Goal: Answer question/provide support: Answer question/provide support

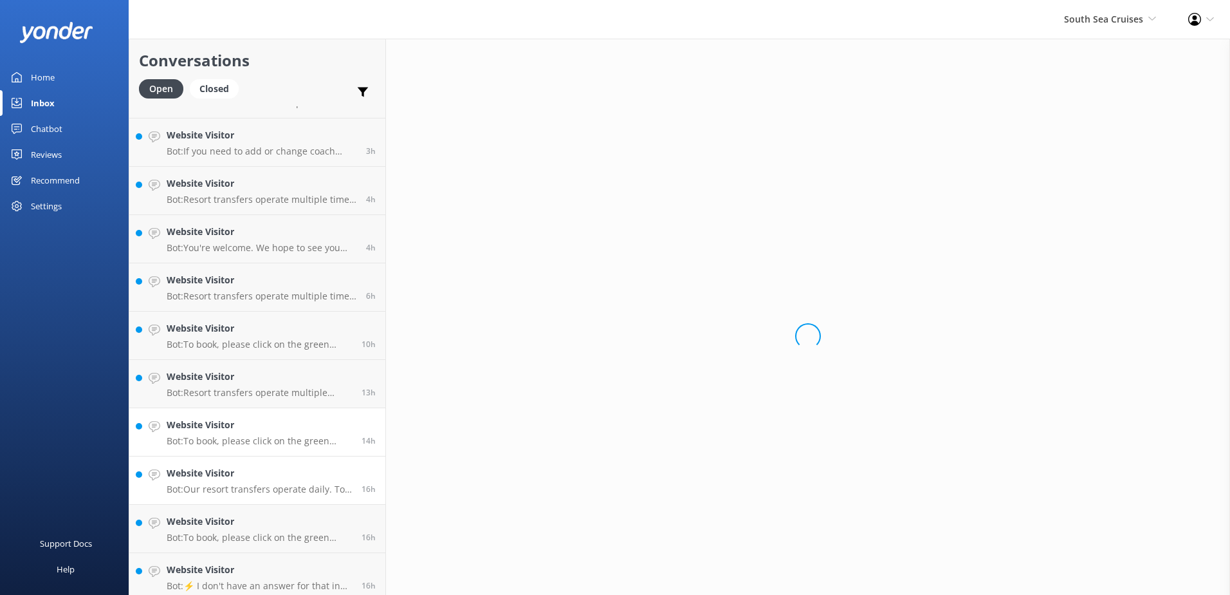
scroll to position [332, 0]
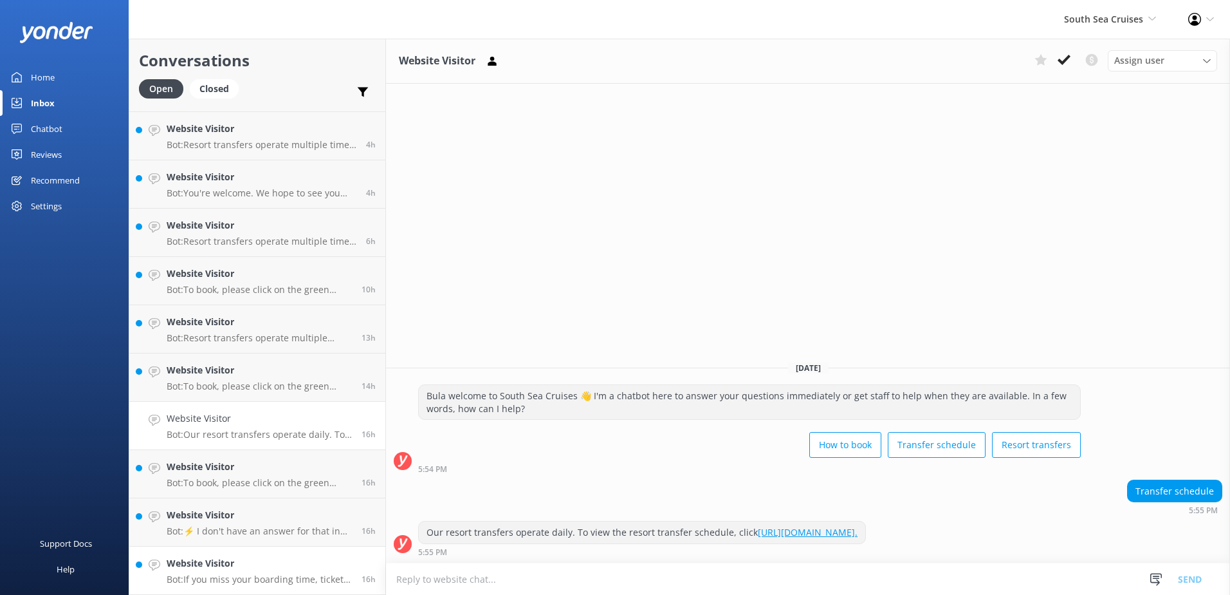
click at [295, 575] on p "Bot: If you miss your boarding time, tickets are not refundable. To amend your …" at bounding box center [259, 579] width 185 height 12
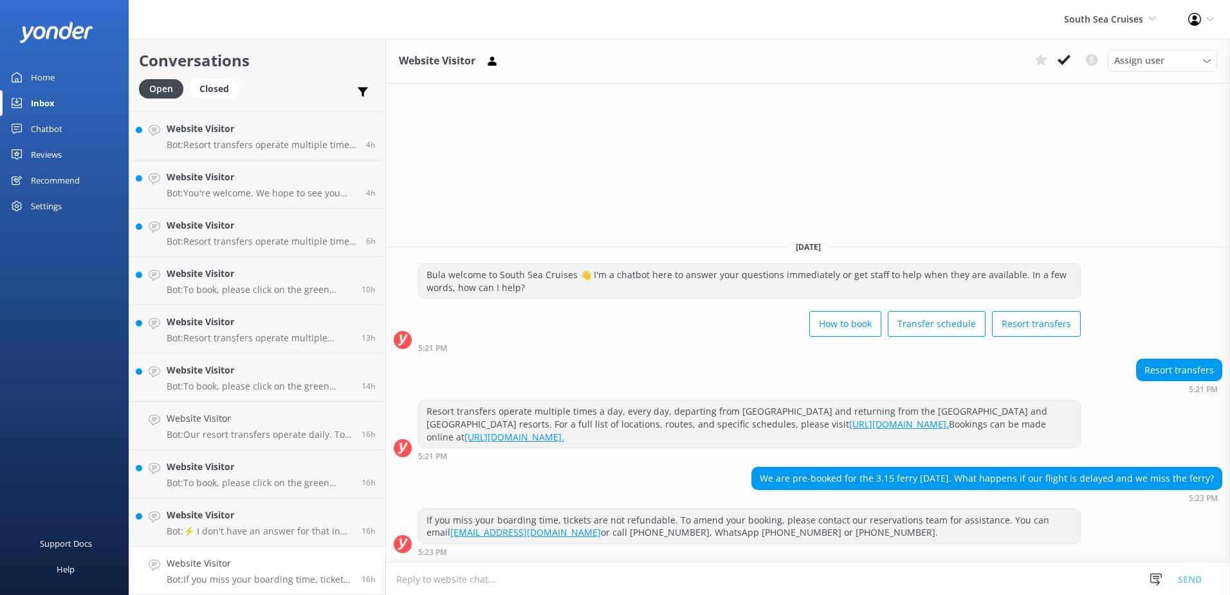
click at [754, 501] on div "5:23 PM" at bounding box center [987, 497] width 471 height 9
click at [705, 569] on textarea at bounding box center [808, 579] width 844 height 32
type textarea "Please advise which resort did you book ferries for? so we can advise you accor…"
click at [1196, 575] on button "Send" at bounding box center [1190, 578] width 48 height 32
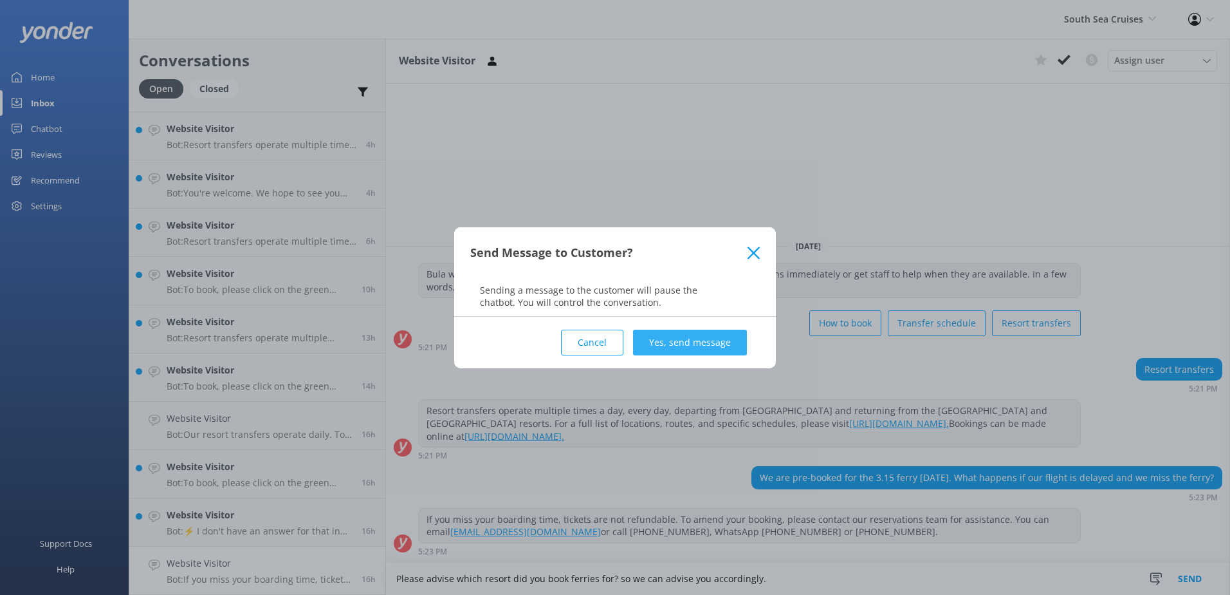
click at [687, 346] on button "Yes, send message" at bounding box center [690, 342] width 114 height 26
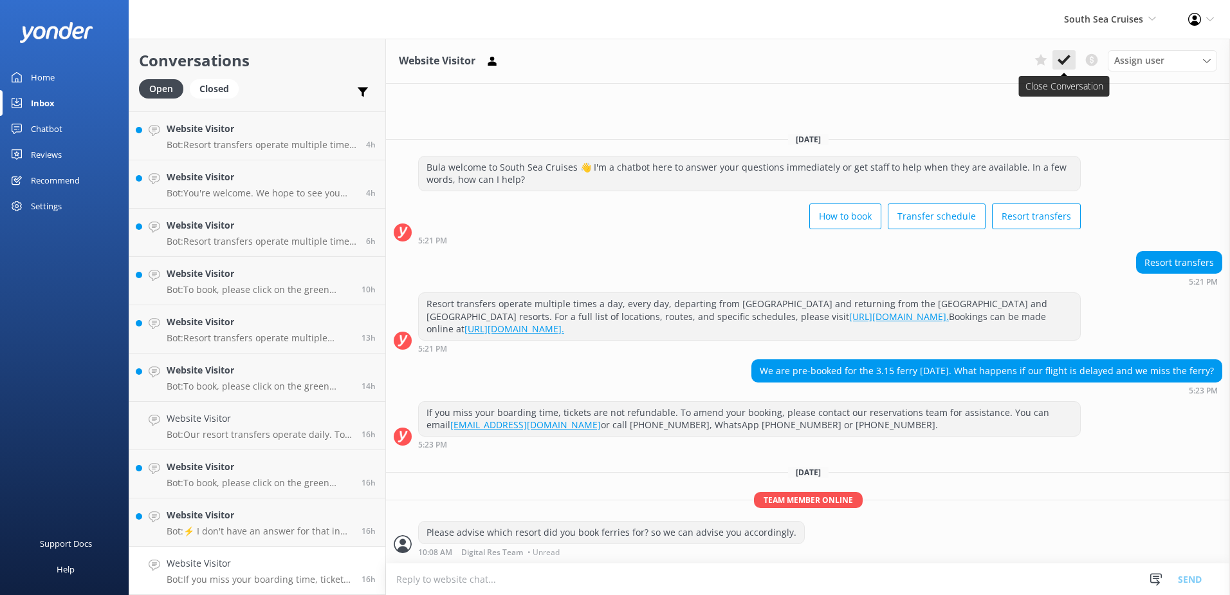
click at [1054, 59] on button at bounding box center [1064, 59] width 23 height 19
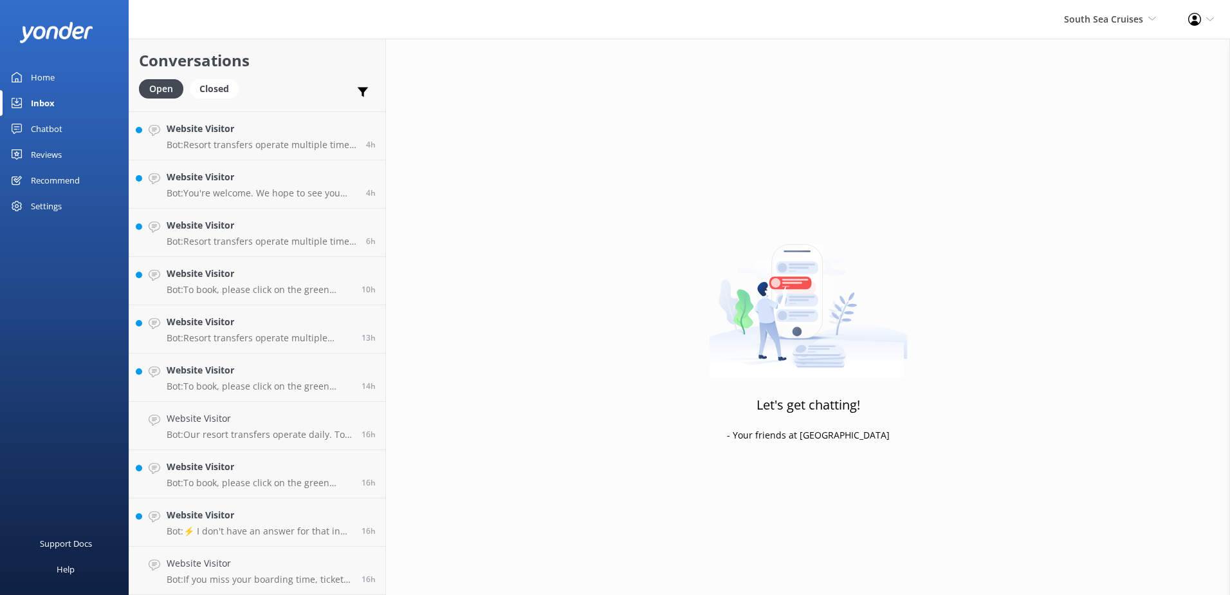
scroll to position [284, 0]
click at [256, 570] on h4 "Website Visitor" at bounding box center [259, 563] width 185 height 14
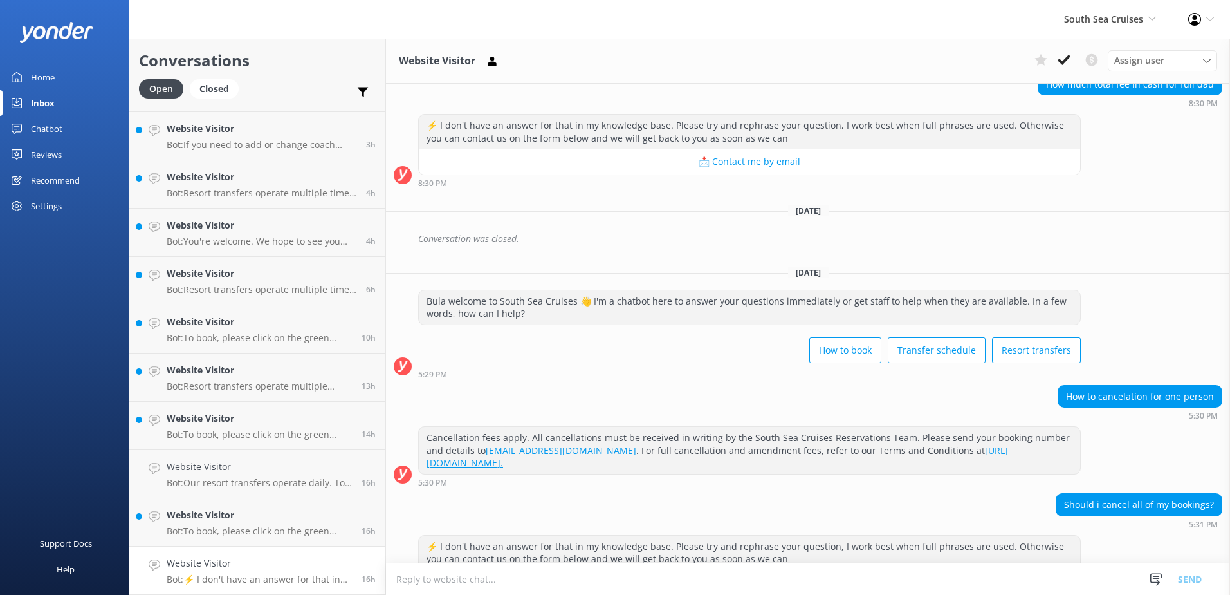
scroll to position [997, 0]
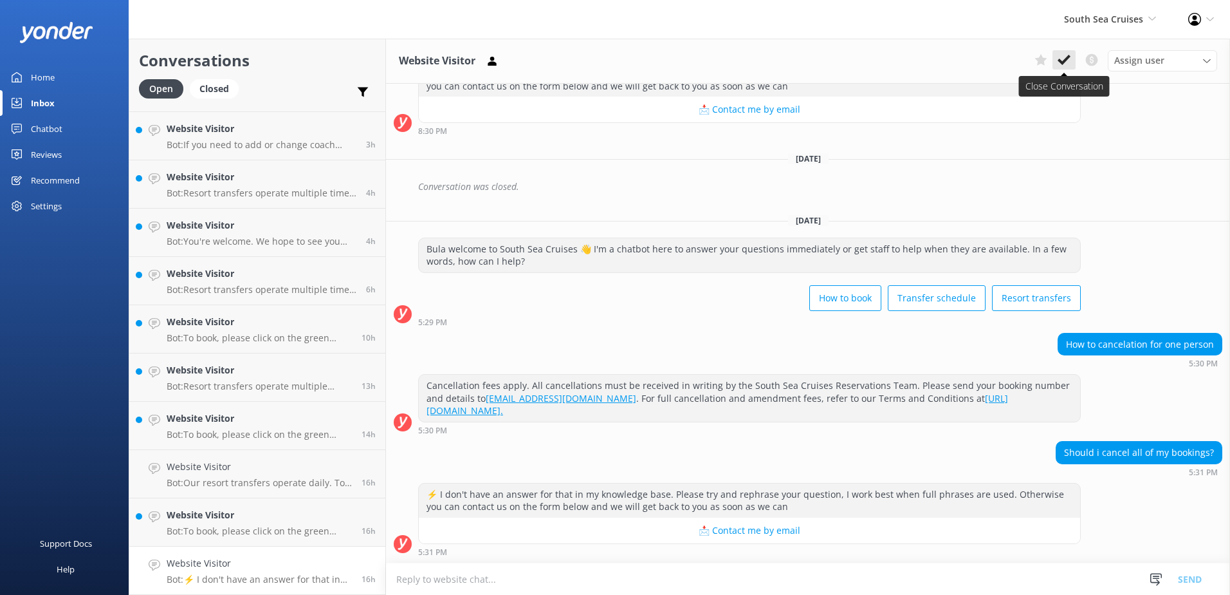
click at [1058, 58] on icon at bounding box center [1064, 59] width 13 height 13
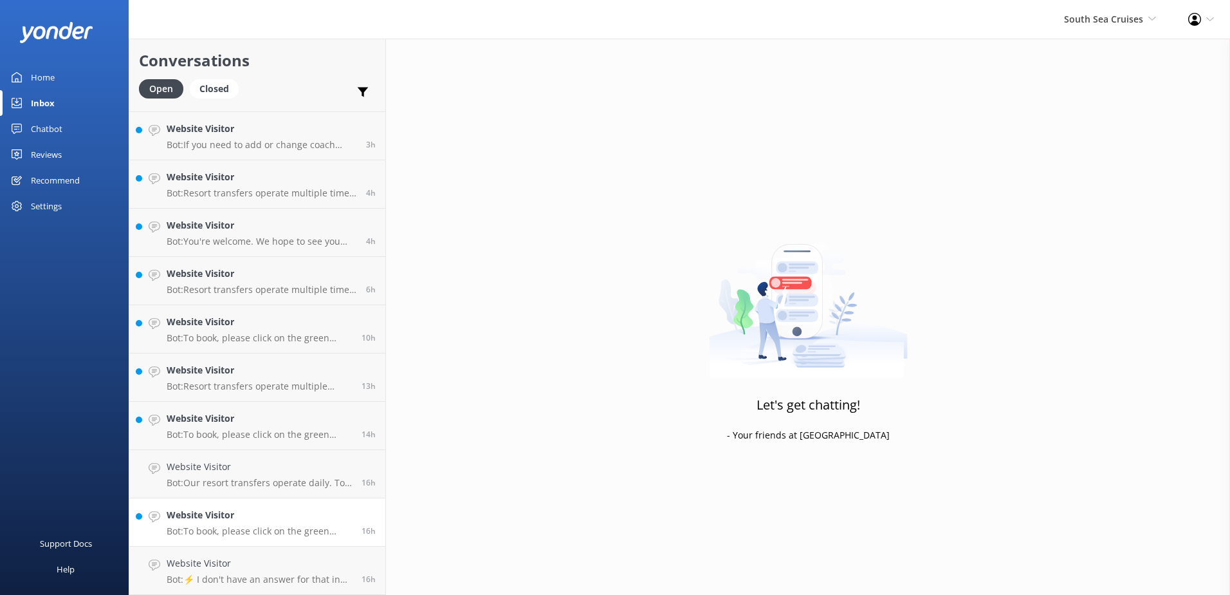
scroll to position [236, 0]
click at [238, 564] on h4 "Website Visitor" at bounding box center [259, 563] width 185 height 14
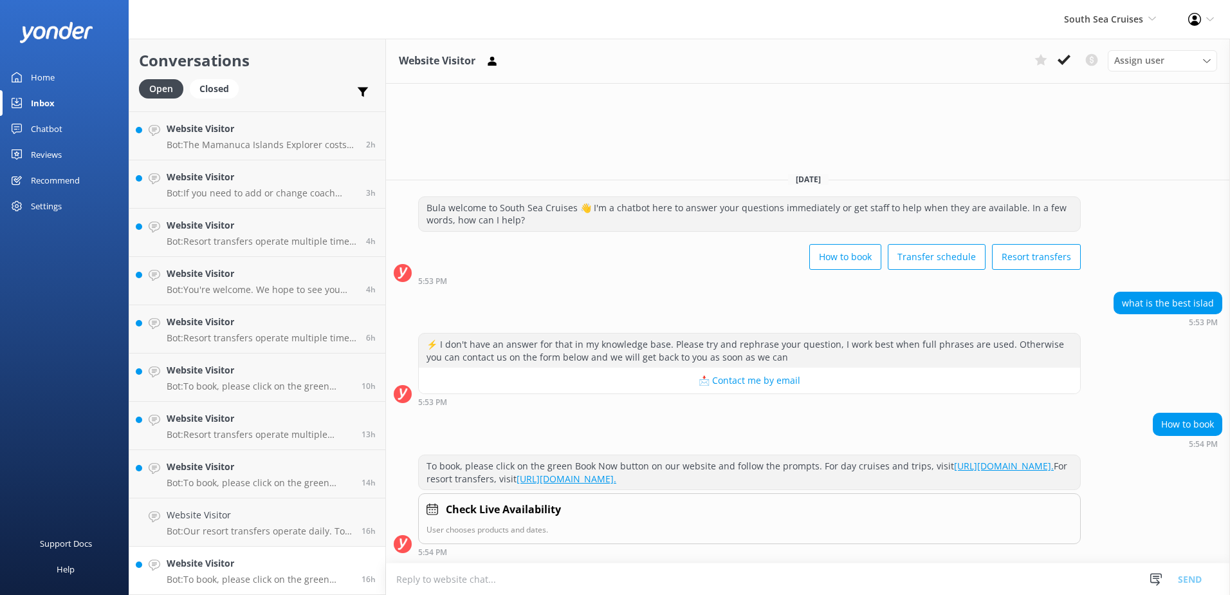
click at [253, 578] on p "Bot: To book, please click on the green Book Now button on our website and foll…" at bounding box center [259, 579] width 185 height 12
click at [1066, 59] on use at bounding box center [1064, 60] width 13 height 10
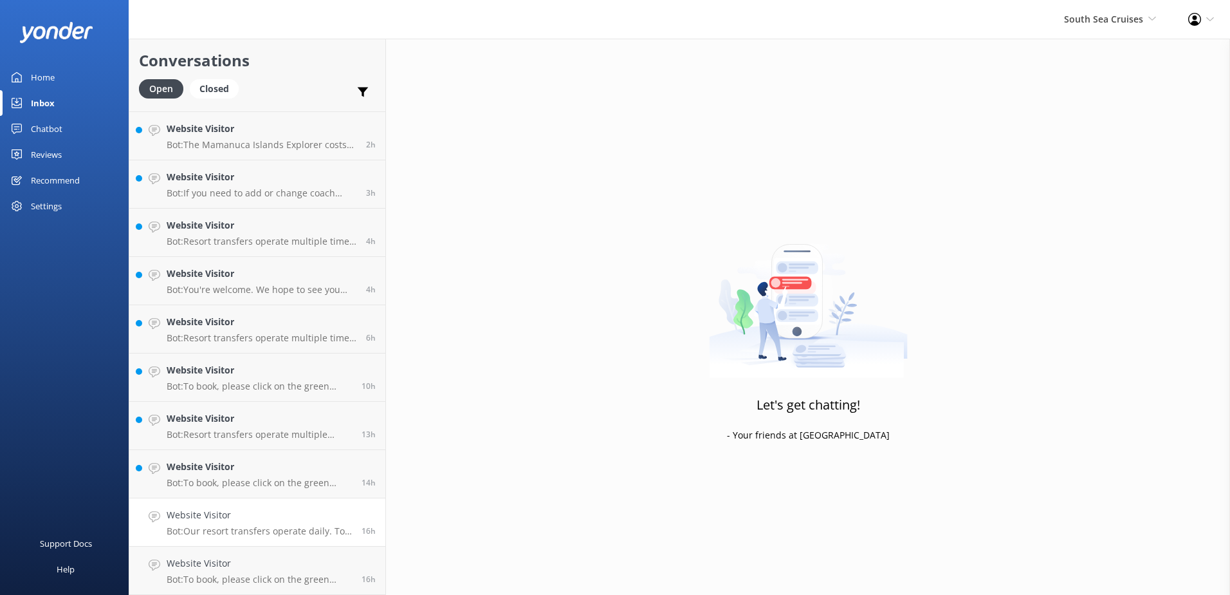
scroll to position [187, 0]
click at [288, 553] on link "Website Visitor Bot: Our resort transfers operate daily. To view the resort tra…" at bounding box center [257, 570] width 256 height 48
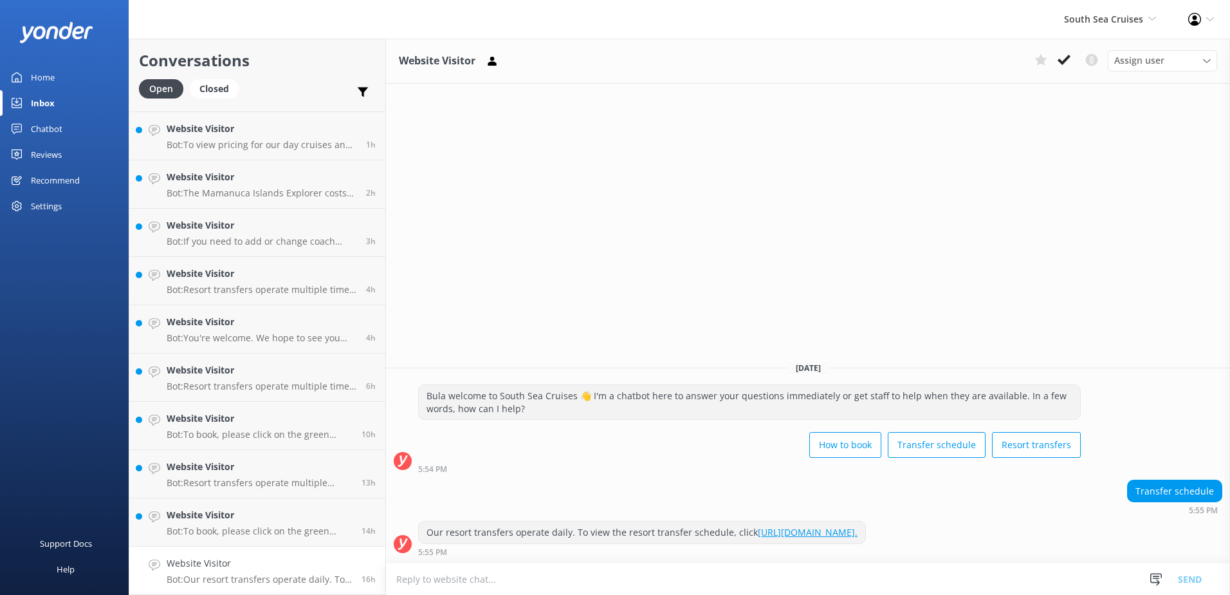
click at [282, 569] on h4 "Website Visitor" at bounding box center [259, 563] width 185 height 14
click at [1070, 68] on button at bounding box center [1064, 59] width 23 height 19
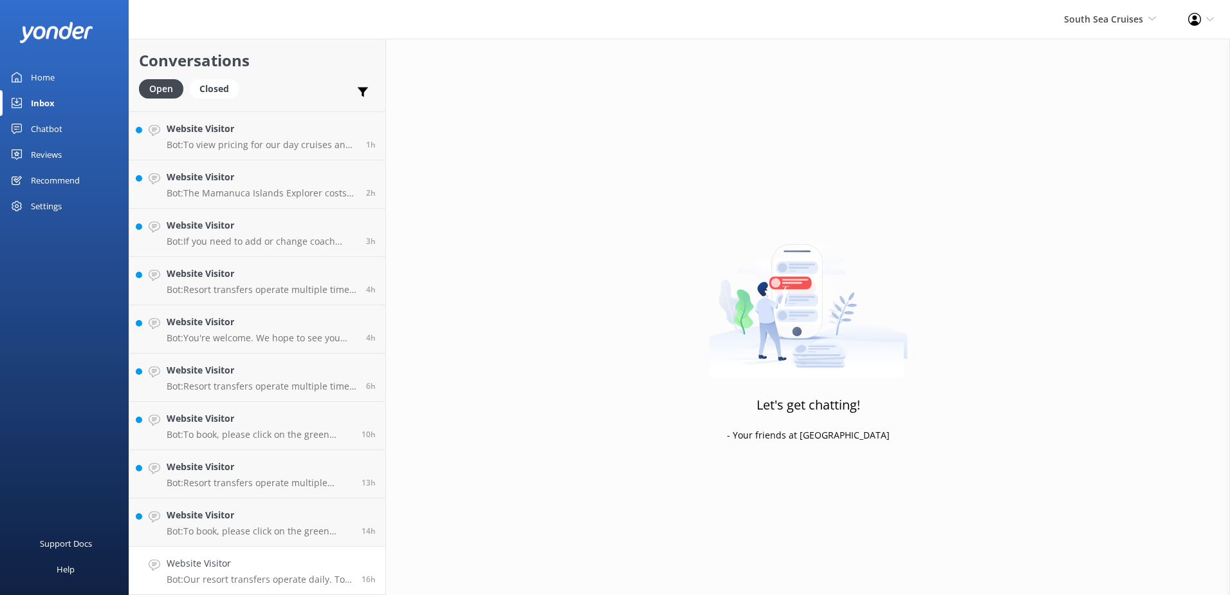
scroll to position [139, 0]
click at [260, 560] on h4 "Website Visitor" at bounding box center [259, 563] width 185 height 14
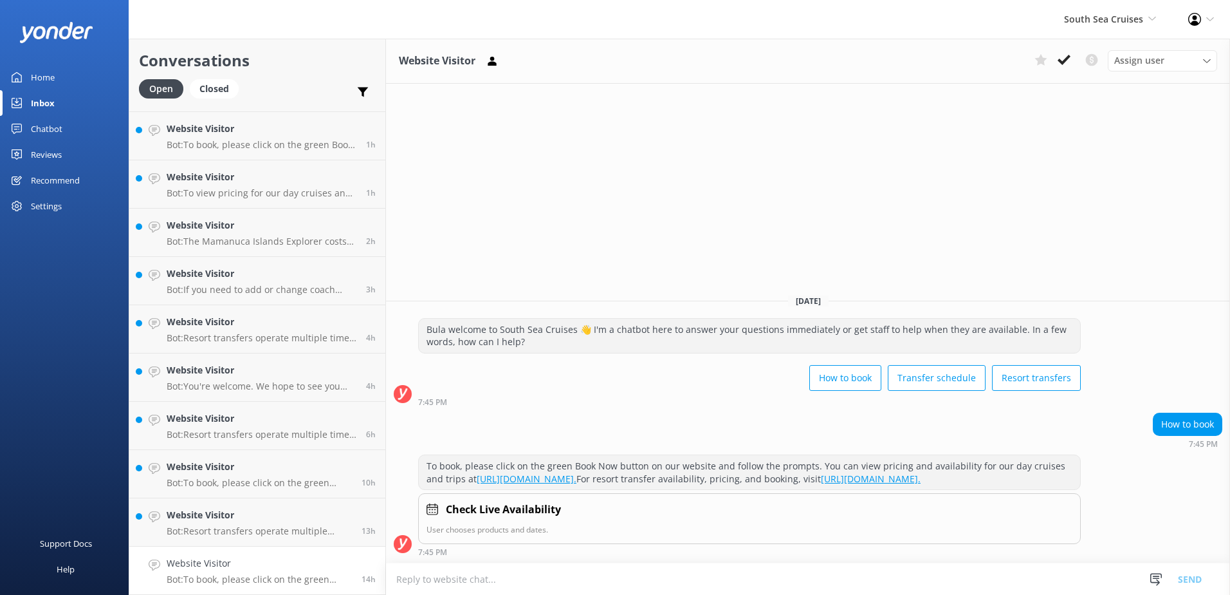
click at [1072, 65] on button at bounding box center [1064, 59] width 23 height 19
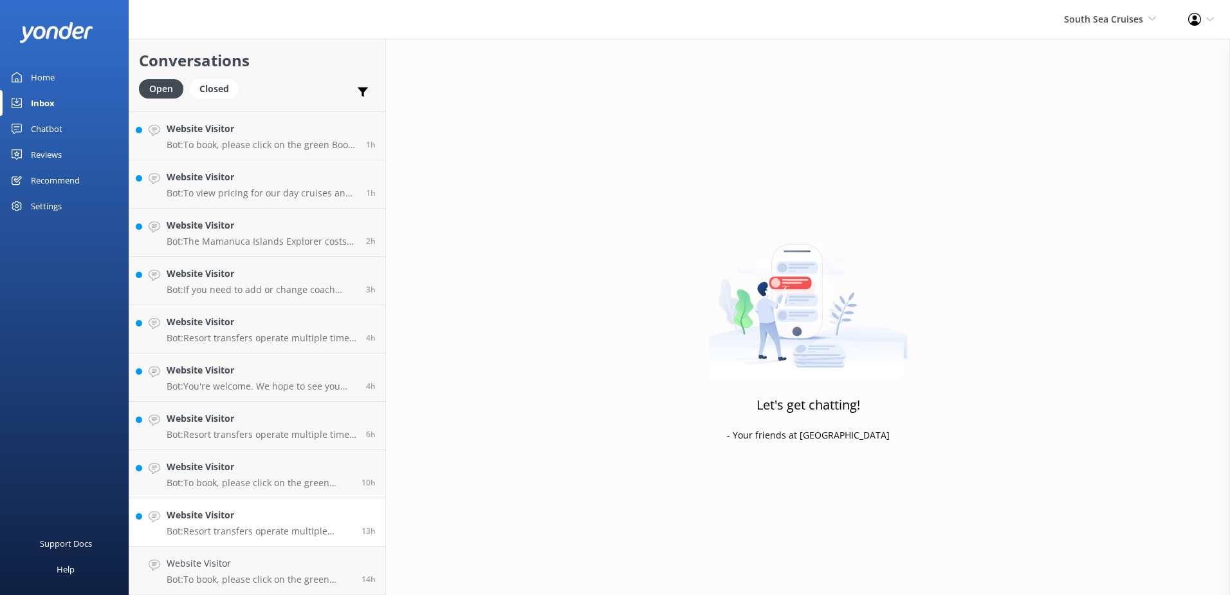
scroll to position [91, 0]
click at [281, 576] on p "Bot: Resort transfers operate multiple times a day, every day, departing from […" at bounding box center [259, 579] width 185 height 12
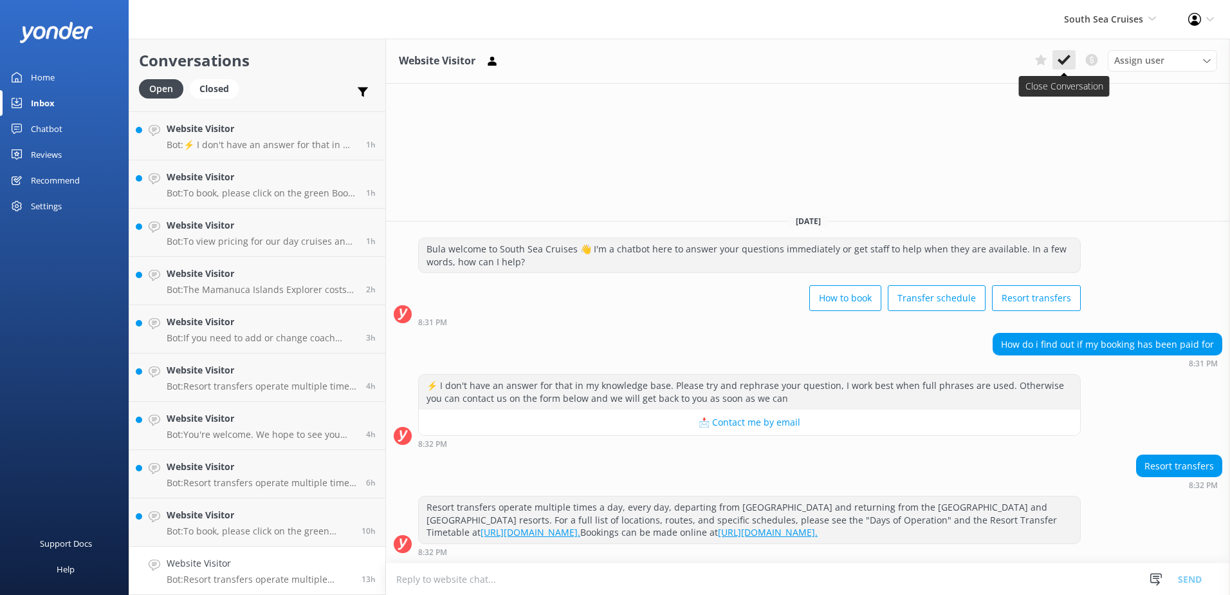
click at [1071, 58] on button at bounding box center [1064, 59] width 23 height 19
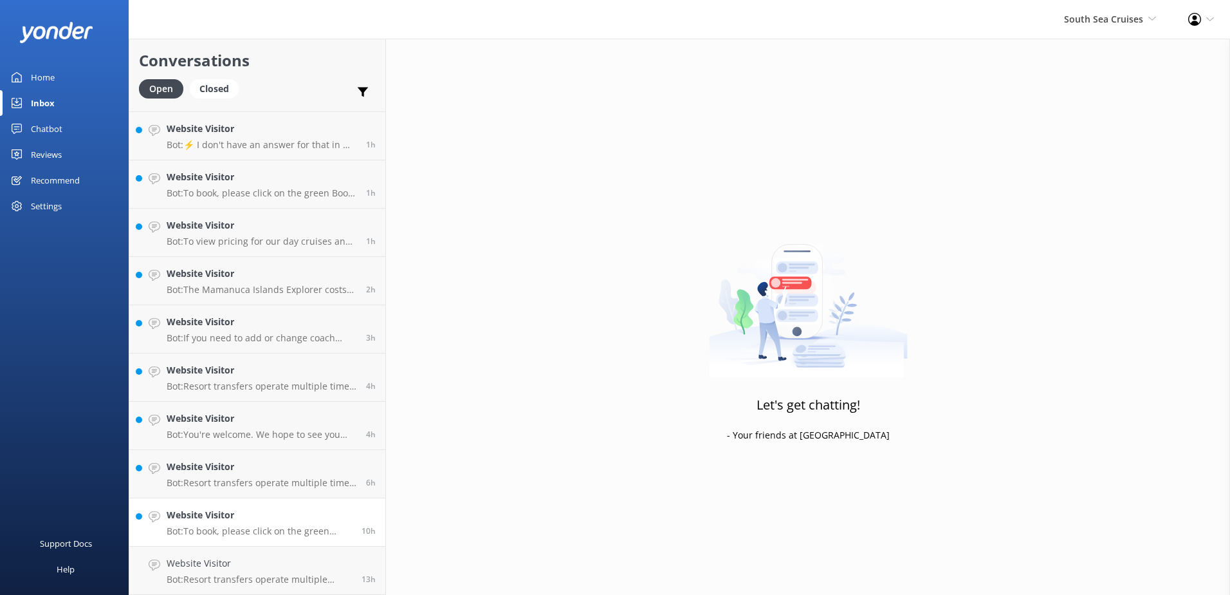
scroll to position [42, 0]
click at [283, 580] on p "Bot: To book, please click on the green Book Now button on our website and foll…" at bounding box center [259, 579] width 185 height 12
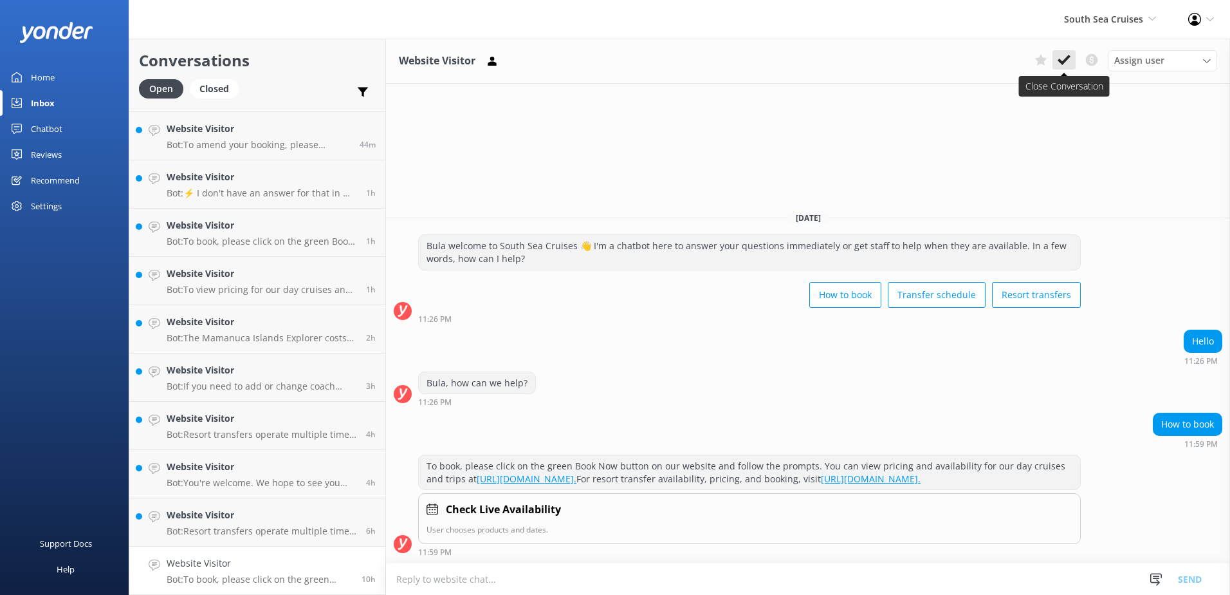
click at [1071, 60] on button at bounding box center [1064, 59] width 23 height 19
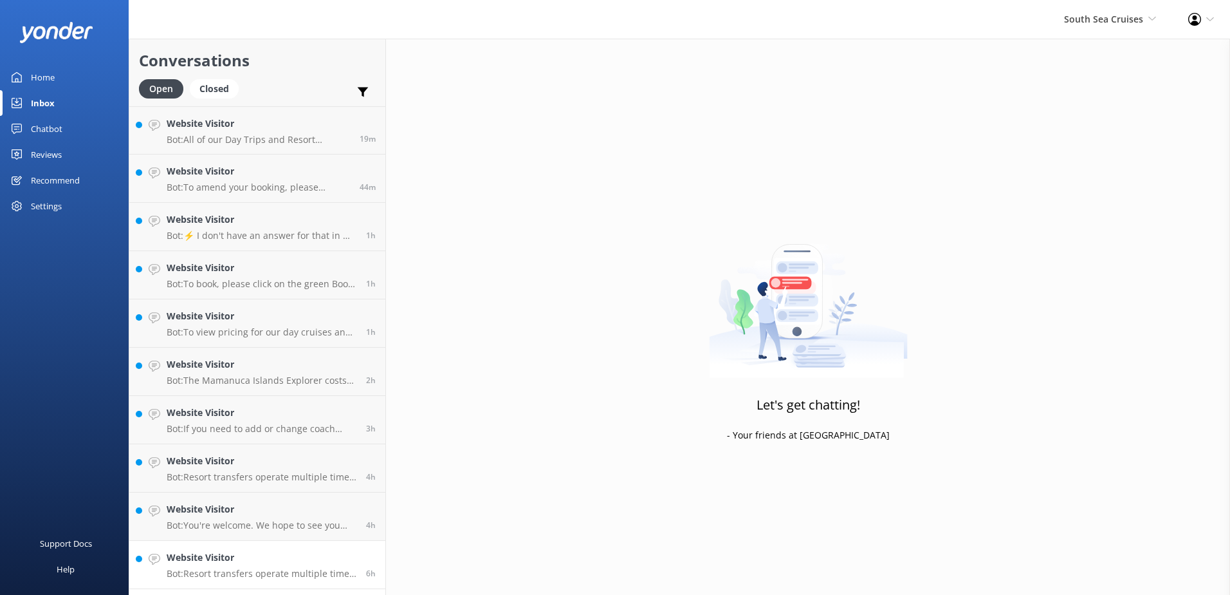
click at [250, 584] on link "Website Visitor Bot: Resort transfers operate multiple times a day, every day, …" at bounding box center [257, 564] width 256 height 48
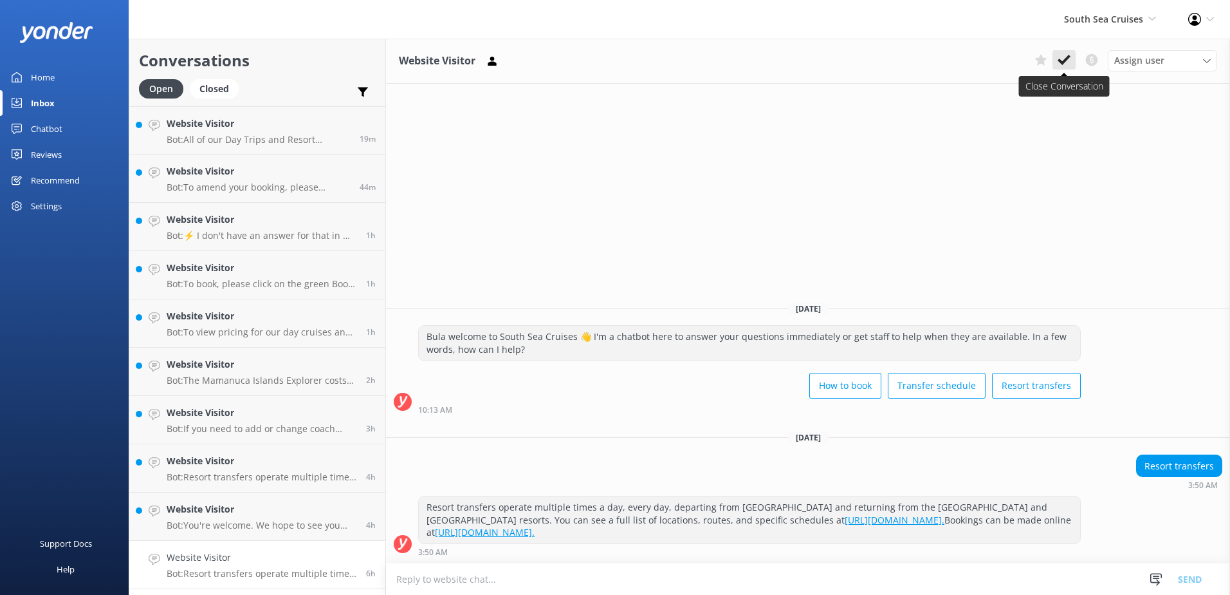
click at [1074, 60] on button at bounding box center [1064, 59] width 23 height 19
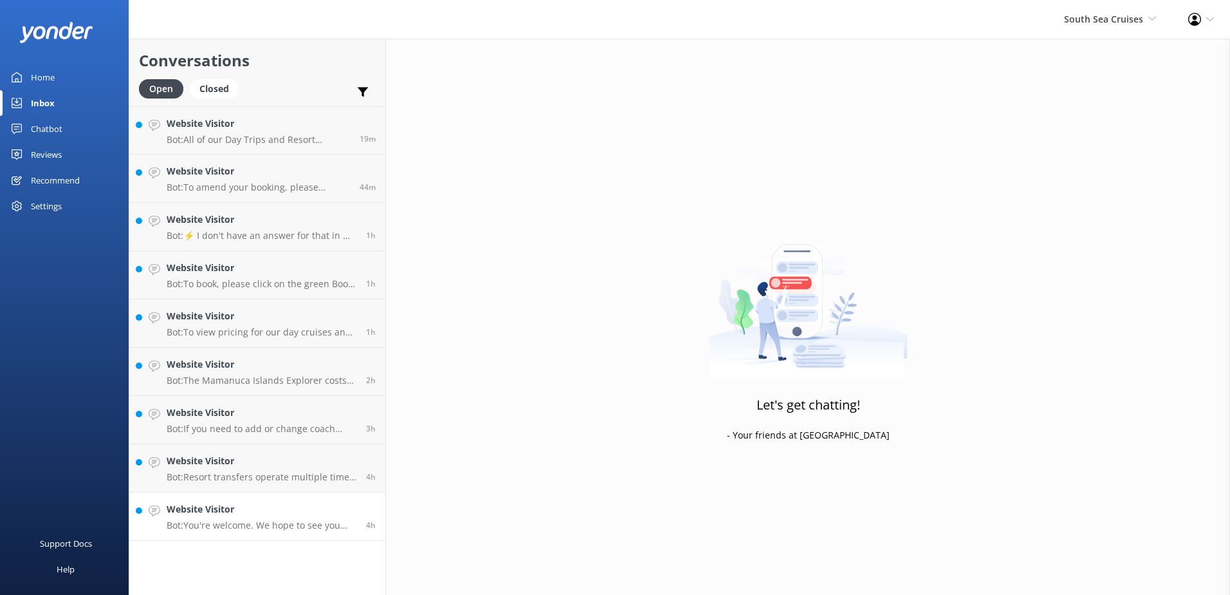
click at [319, 510] on h4 "Website Visitor" at bounding box center [262, 509] width 190 height 14
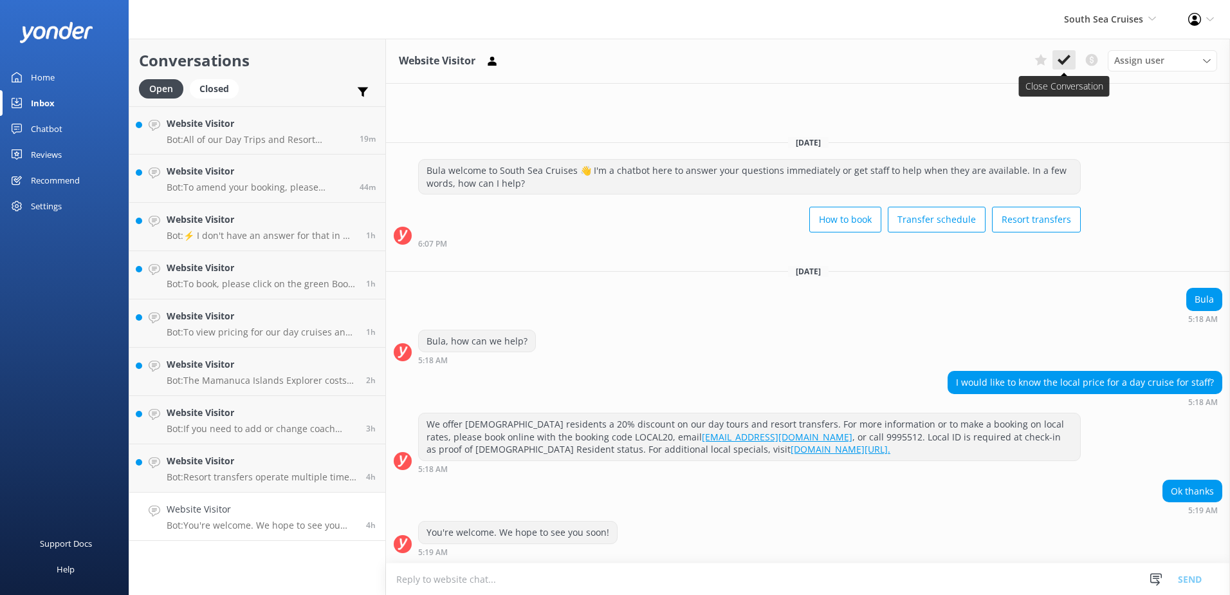
click at [1053, 68] on button at bounding box center [1064, 59] width 23 height 19
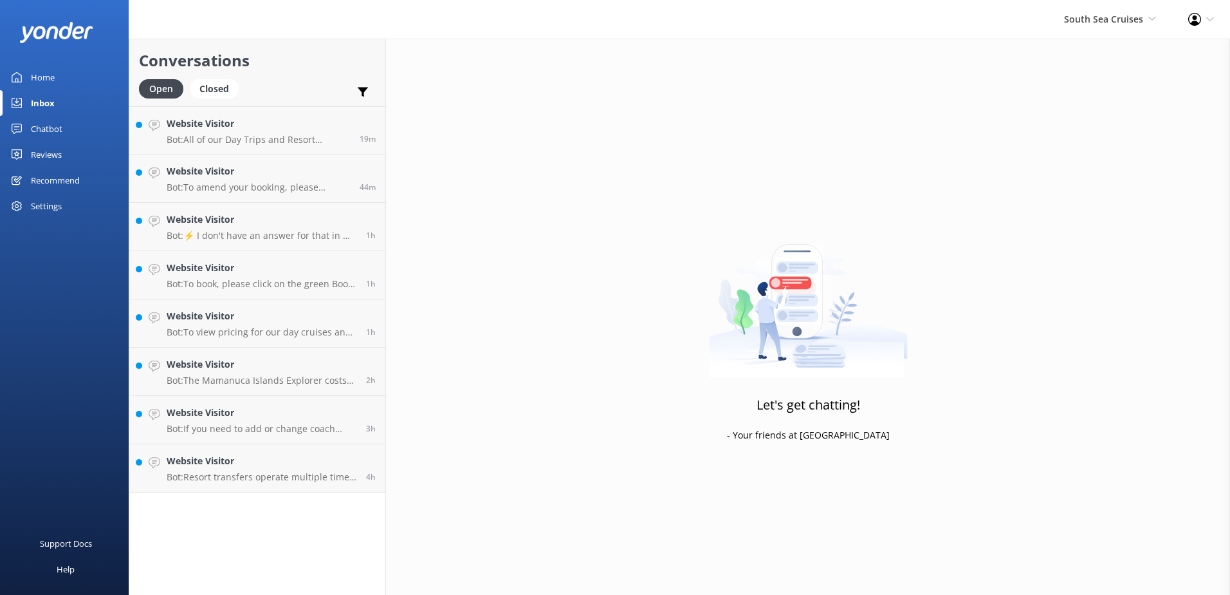
click at [258, 513] on div "Conversations Open Closed Important Converted Assigned to me Unassigned Website…" at bounding box center [257, 317] width 257 height 556
click at [303, 477] on p "Bot: Resort transfers operate multiple times a day, every day, departing from […" at bounding box center [262, 477] width 190 height 12
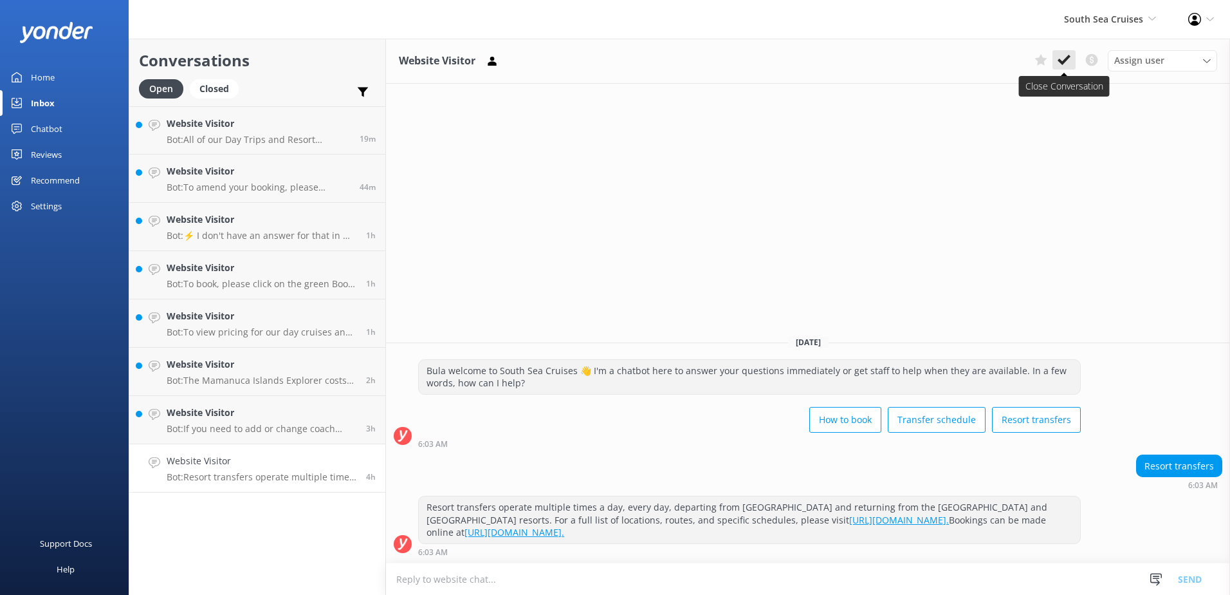
click at [1071, 52] on button at bounding box center [1064, 59] width 23 height 19
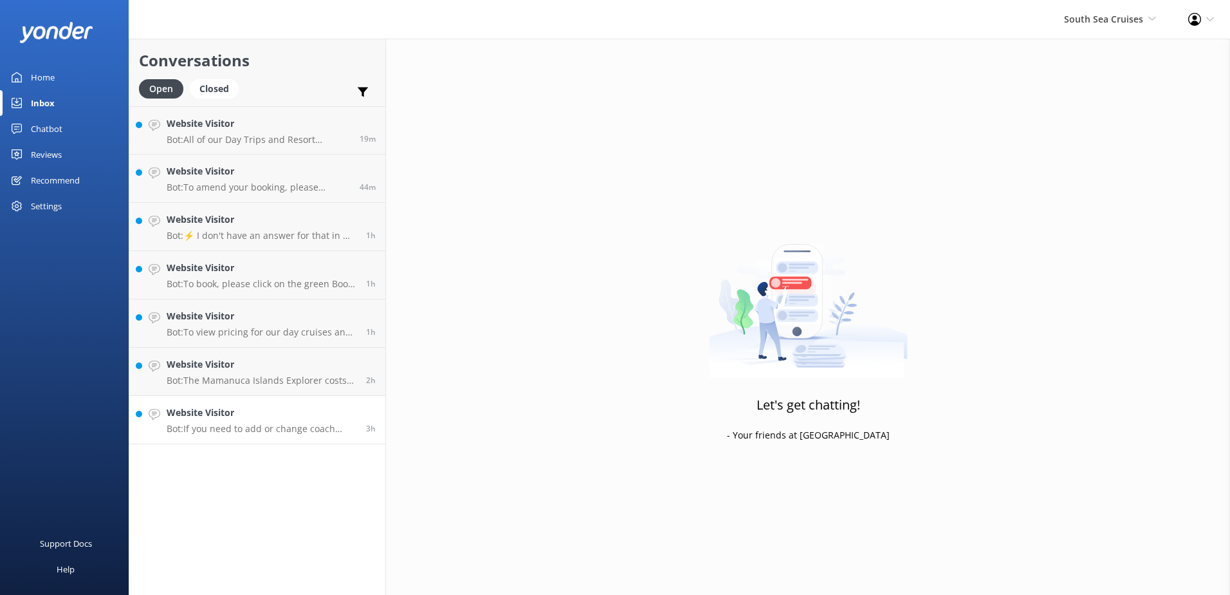
click at [306, 425] on p "Bot: If you need to add or change coach transfers for your booking, please prov…" at bounding box center [262, 429] width 190 height 12
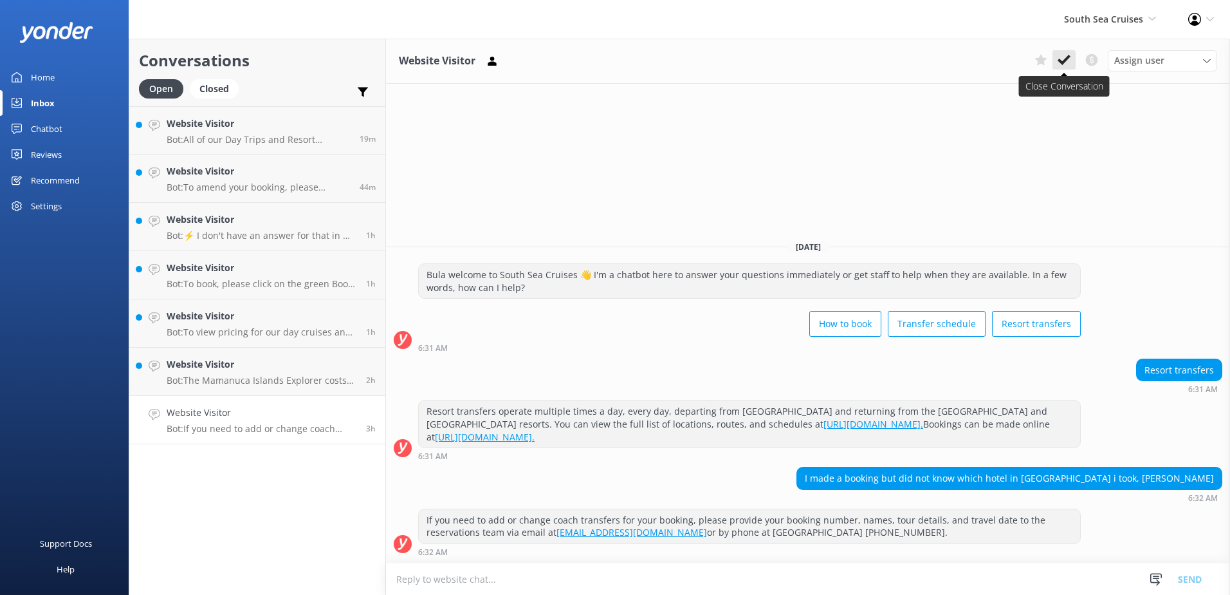
click at [1068, 65] on icon at bounding box center [1064, 59] width 13 height 13
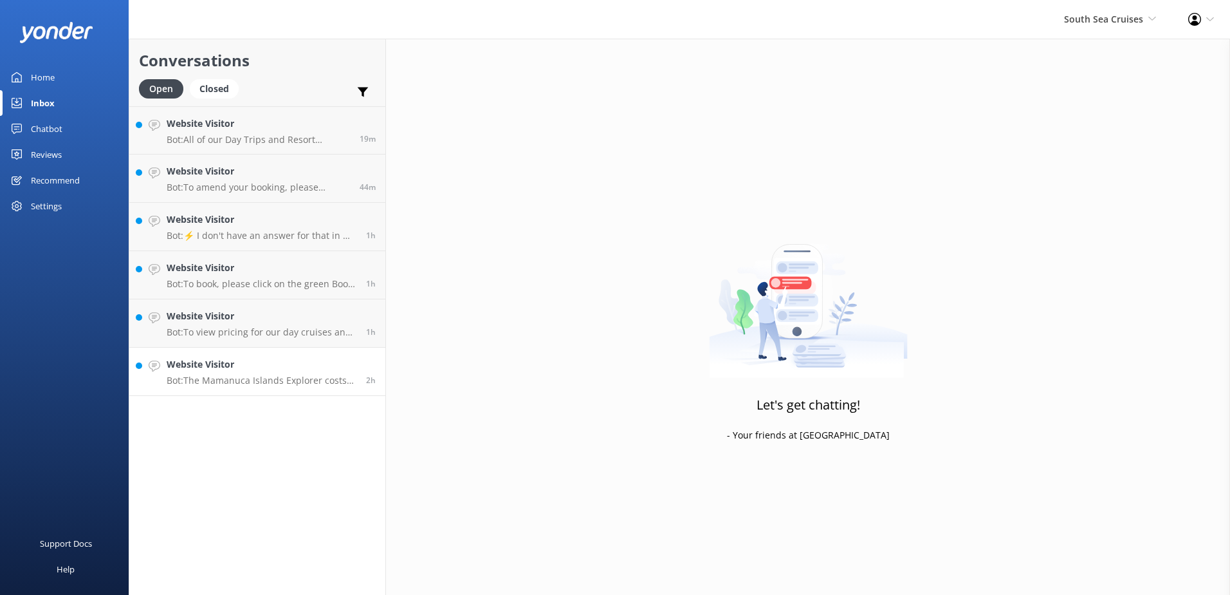
click at [262, 366] on h4 "Website Visitor" at bounding box center [262, 364] width 190 height 14
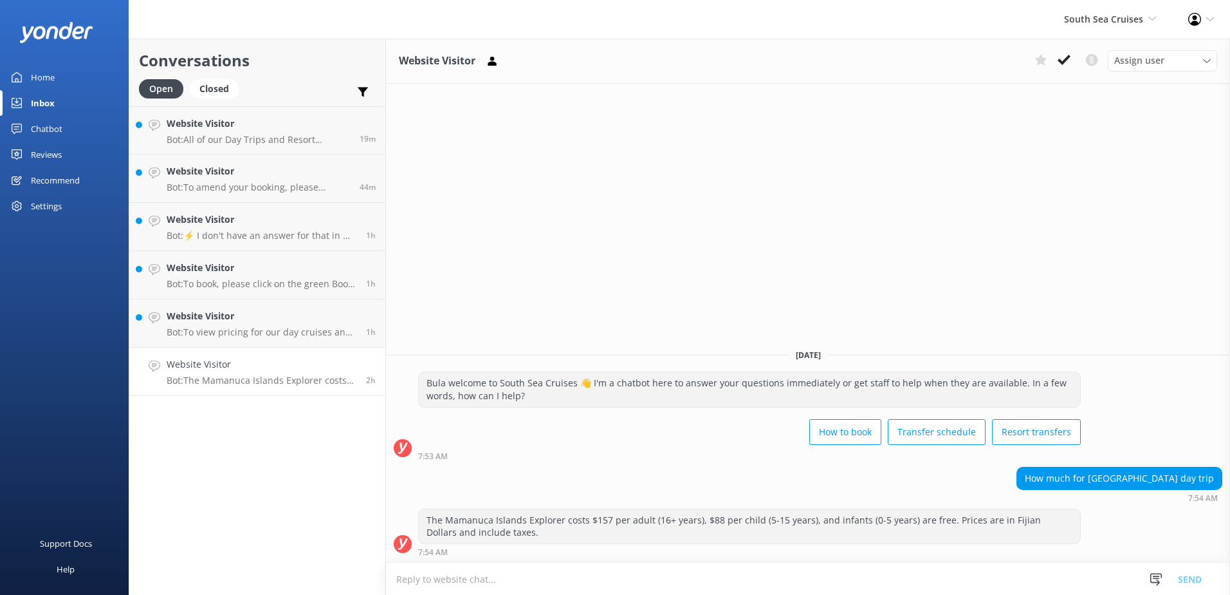
click at [753, 573] on textarea at bounding box center [808, 579] width 844 height 32
click at [752, 575] on textarea at bounding box center [808, 579] width 844 height 32
click at [567, 580] on textarea "Please refer to our website for day trips to [GEOGRAPHIC_DATA] region" at bounding box center [808, 578] width 844 height 32
drag, startPoint x: 571, startPoint y: 578, endPoint x: 564, endPoint y: 577, distance: 7.8
click at [564, 577] on textarea "Please refer to our website for day trips to [GEOGRAPHIC_DATA] region" at bounding box center [808, 578] width 844 height 32
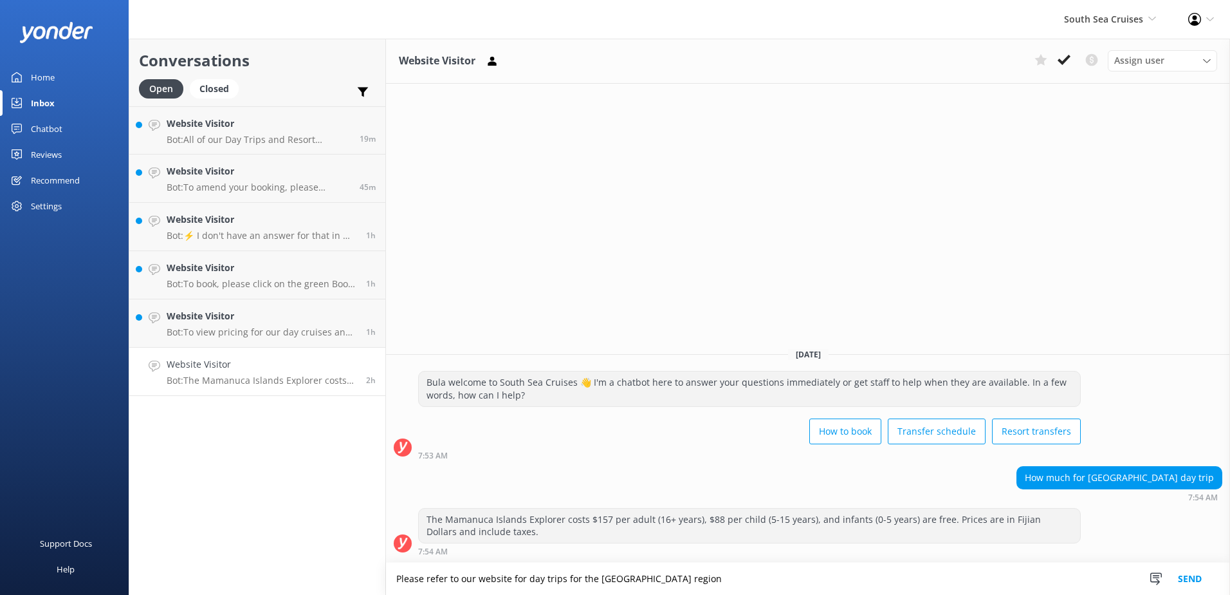
click at [698, 578] on textarea "Please refer to our website for day trips for the [GEOGRAPHIC_DATA] region" at bounding box center [808, 578] width 844 height 32
click at [1183, 572] on button "Send" at bounding box center [1190, 578] width 48 height 32
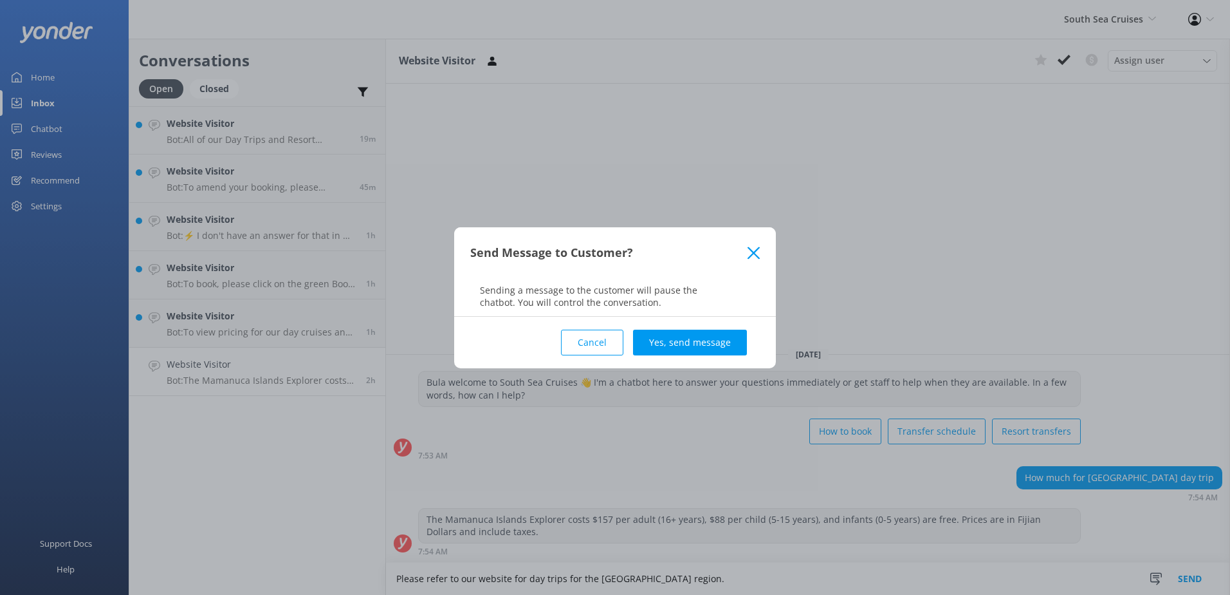
click at [827, 553] on div "Send Message to Customer? Sending a message to the customer will pause the chat…" at bounding box center [615, 297] width 1230 height 595
click at [611, 344] on button "Cancel" at bounding box center [592, 342] width 62 height 26
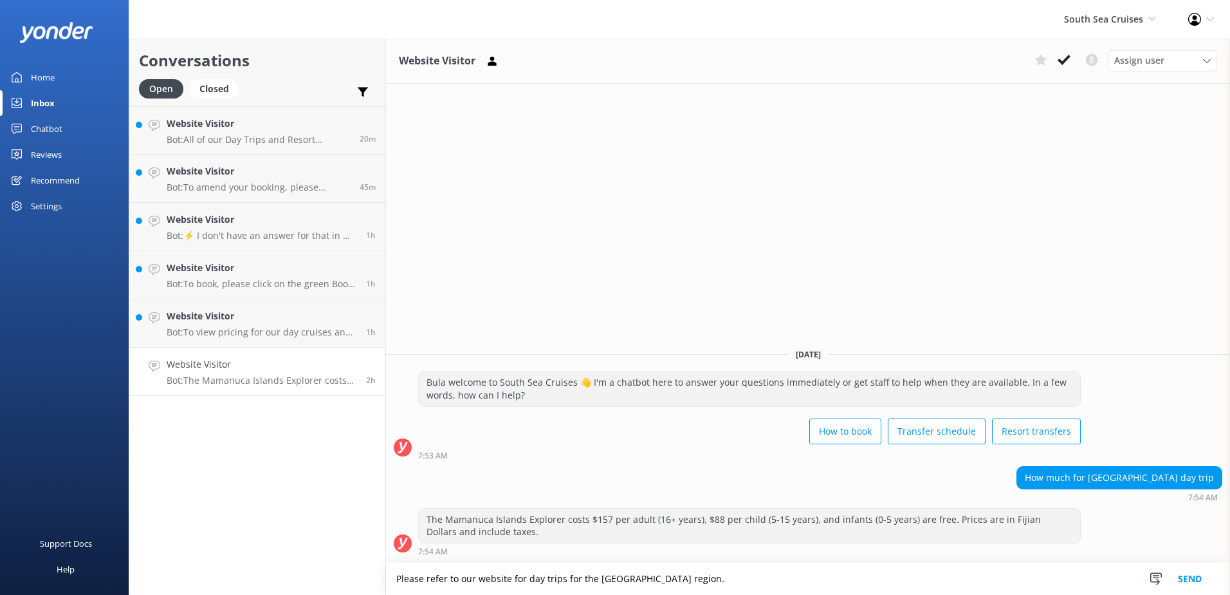
click at [757, 581] on textarea "Please refer to our website for day trips for the [GEOGRAPHIC_DATA] region." at bounding box center [808, 578] width 844 height 32
paste textarea "[URL][DOMAIN_NAME]"
type textarea "Please refer to our website for day trips for the [GEOGRAPHIC_DATA] region here…"
click at [1190, 576] on button "Send" at bounding box center [1190, 578] width 48 height 32
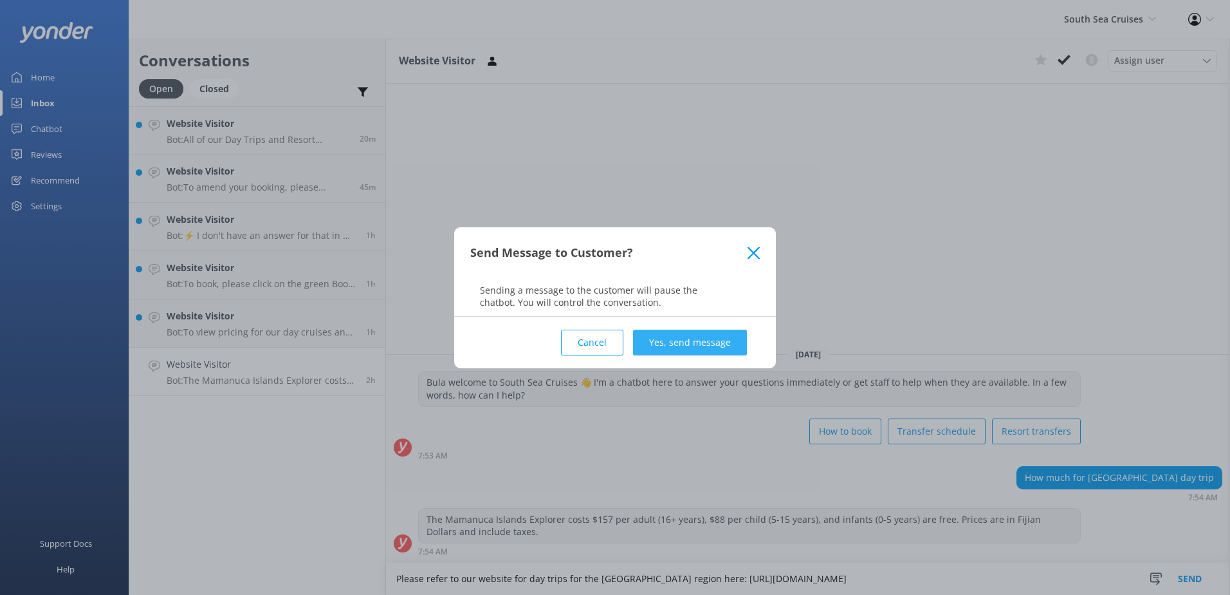
click at [705, 345] on button "Yes, send message" at bounding box center [690, 342] width 114 height 26
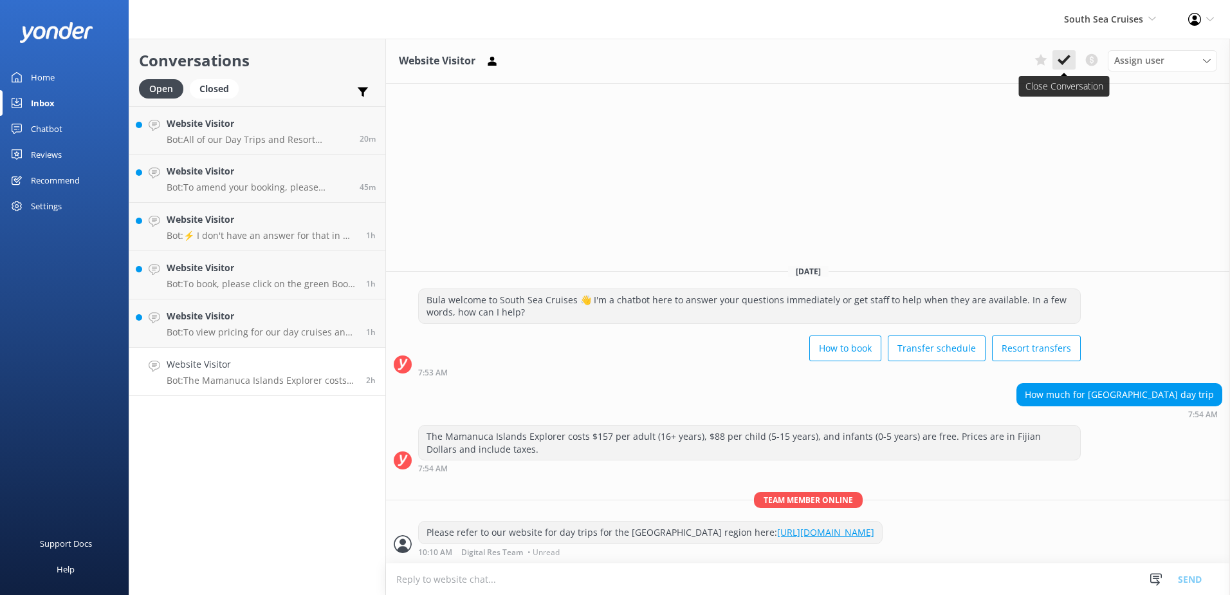
click at [1066, 56] on icon at bounding box center [1064, 59] width 13 height 13
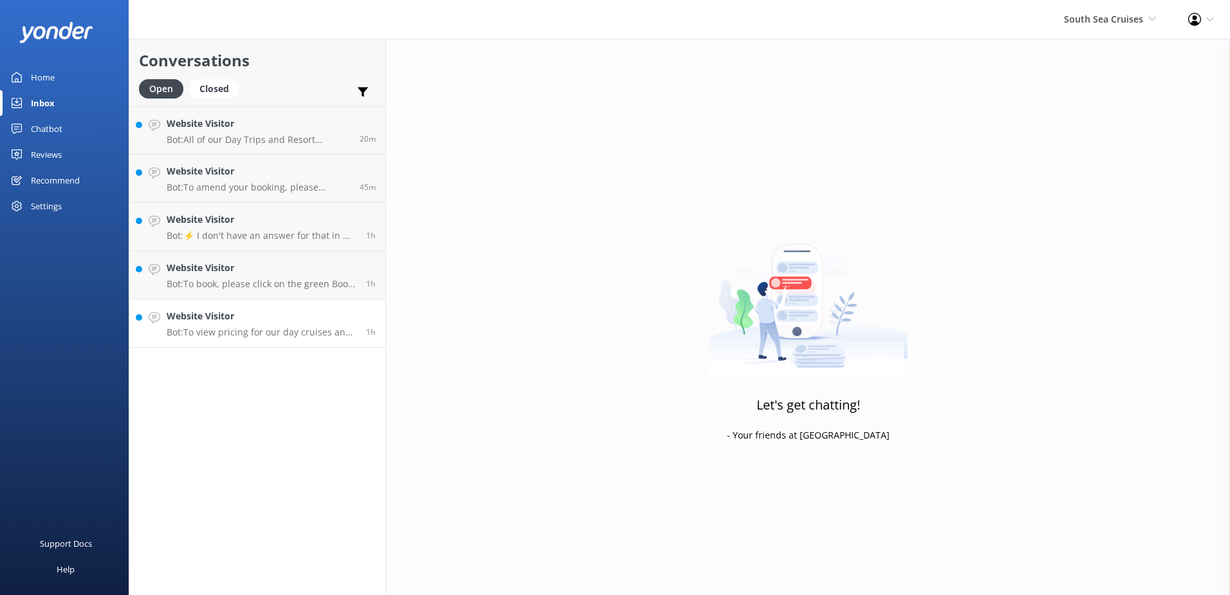
click at [318, 338] on link "Website Visitor Bot: To view pricing for our day cruises and trips, please visi…" at bounding box center [257, 323] width 256 height 48
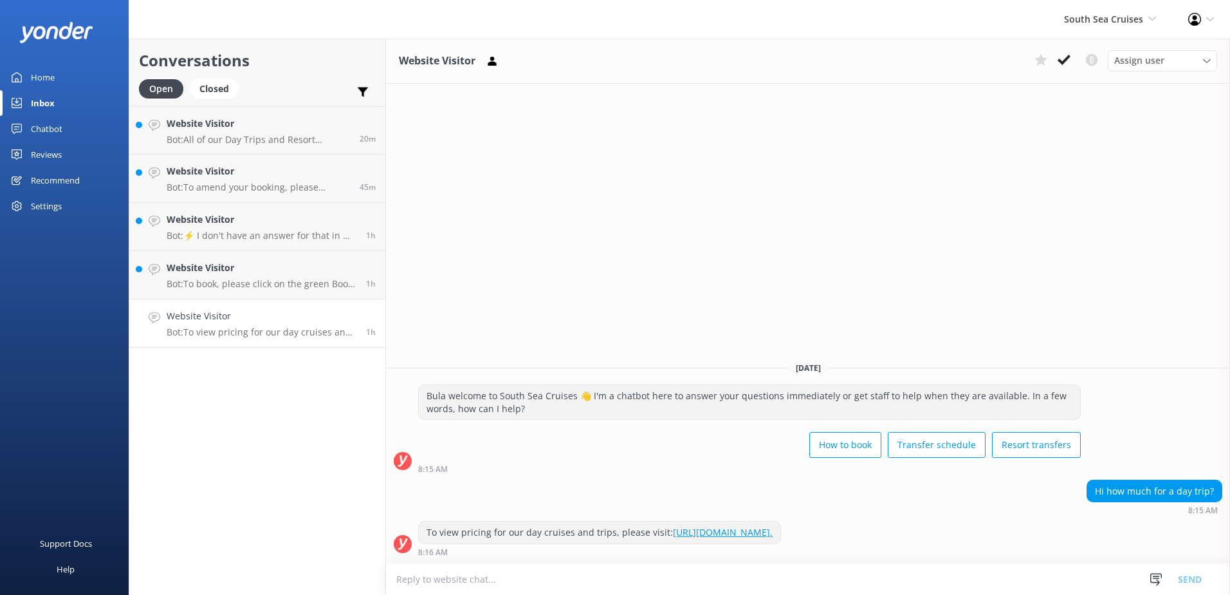
click at [1069, 68] on button at bounding box center [1064, 59] width 23 height 19
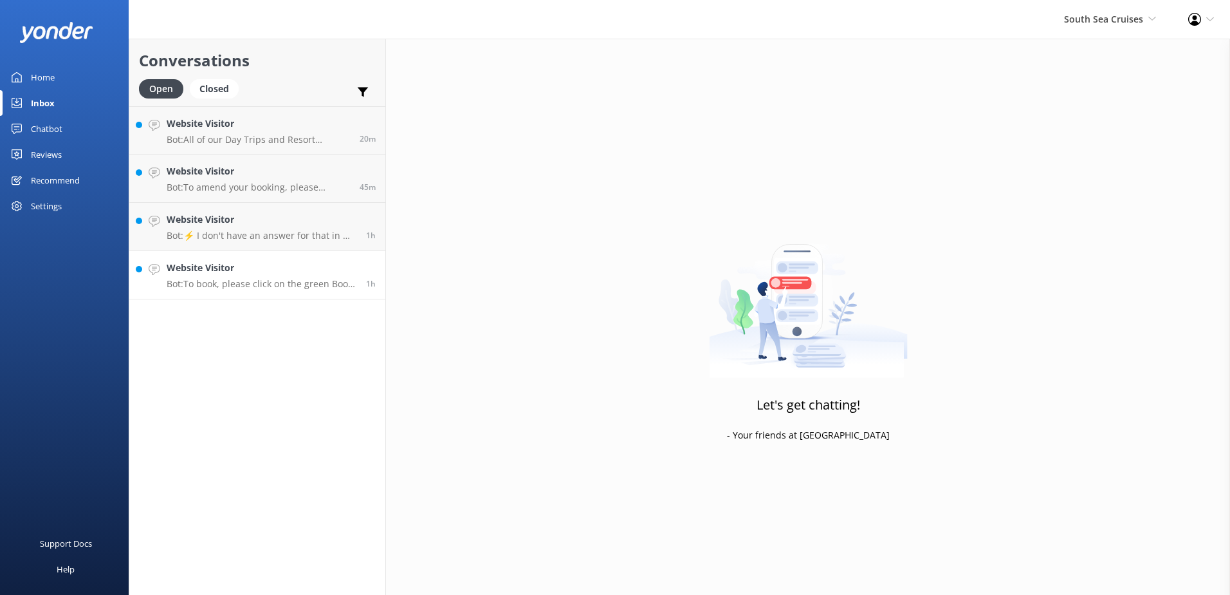
click at [253, 278] on p "Bot: To book, please click on the green Book Now button on our website and foll…" at bounding box center [262, 284] width 190 height 12
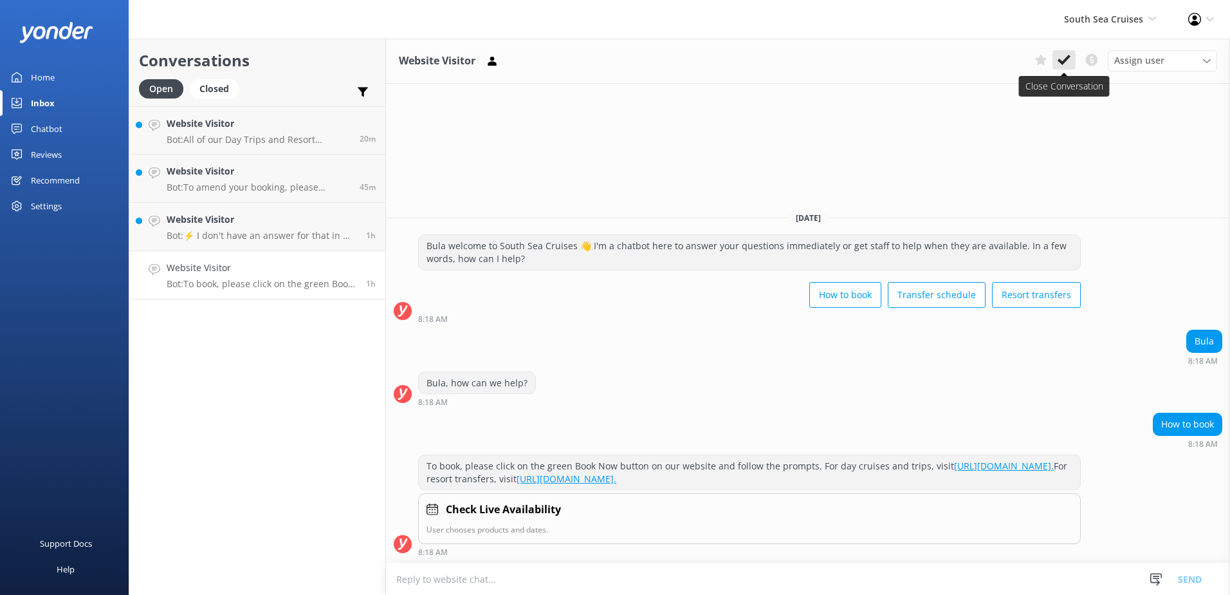
click at [1065, 68] on button at bounding box center [1064, 59] width 23 height 19
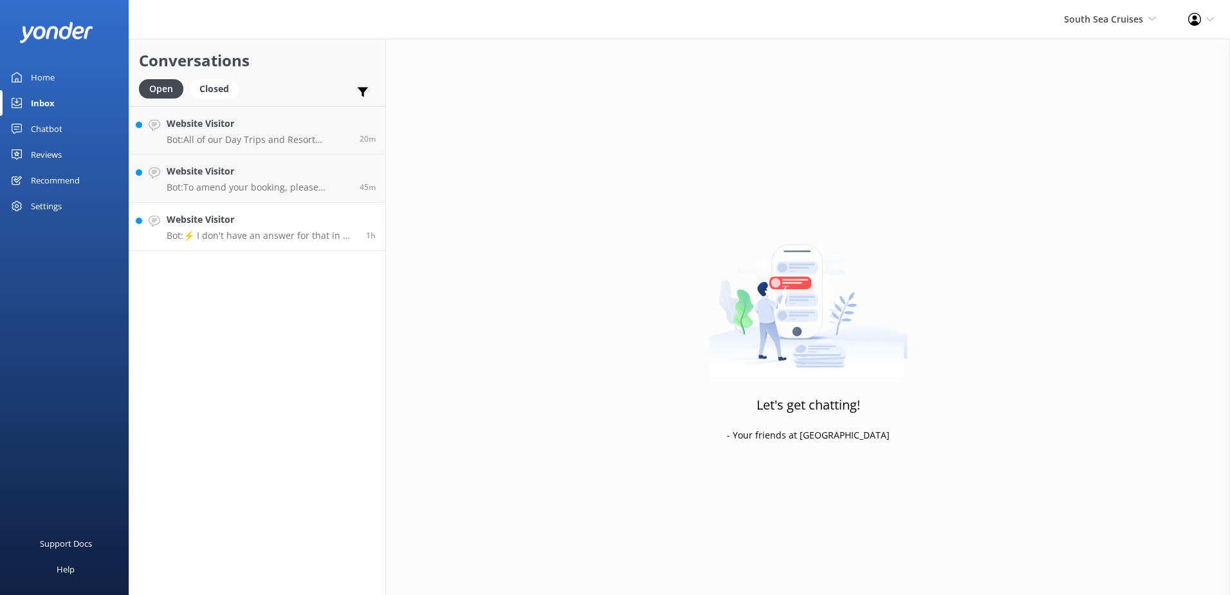
click at [300, 228] on div "Website Visitor Bot: ⚡ I don't have an answer for that in my knowledge base. Pl…" at bounding box center [262, 226] width 190 height 28
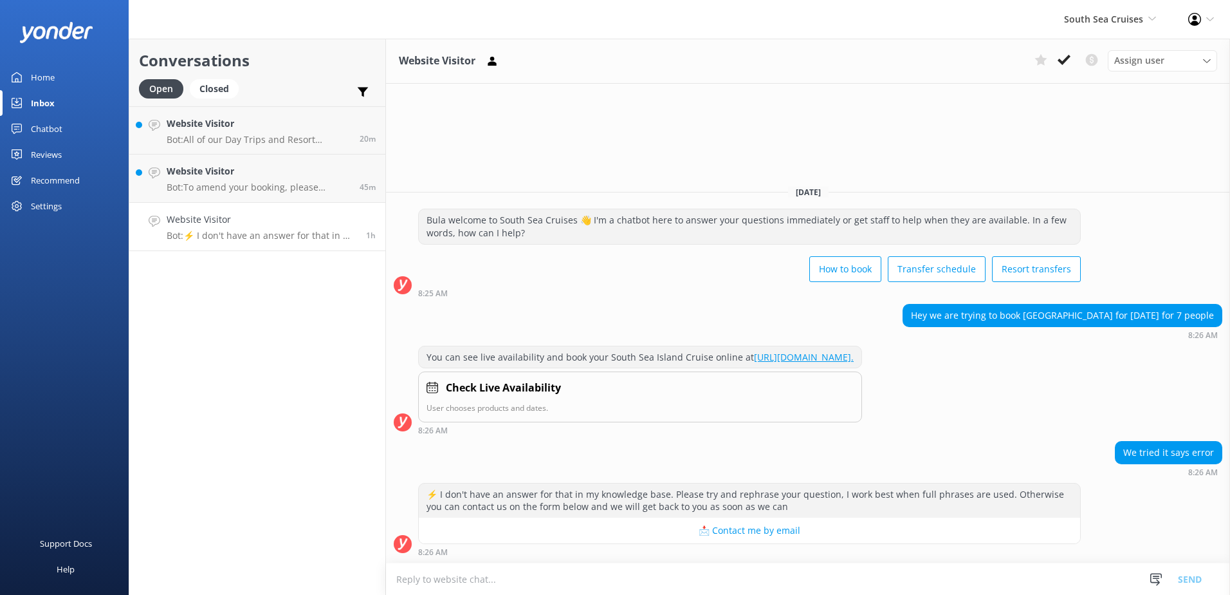
drag, startPoint x: 1159, startPoint y: 506, endPoint x: 992, endPoint y: 591, distance: 187.3
click at [1159, 506] on div "⚡ I don't have an answer for that in my knowledge base. Please try and rephrase…" at bounding box center [808, 519] width 844 height 73
click at [909, 587] on textarea at bounding box center [808, 579] width 844 height 32
paste textarea "You can contact our team on the following contacts listed below: * E-mail: [EMA…"
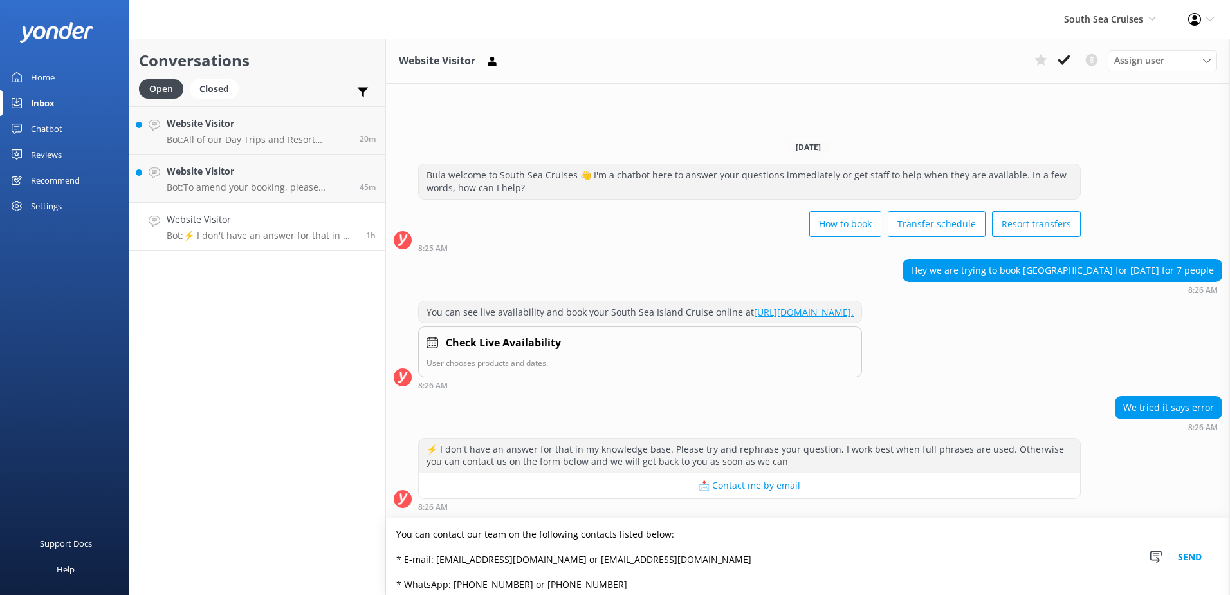
type textarea "You can contact our team on the following contacts listed below: * E-mail: [EMA…"
click at [1202, 546] on button "Send" at bounding box center [1190, 556] width 48 height 77
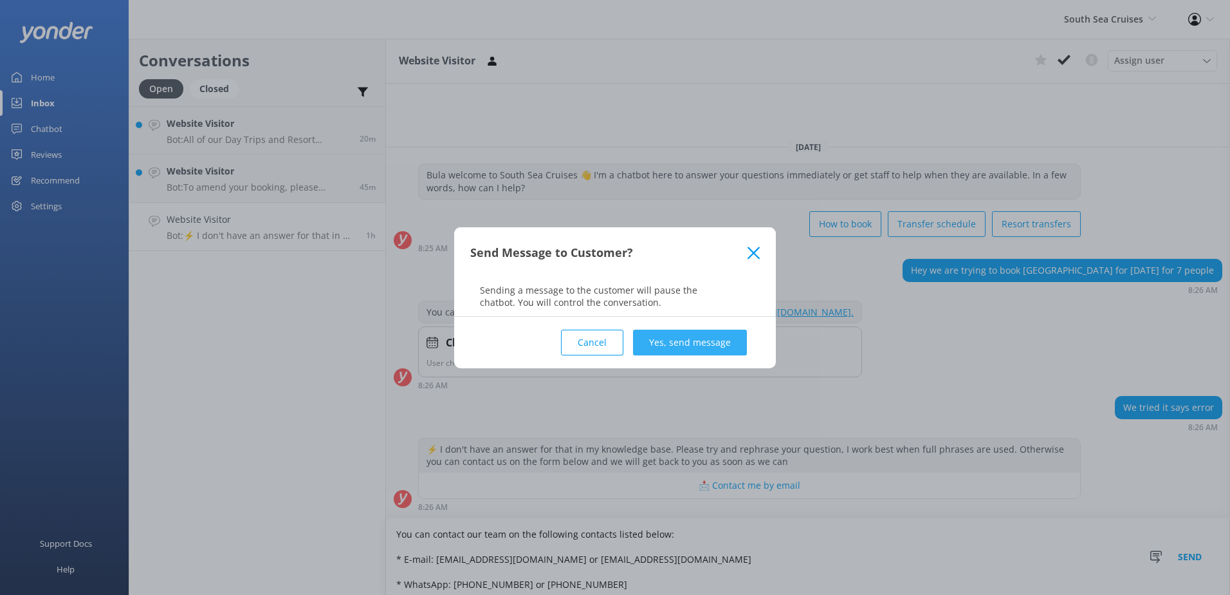
click at [696, 330] on button "Yes, send message" at bounding box center [690, 342] width 114 height 26
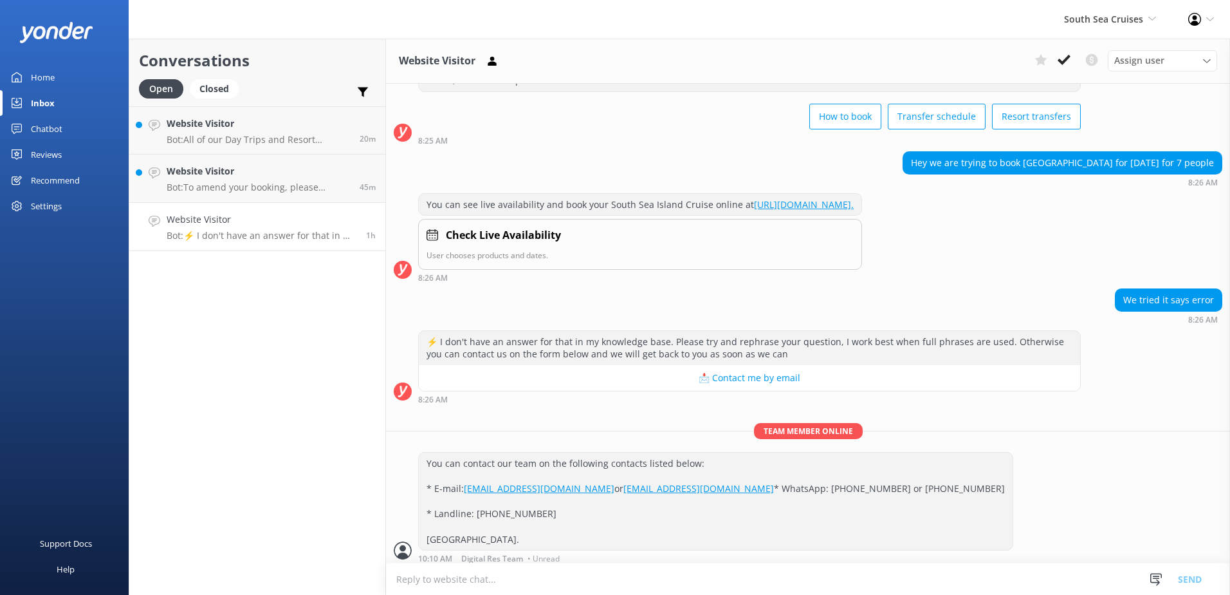
scroll to position [106, 0]
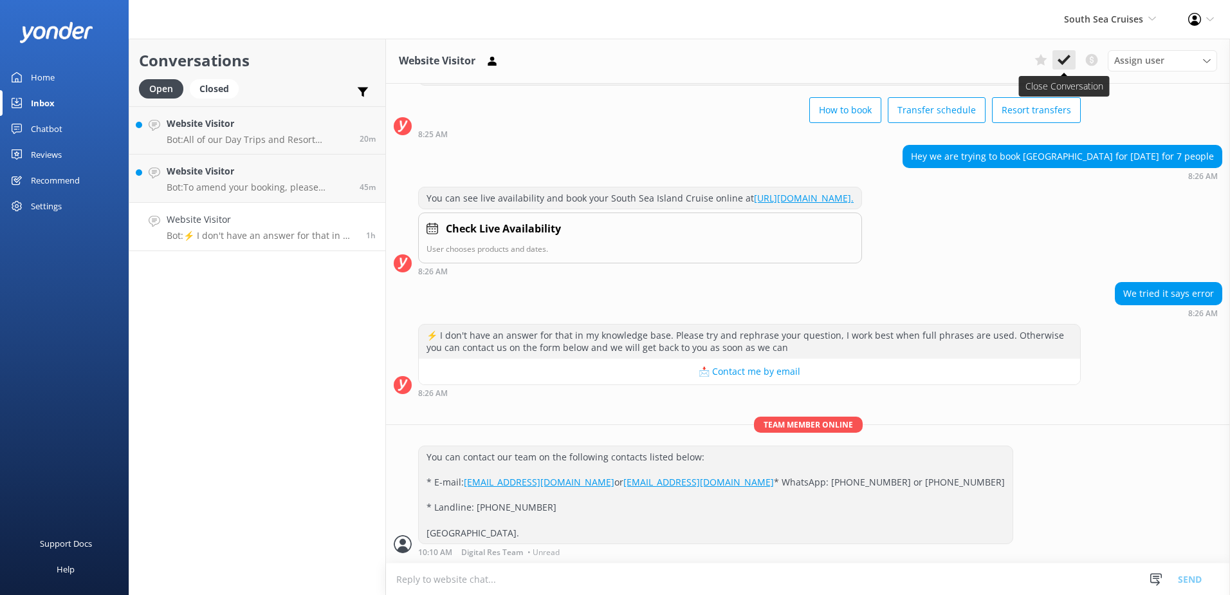
click at [1070, 55] on icon at bounding box center [1064, 59] width 13 height 13
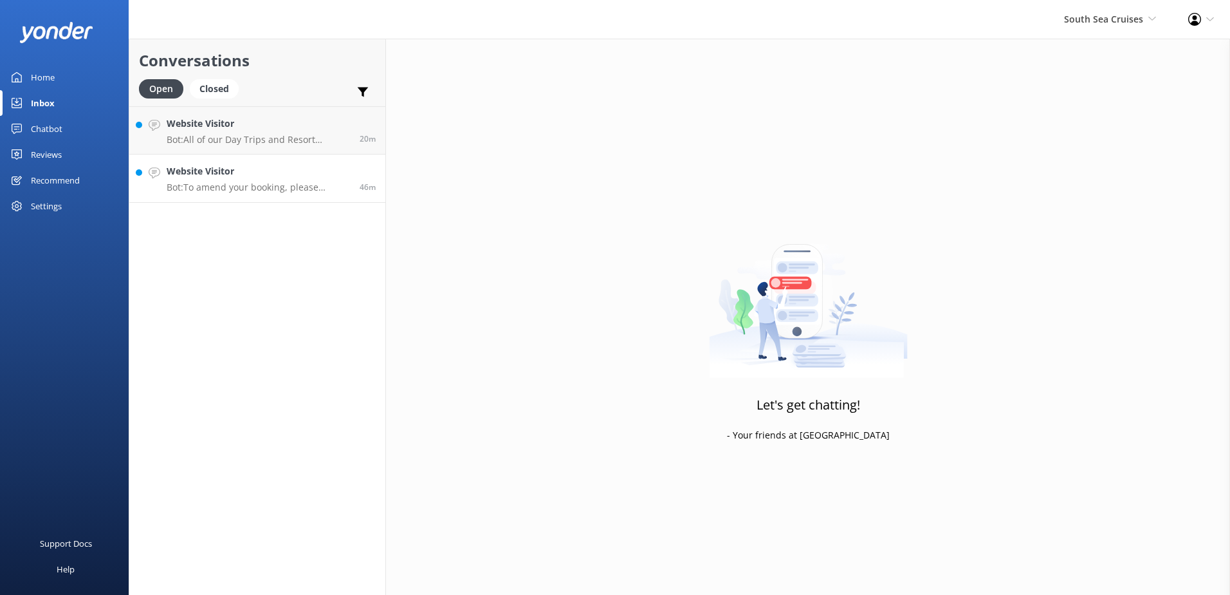
click at [308, 184] on p "Bot: To amend your booking, please contact our reservations team. You can email…" at bounding box center [258, 187] width 183 height 12
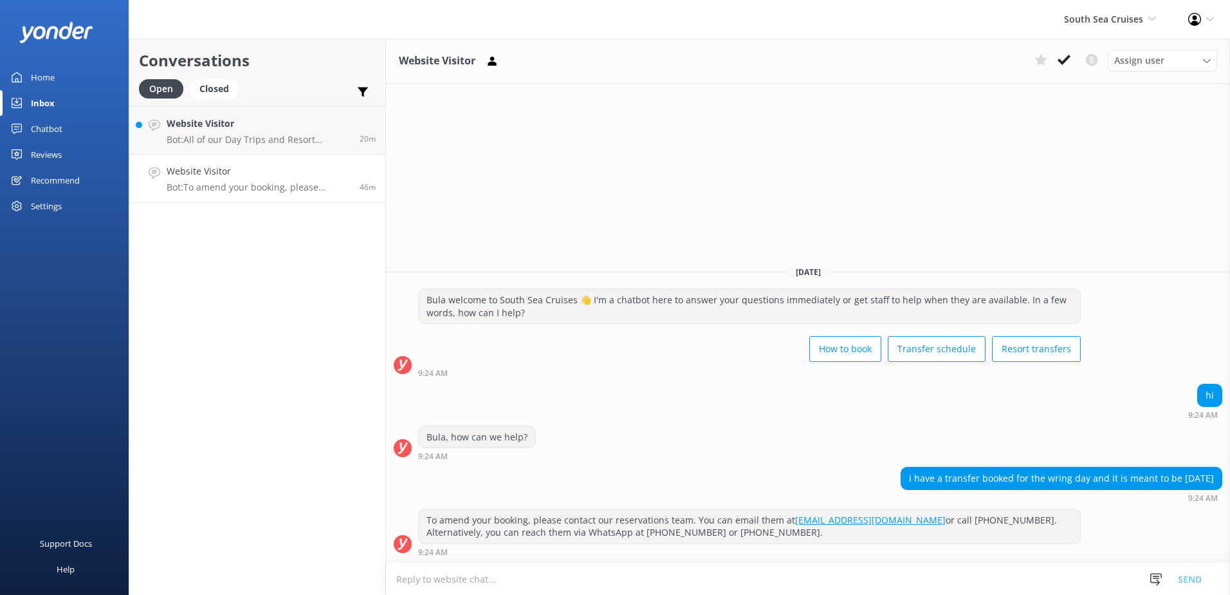
click at [833, 560] on div "To amend your booking, please contact our reservations team. You can email them…" at bounding box center [808, 535] width 844 height 54
click at [840, 573] on textarea at bounding box center [808, 579] width 844 height 32
paste textarea "You can contact our team on the following contacts listed below: * E-mail: [EMA…"
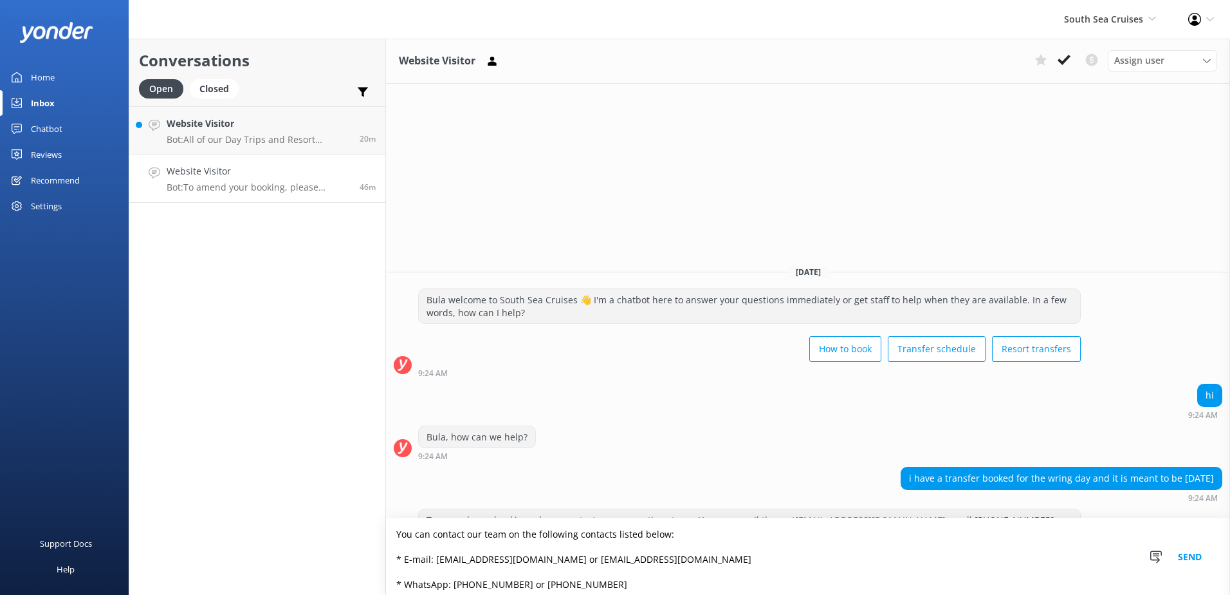
scroll to position [71, 0]
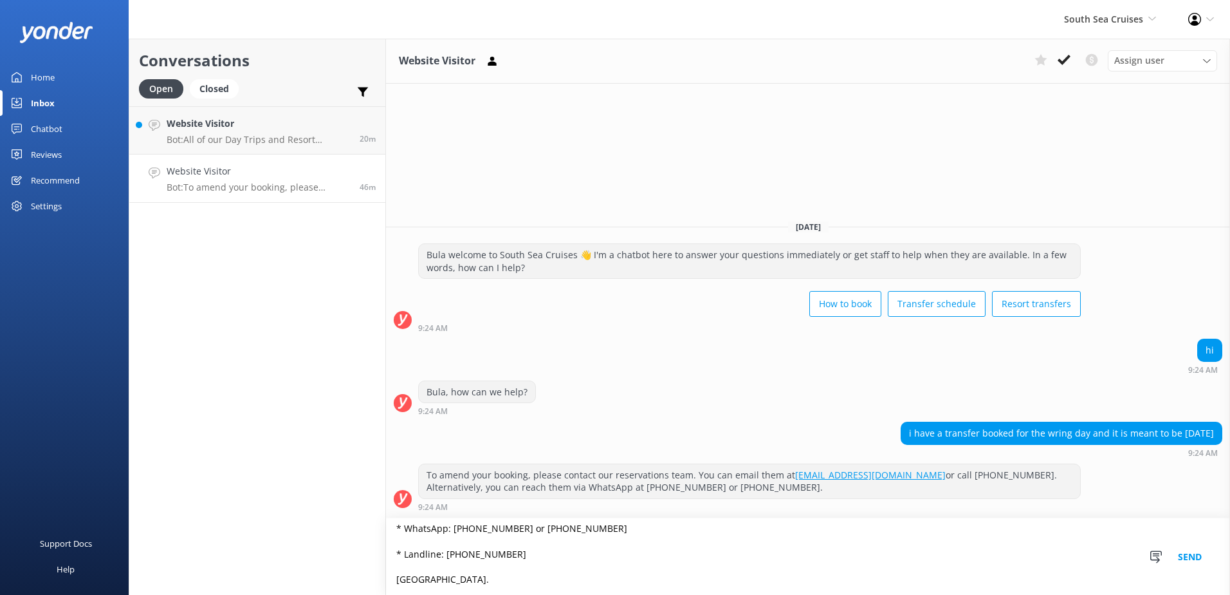
type textarea "You can contact our team on the following contacts listed below: * E-mail: [EMA…"
click at [1199, 557] on button "Send" at bounding box center [1190, 556] width 48 height 77
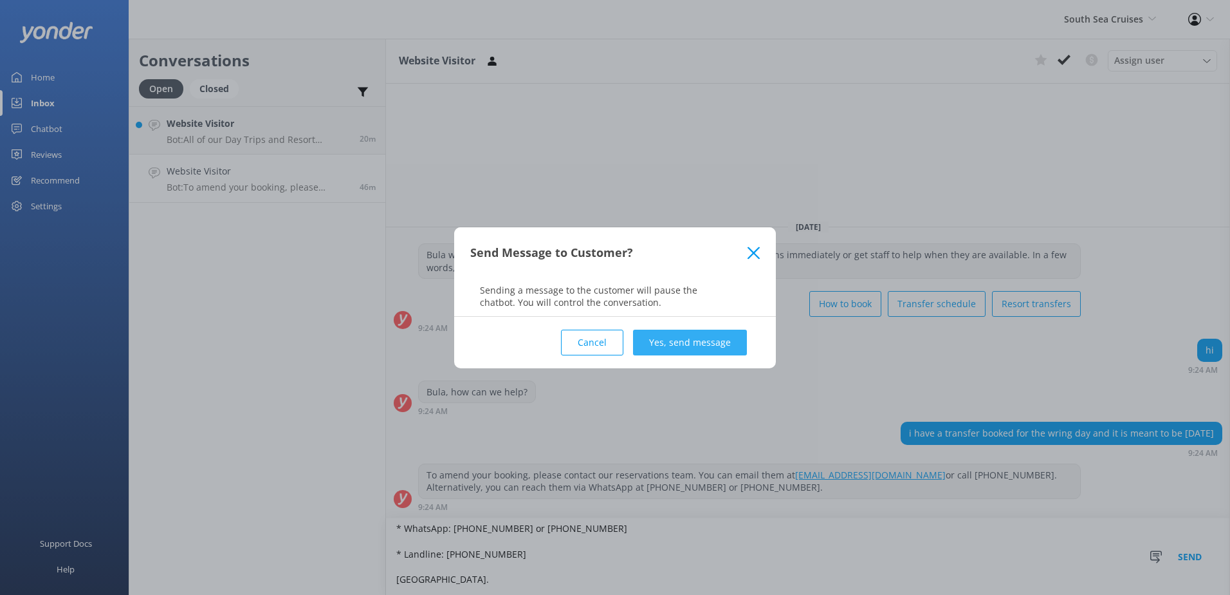
click at [679, 355] on button "Yes, send message" at bounding box center [690, 342] width 114 height 26
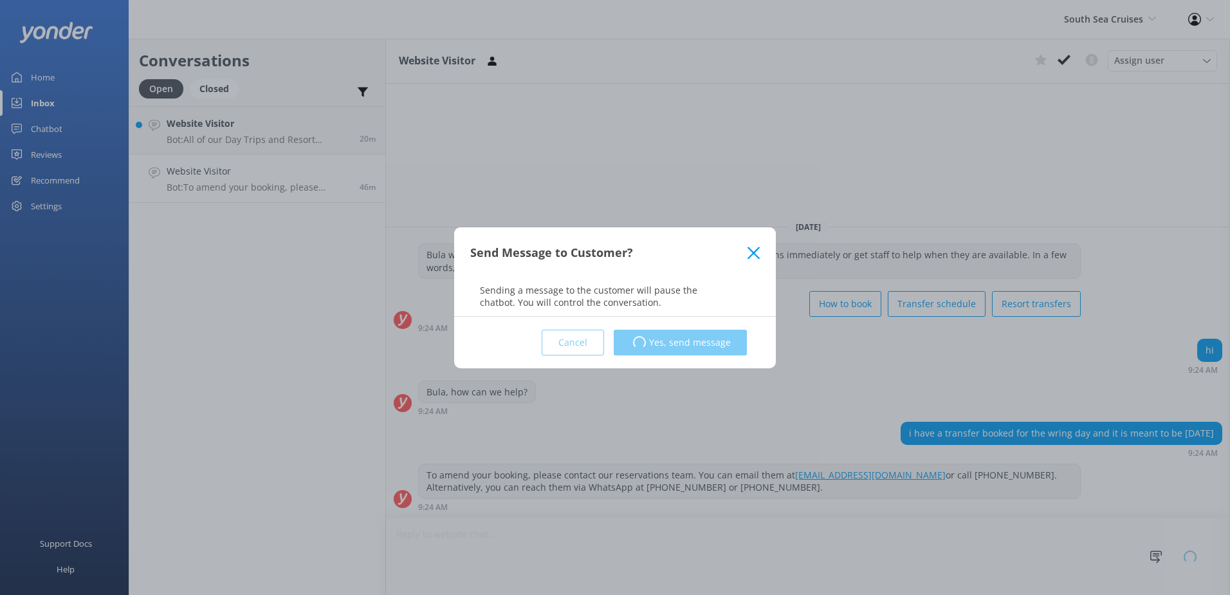
scroll to position [1, 0]
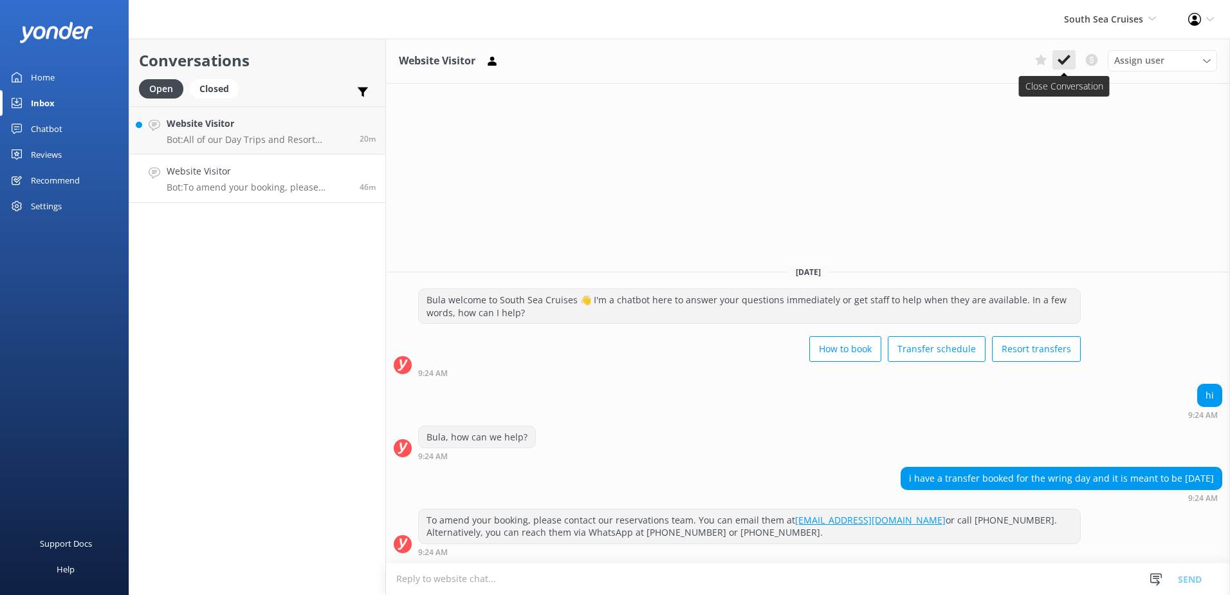
click at [1067, 60] on use at bounding box center [1064, 60] width 13 height 10
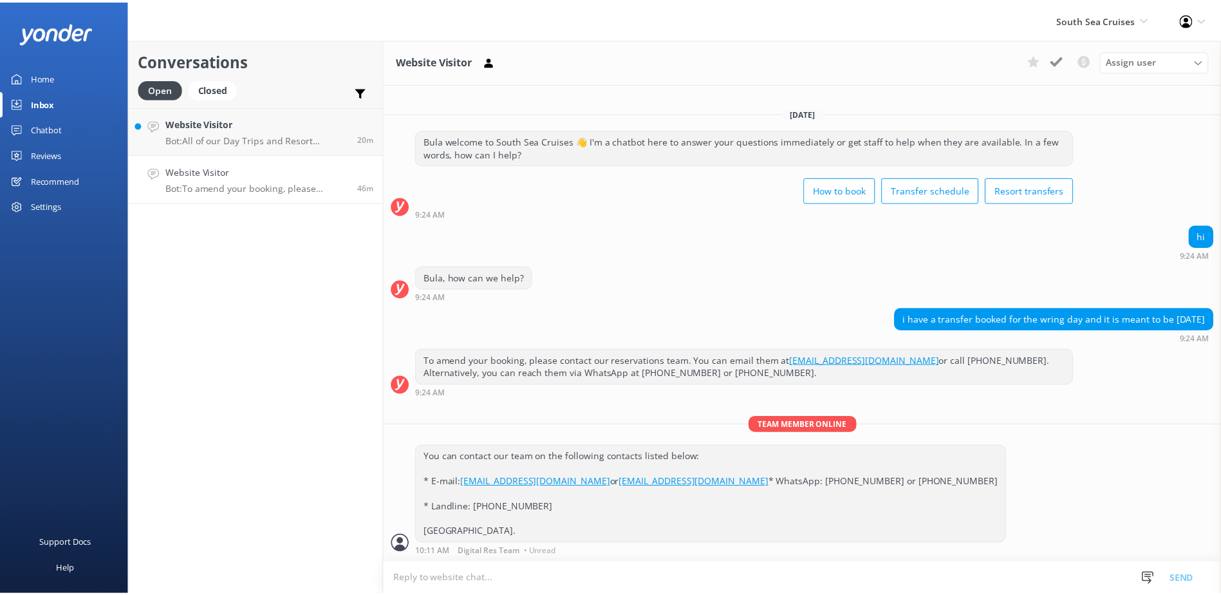
scroll to position [14, 0]
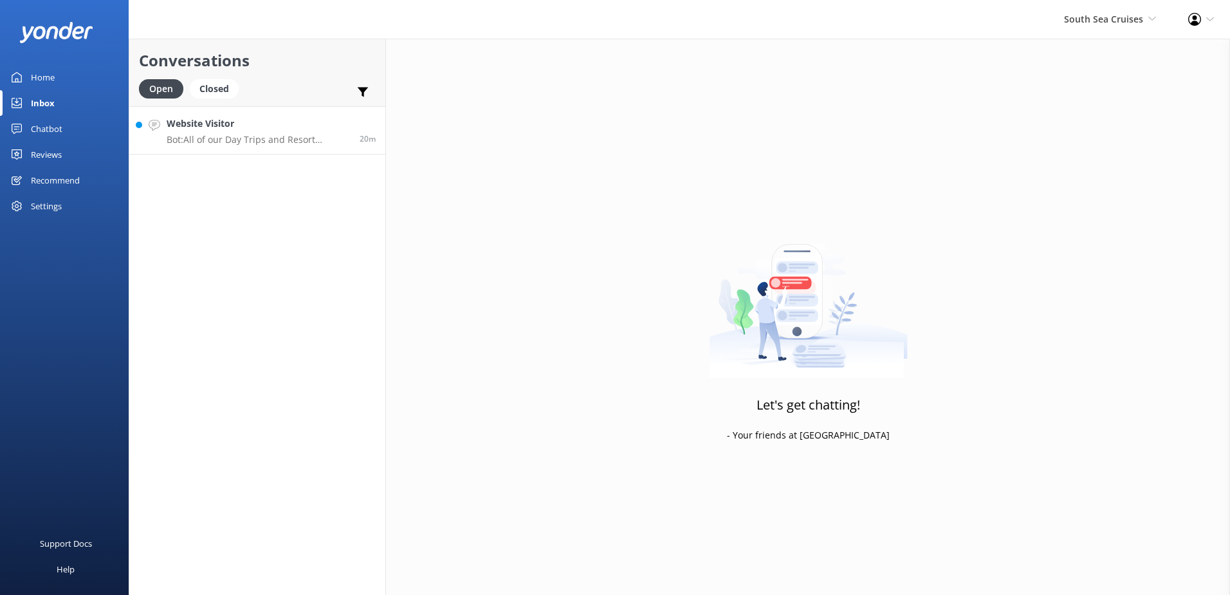
click at [293, 120] on h4 "Website Visitor" at bounding box center [258, 123] width 183 height 14
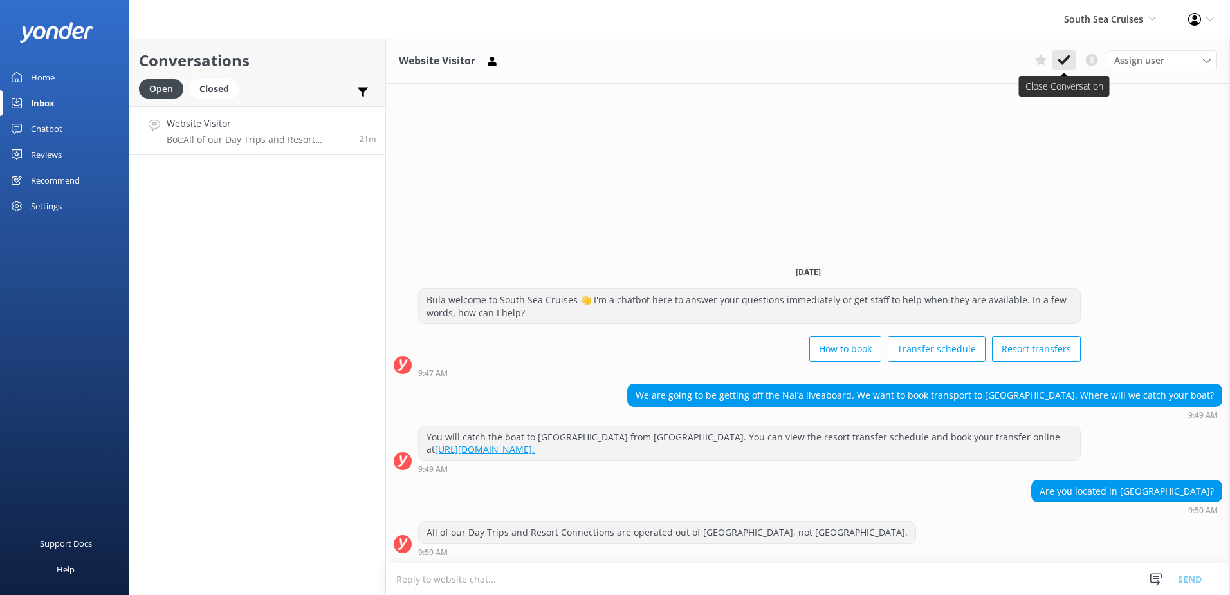
click at [1058, 66] on icon at bounding box center [1064, 59] width 13 height 13
click at [1101, 24] on span "South Sea Cruises South Sea Sailing South Sea Cruises Malamala Beach Club Aweso…" at bounding box center [1110, 19] width 92 height 14
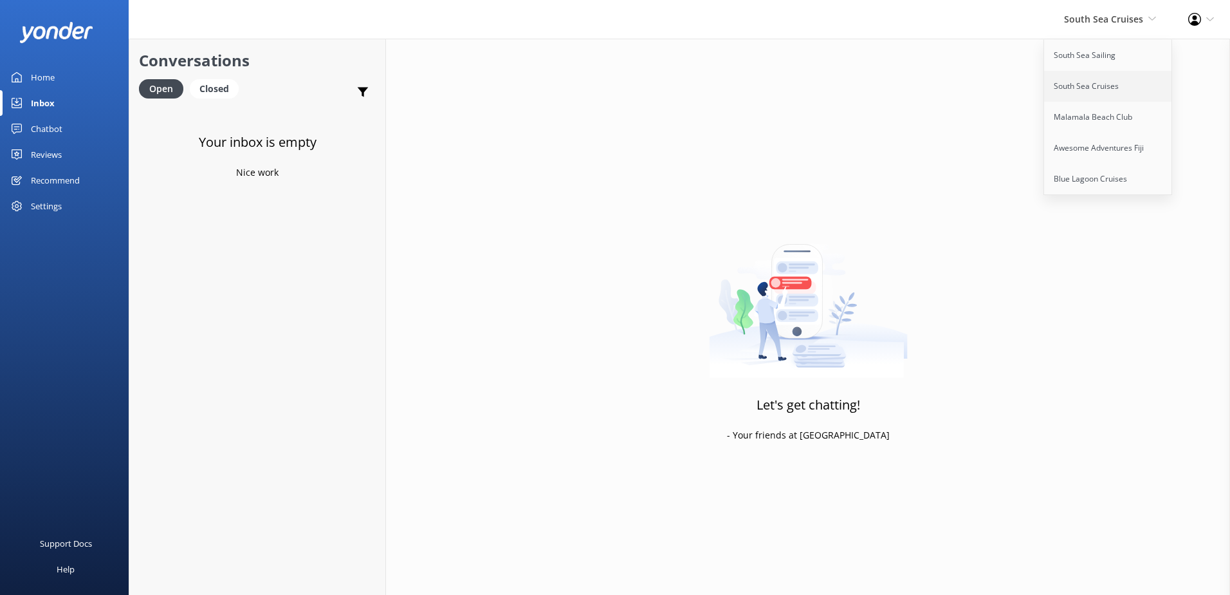
click at [1084, 71] on link "South Sea Cruises" at bounding box center [1108, 86] width 129 height 31
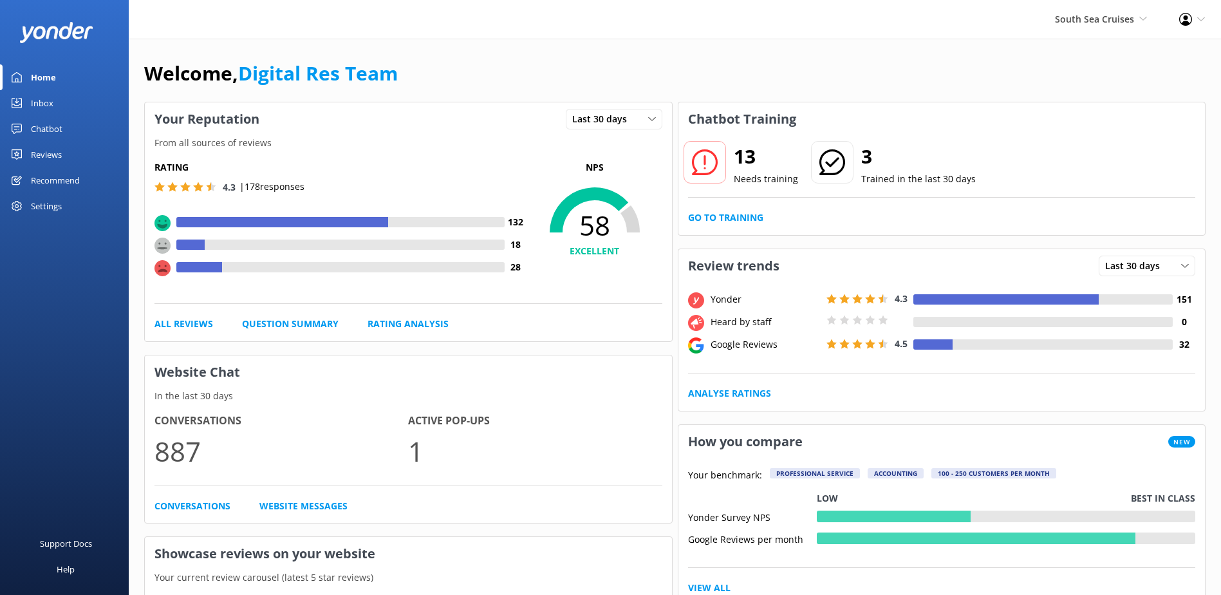
drag, startPoint x: 24, startPoint y: 107, endPoint x: 31, endPoint y: 104, distance: 6.9
click at [25, 107] on link "Inbox" at bounding box center [64, 103] width 129 height 26
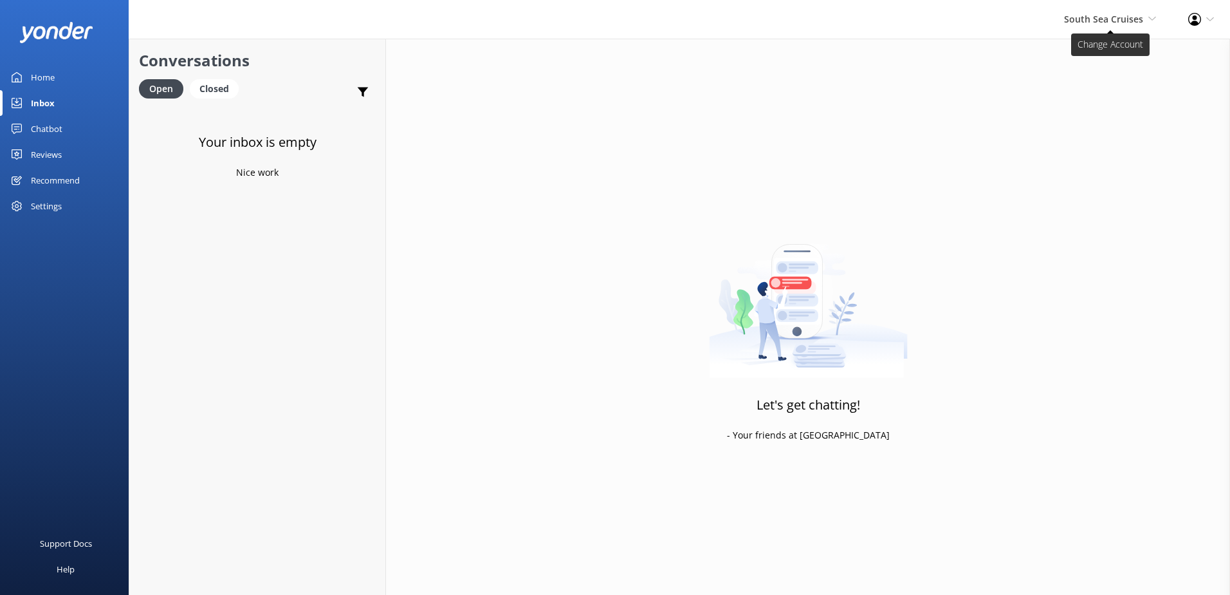
click at [1105, 19] on span "South Sea Cruises" at bounding box center [1103, 19] width 79 height 12
click at [1091, 60] on link "South Sea Sailing" at bounding box center [1108, 55] width 129 height 31
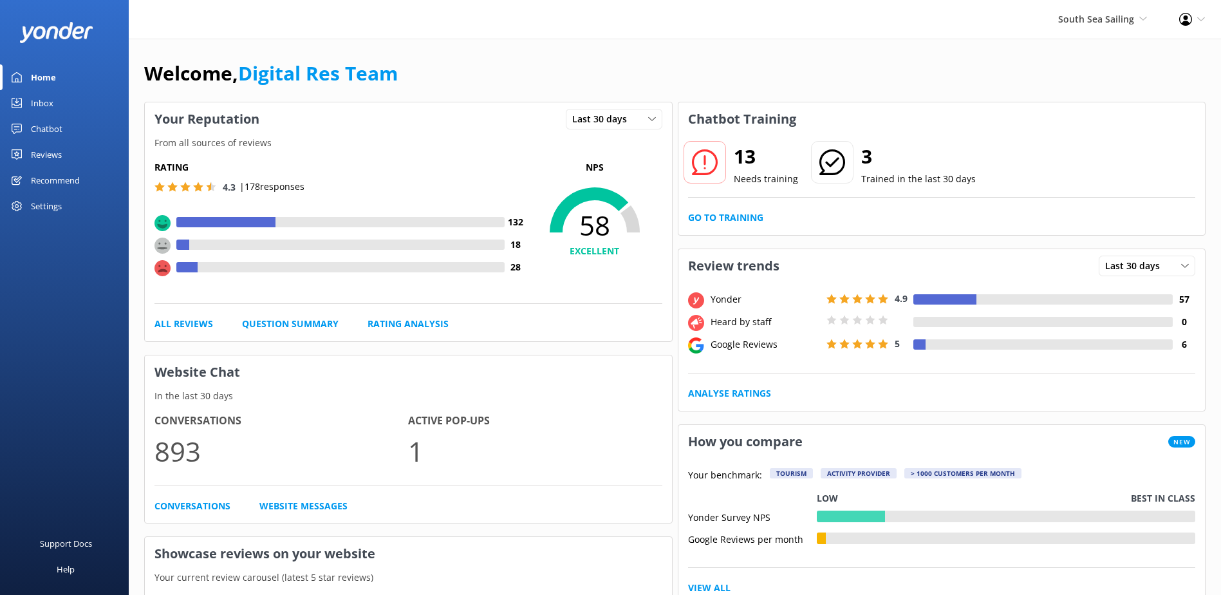
click at [58, 109] on link "Inbox" at bounding box center [64, 103] width 129 height 26
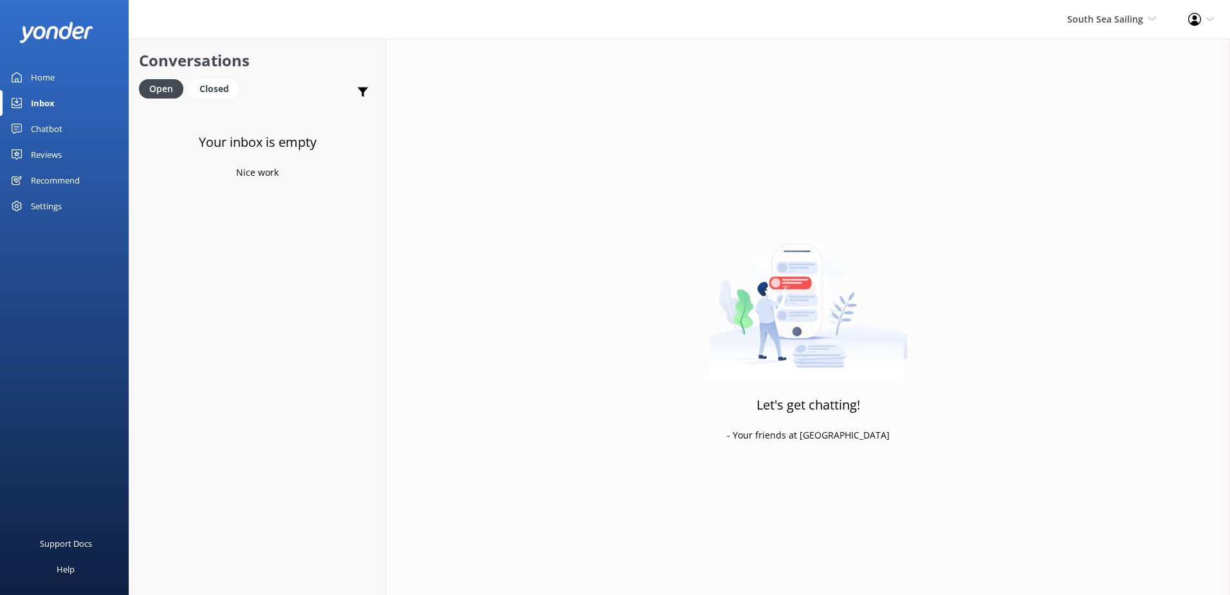
click at [1088, 33] on div "South Sea Sailing South Sea Sailing South Sea Cruises Malamala Beach Club Aweso…" at bounding box center [1111, 19] width 121 height 39
click at [1082, 118] on link "Malamala Beach Club" at bounding box center [1108, 117] width 129 height 31
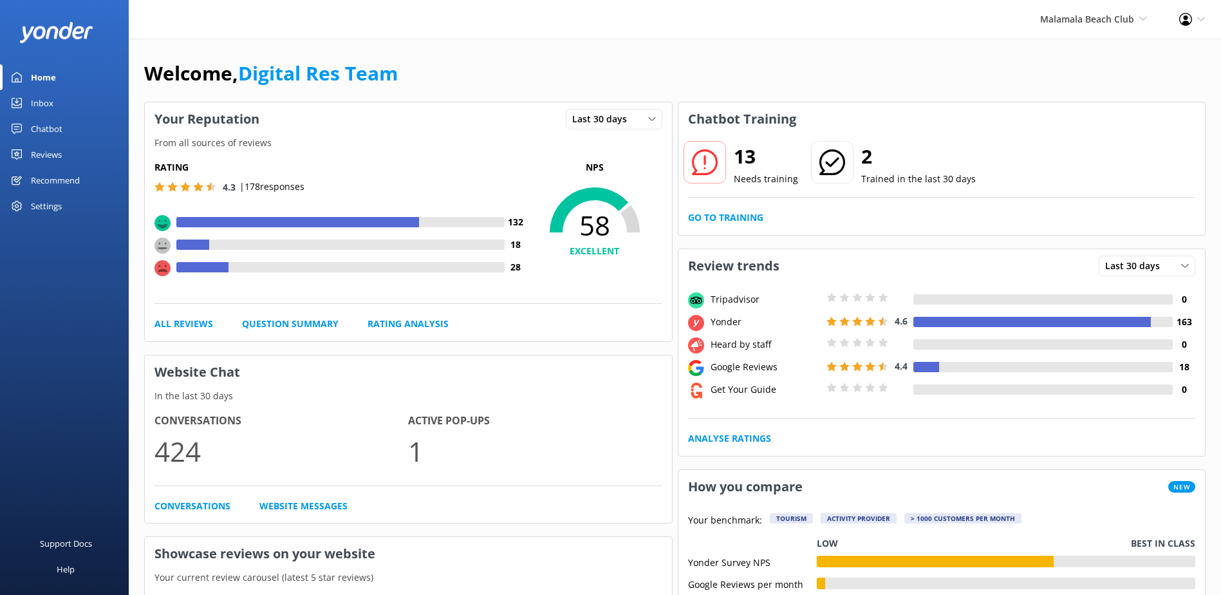
click at [699, 204] on div "13 Needs training 2 Trained in the last 30 days Go to Training" at bounding box center [941, 185] width 527 height 99
click at [707, 213] on link "Go to Training" at bounding box center [725, 217] width 75 height 14
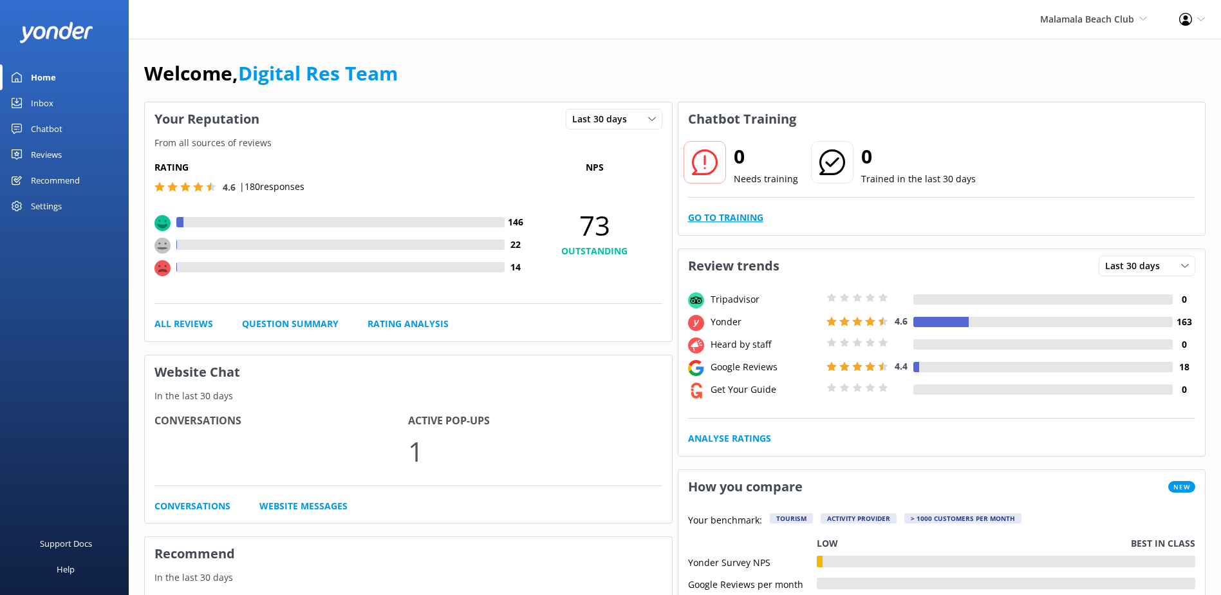
click at [717, 225] on link "Go to Training" at bounding box center [725, 217] width 75 height 14
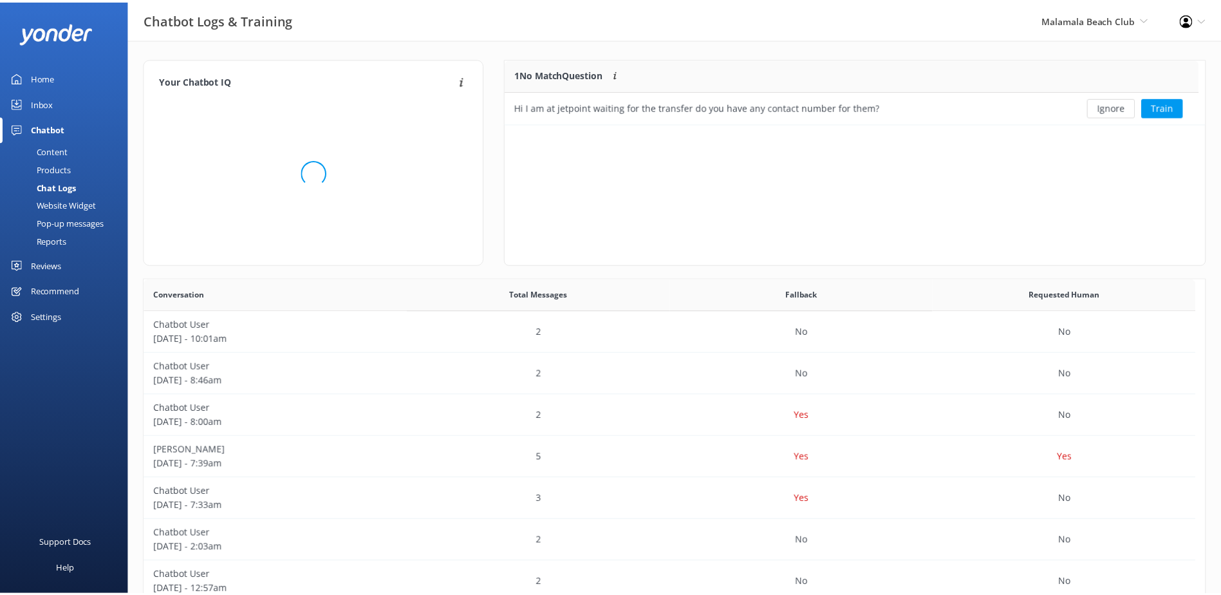
scroll to position [55, 689]
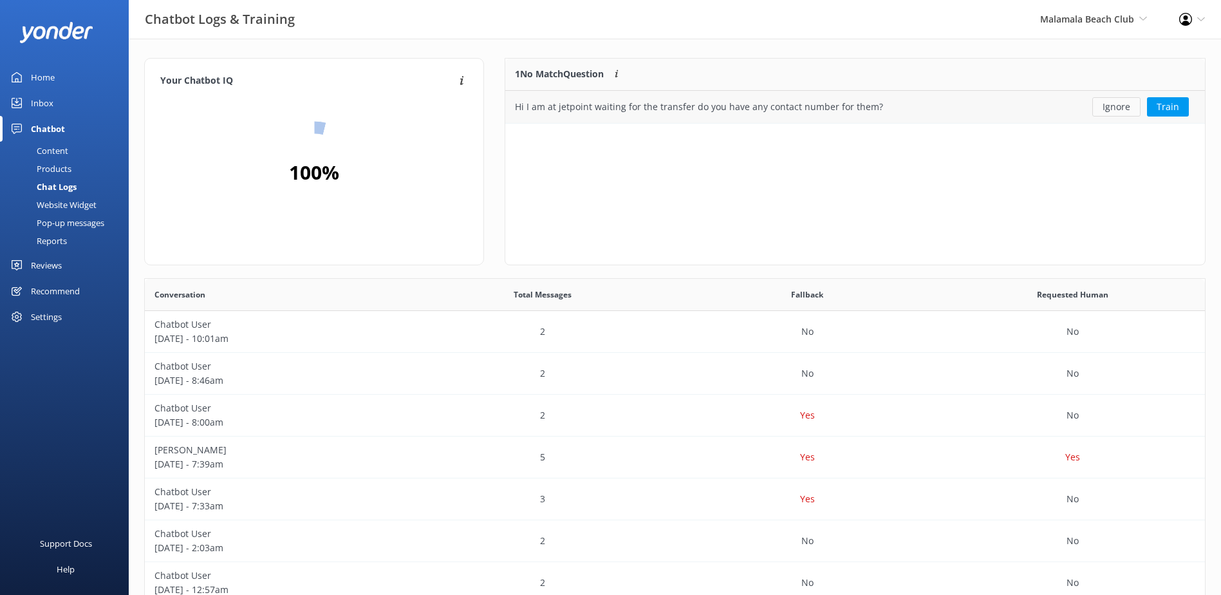
click at [1120, 104] on button "Ignore" at bounding box center [1116, 106] width 48 height 19
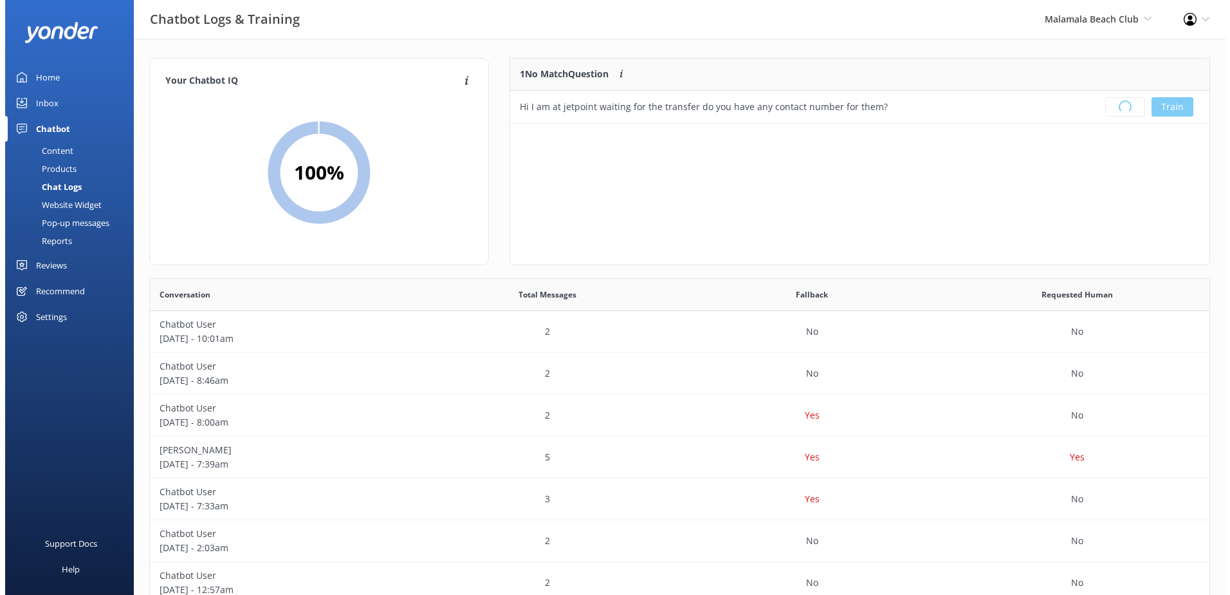
scroll to position [151, 689]
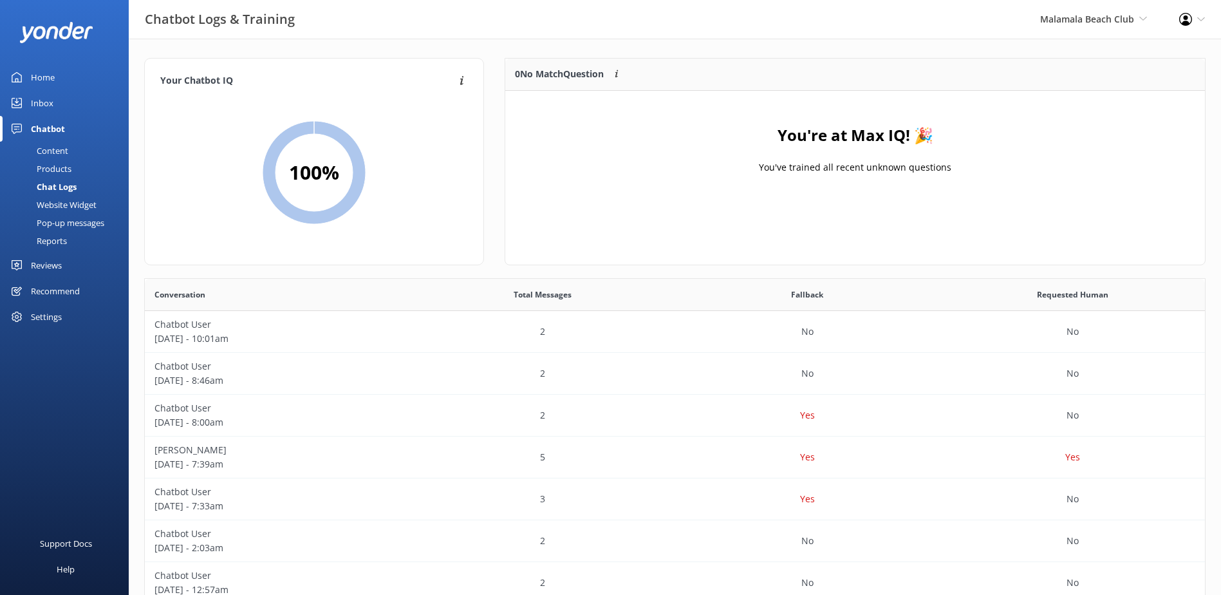
click at [49, 102] on div "Inbox" at bounding box center [42, 103] width 23 height 26
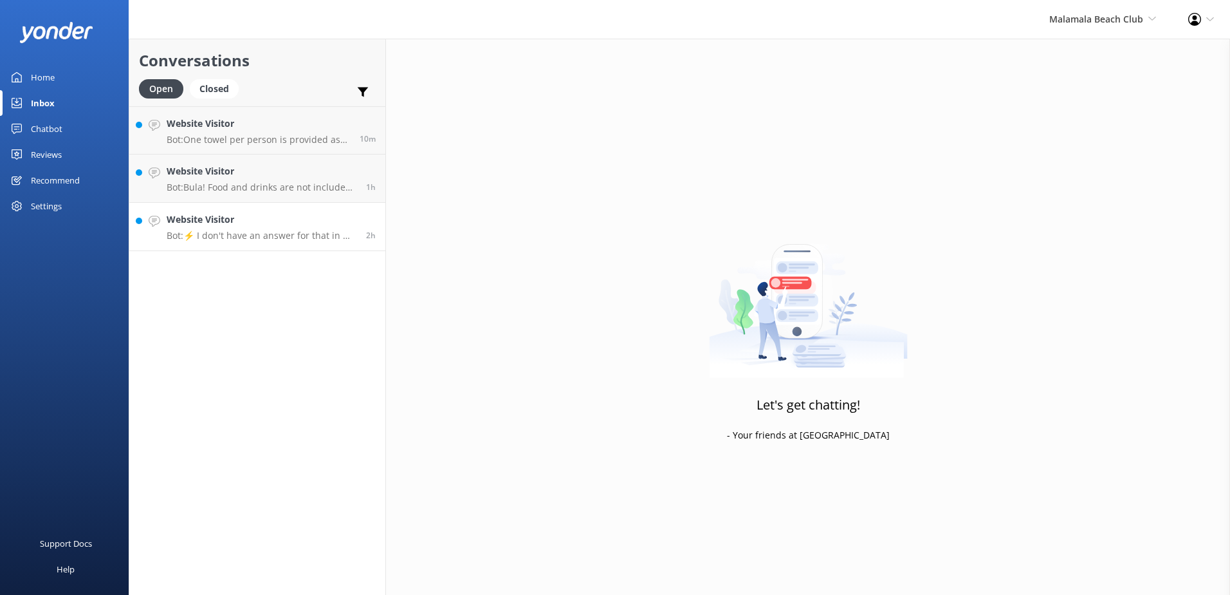
click at [261, 239] on p "Bot: ⚡ I don't have an answer for that in my knowledge base. Please try and rep…" at bounding box center [262, 236] width 190 height 12
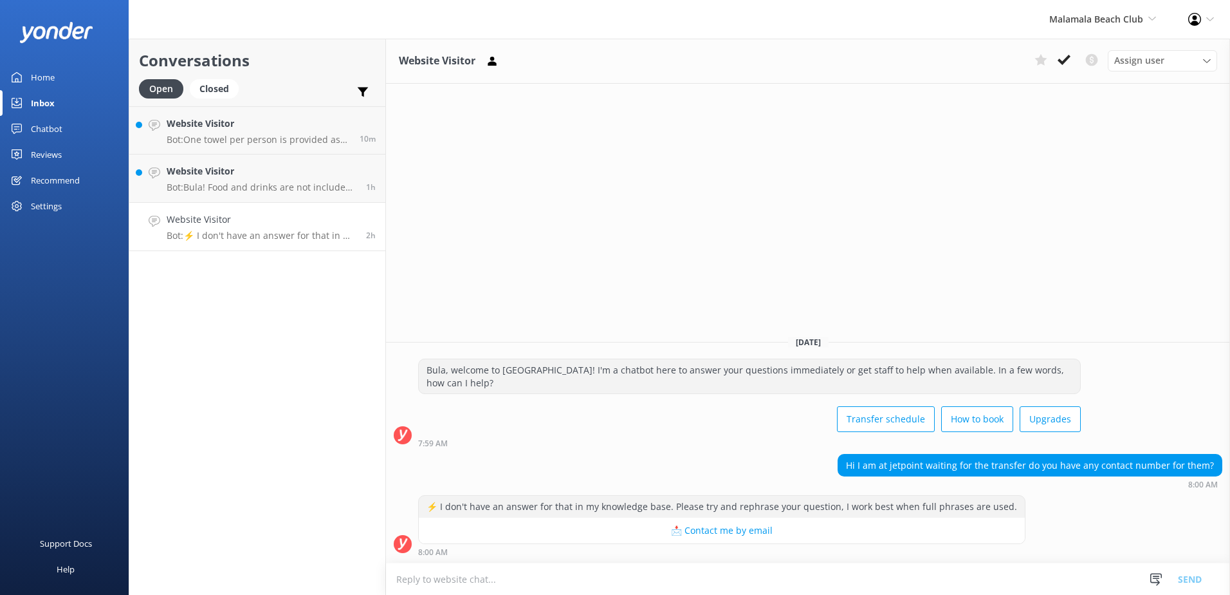
click at [797, 571] on textarea at bounding box center [808, 579] width 844 height 32
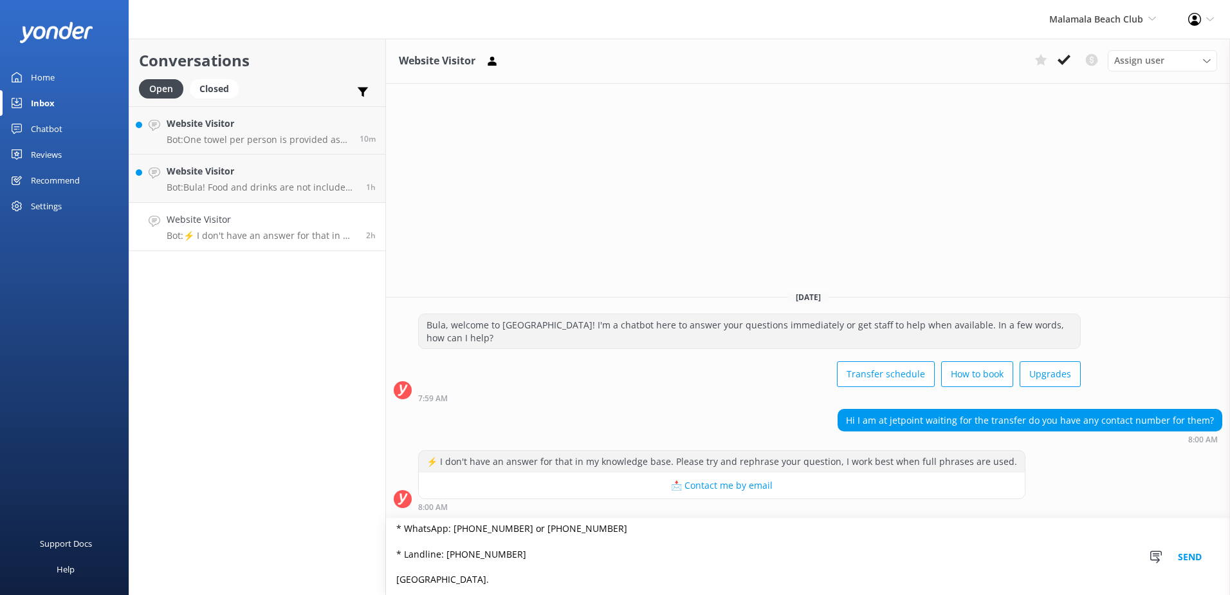
type textarea "You can contact our team on the following contacts listed below: * E-mail: [EMA…"
click at [1203, 559] on button "Send" at bounding box center [1190, 556] width 48 height 77
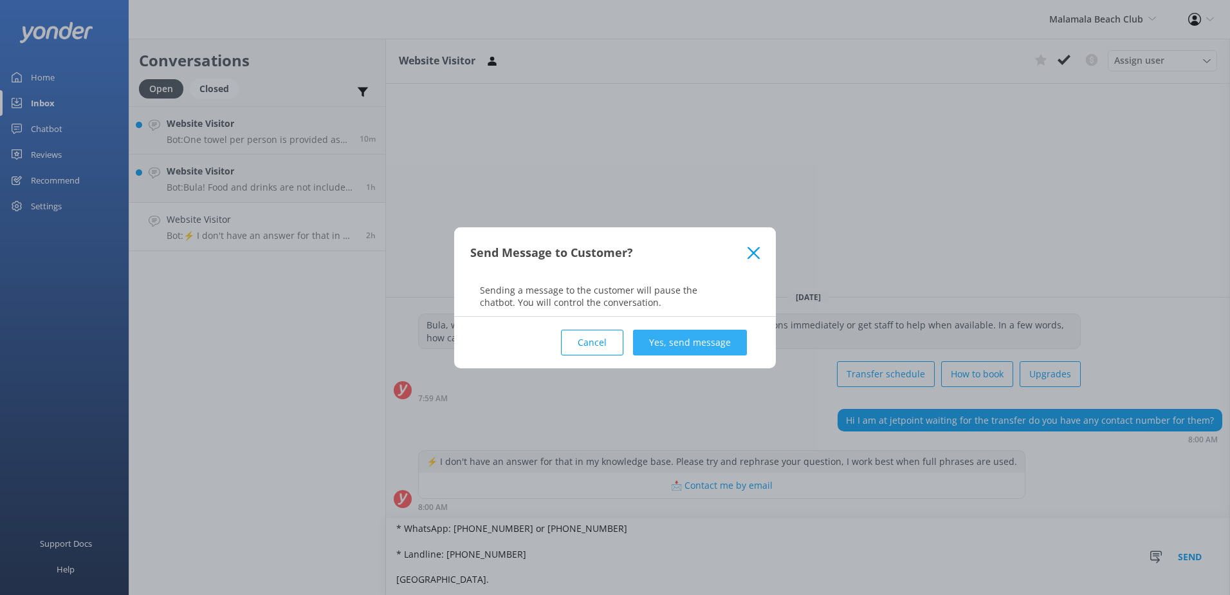
click at [662, 331] on button "Yes, send message" at bounding box center [690, 342] width 114 height 26
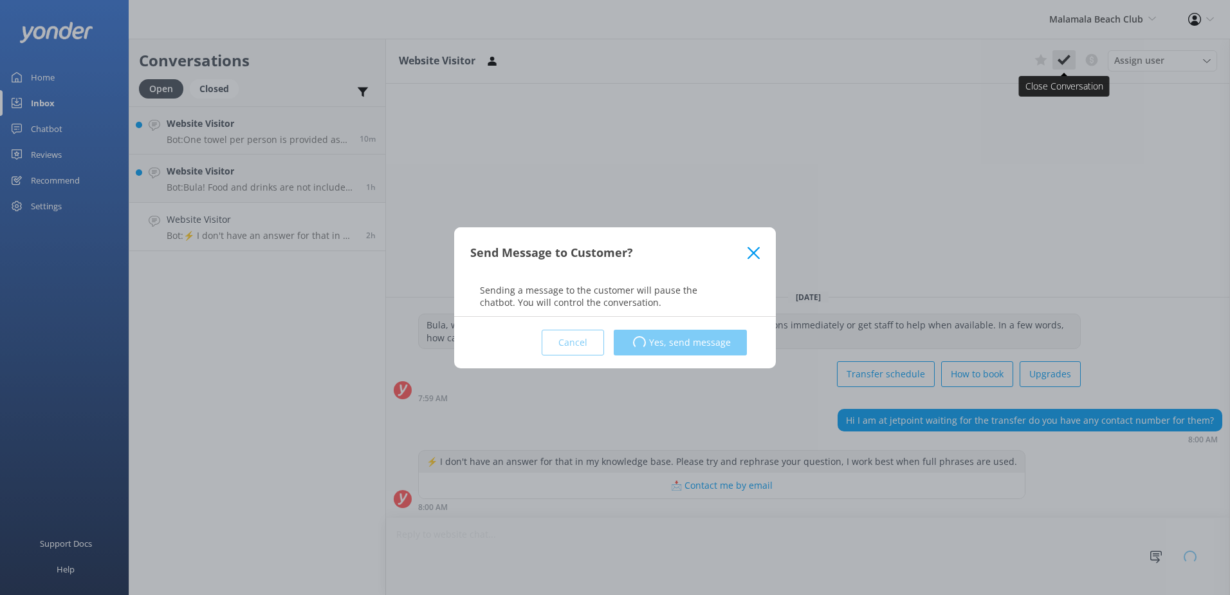
scroll to position [1, 0]
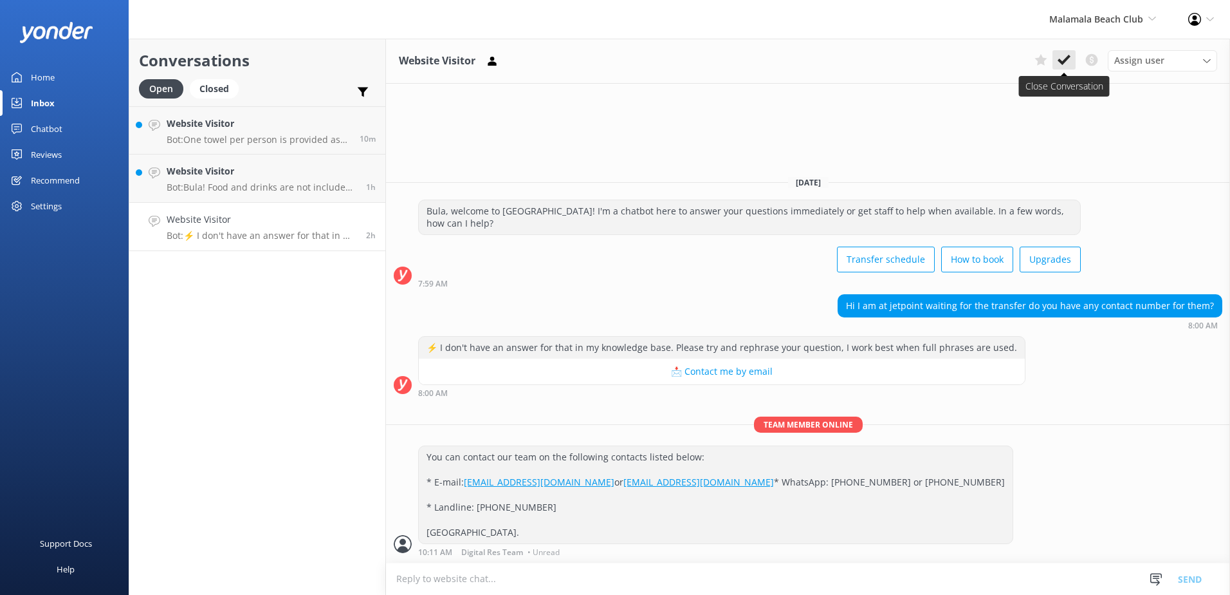
click at [1071, 59] on button at bounding box center [1064, 59] width 23 height 19
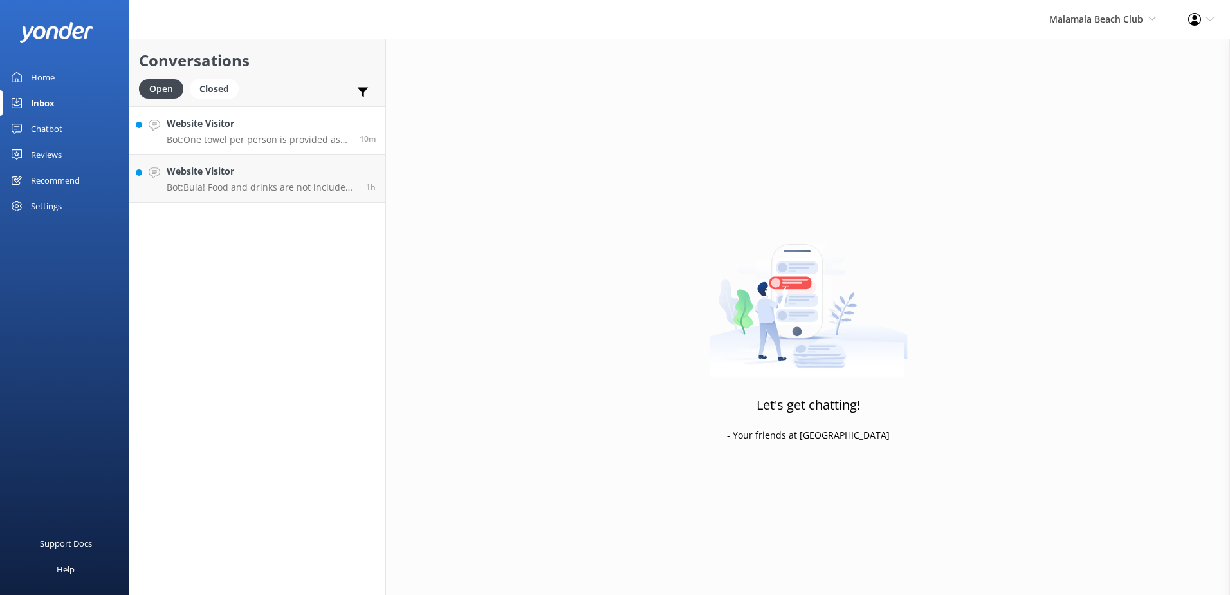
click at [286, 154] on link "Website Visitor Bot: One towel per person is provided as part of your Full Day …" at bounding box center [257, 130] width 256 height 48
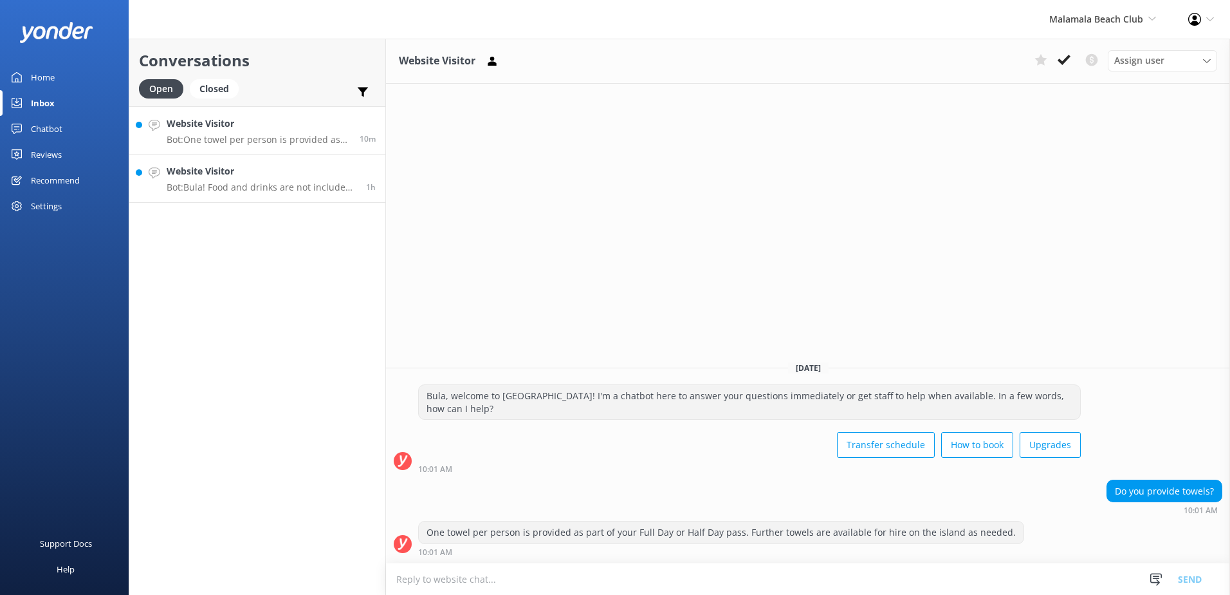
click at [285, 174] on h4 "Website Visitor" at bounding box center [262, 171] width 190 height 14
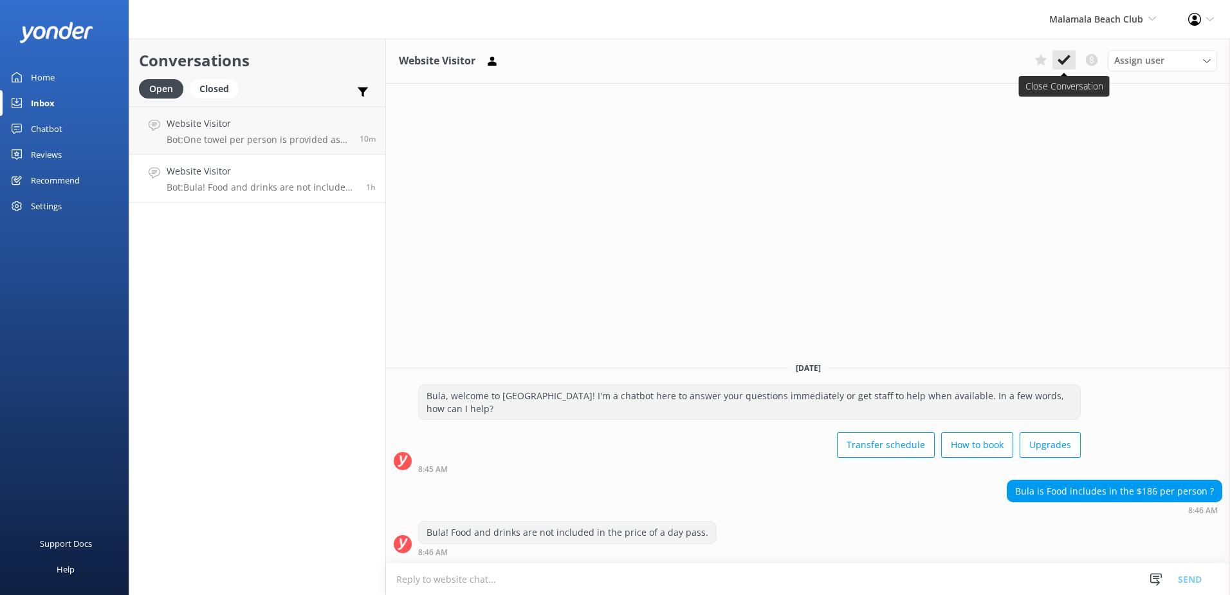
click at [1064, 63] on use at bounding box center [1064, 60] width 13 height 10
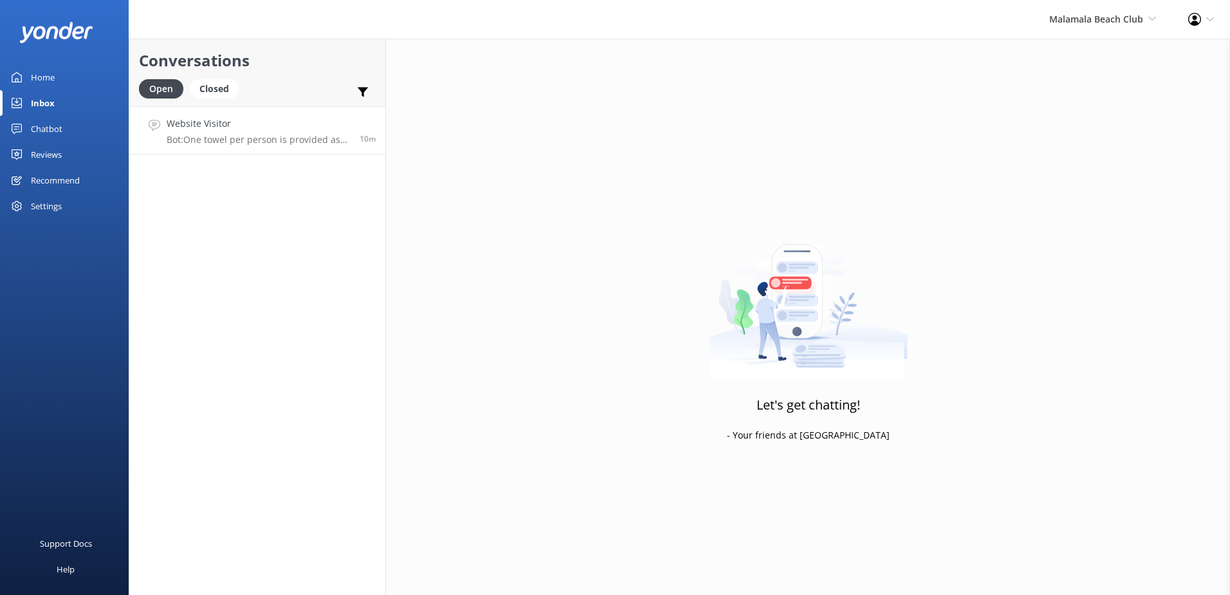
click at [358, 126] on div "10m" at bounding box center [363, 130] width 26 height 28
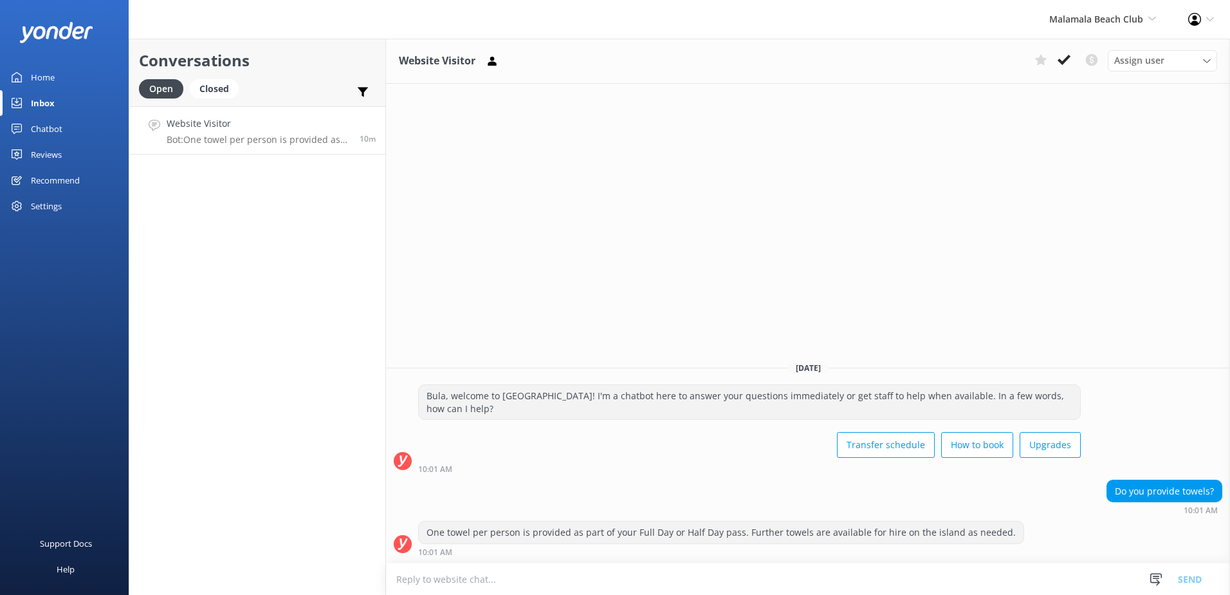
click at [1058, 73] on div "Website Visitor Assign user Sonya Alyssa Digital Res Team Asena Naweilulu Miri …" at bounding box center [808, 61] width 844 height 45
click at [1067, 60] on use at bounding box center [1064, 60] width 13 height 10
click at [1105, 21] on span "Malamala Beach Club" at bounding box center [1096, 19] width 94 height 12
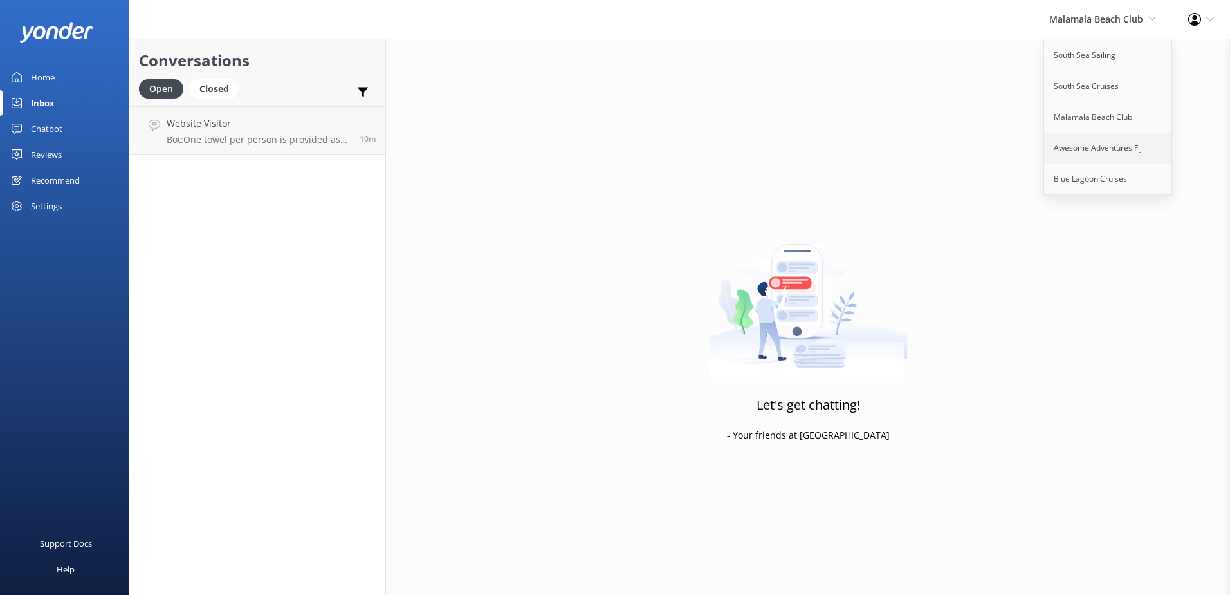
click at [1093, 137] on link "Awesome Adventures Fiji" at bounding box center [1108, 148] width 129 height 31
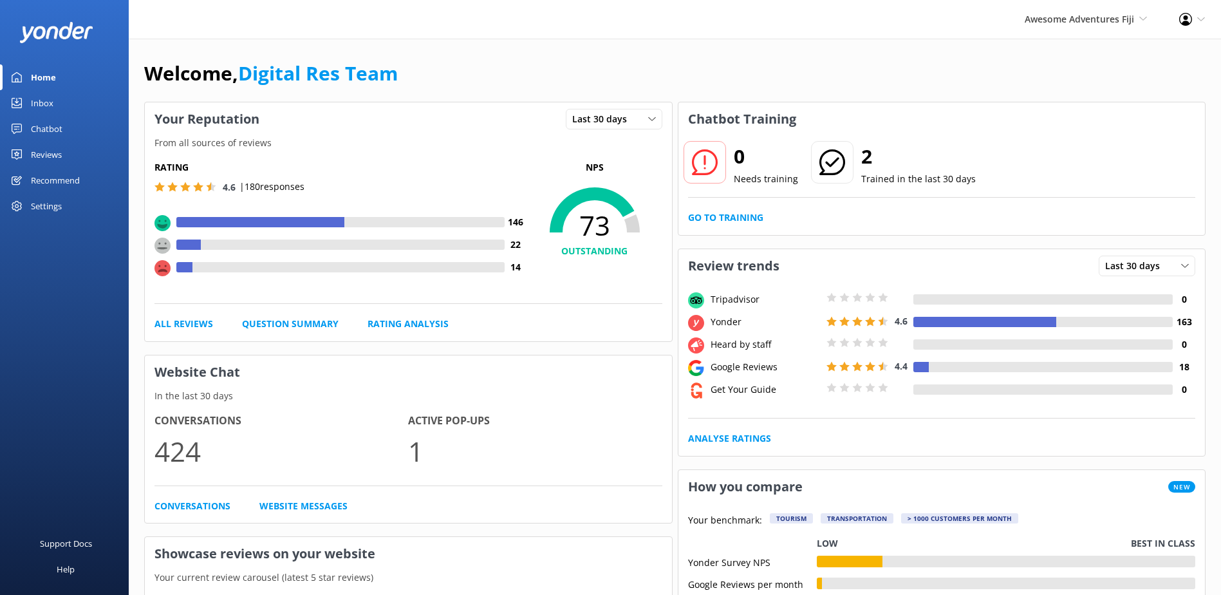
click at [75, 102] on link "Inbox" at bounding box center [64, 103] width 129 height 26
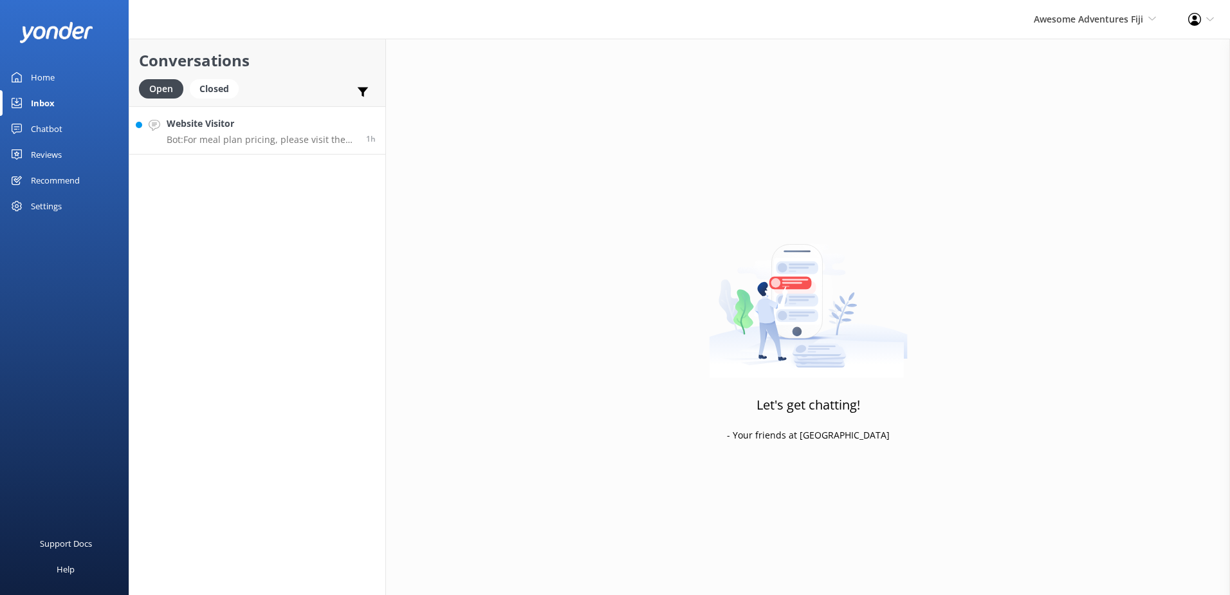
click at [250, 129] on h4 "Website Visitor" at bounding box center [262, 123] width 190 height 14
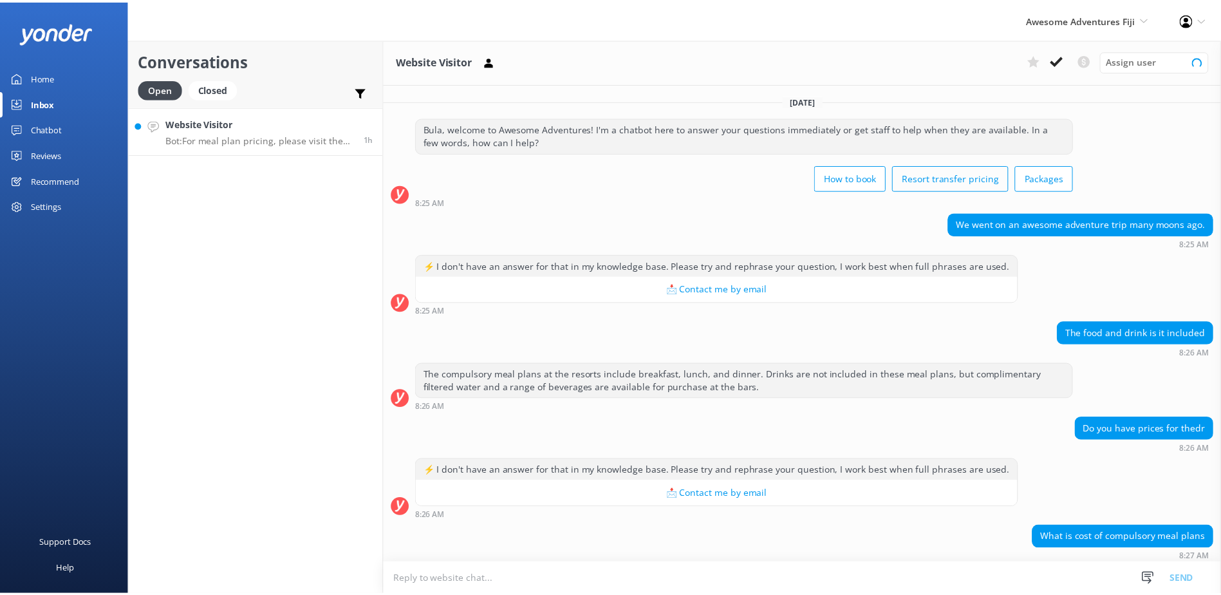
scroll to position [47, 0]
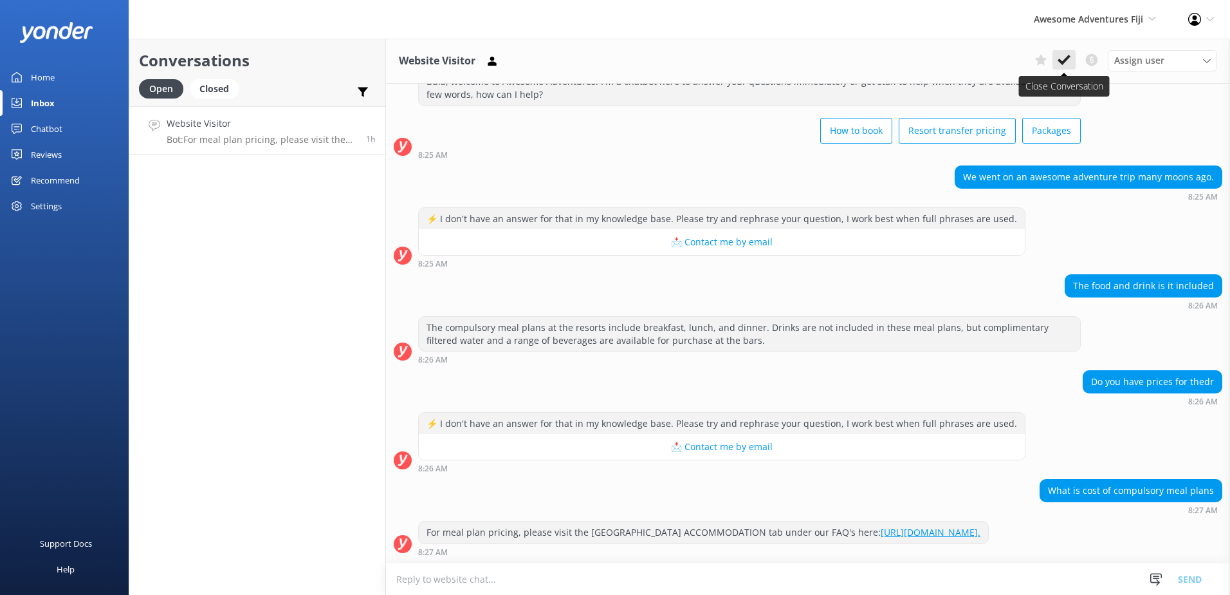
click at [1067, 59] on use at bounding box center [1064, 60] width 13 height 10
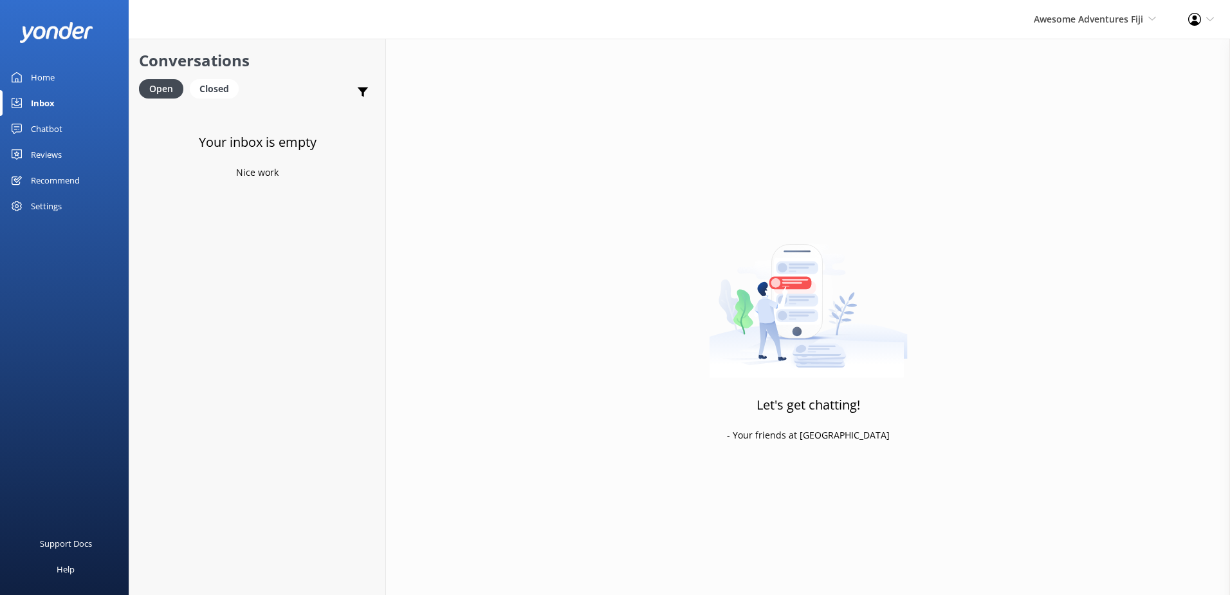
click at [1089, 27] on div "Awesome Adventures Fiji South Sea Sailing South Sea Cruises Malamala Beach Club…" at bounding box center [1095, 19] width 154 height 39
click at [1090, 171] on link "Blue Lagoon Cruises" at bounding box center [1108, 178] width 129 height 31
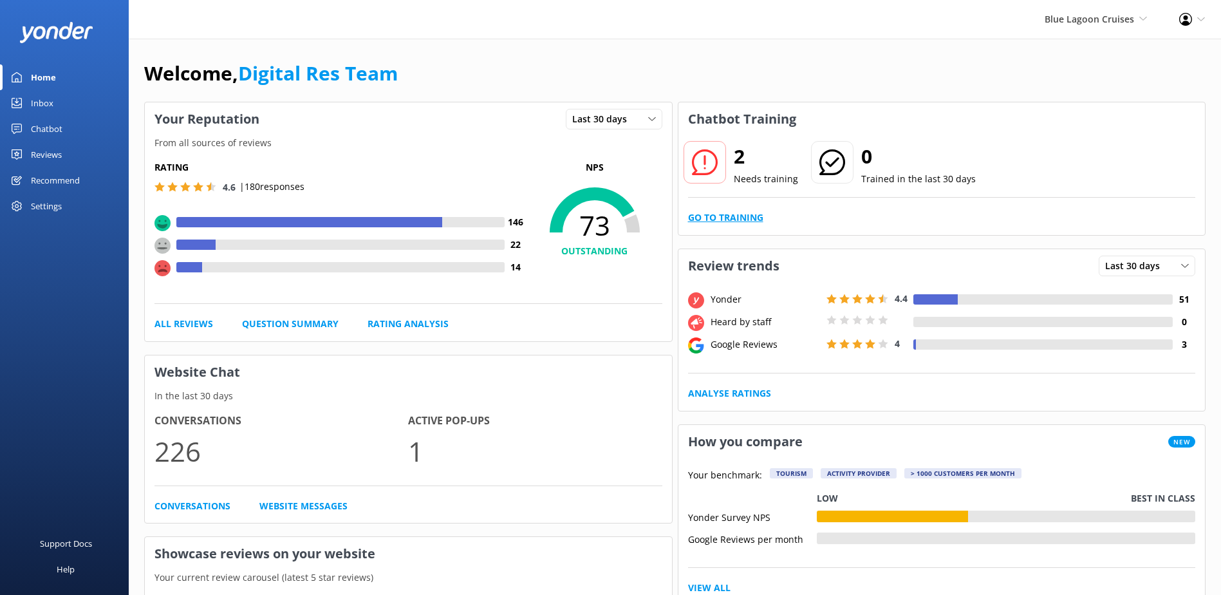
click at [757, 221] on link "Go to Training" at bounding box center [725, 217] width 75 height 14
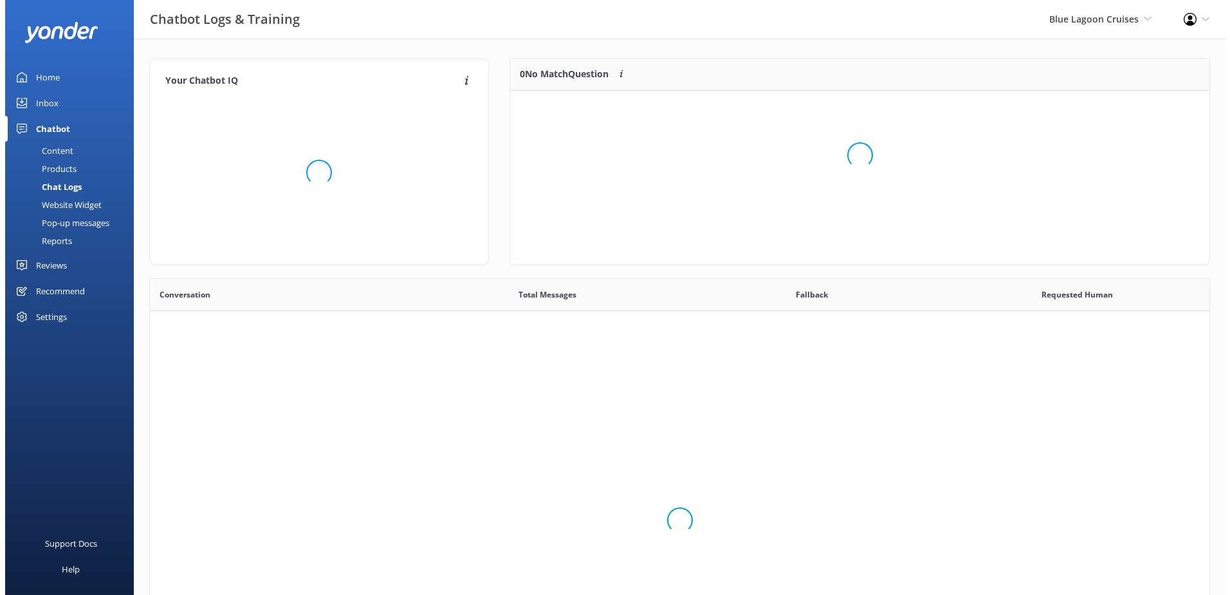
scroll to position [441, 1050]
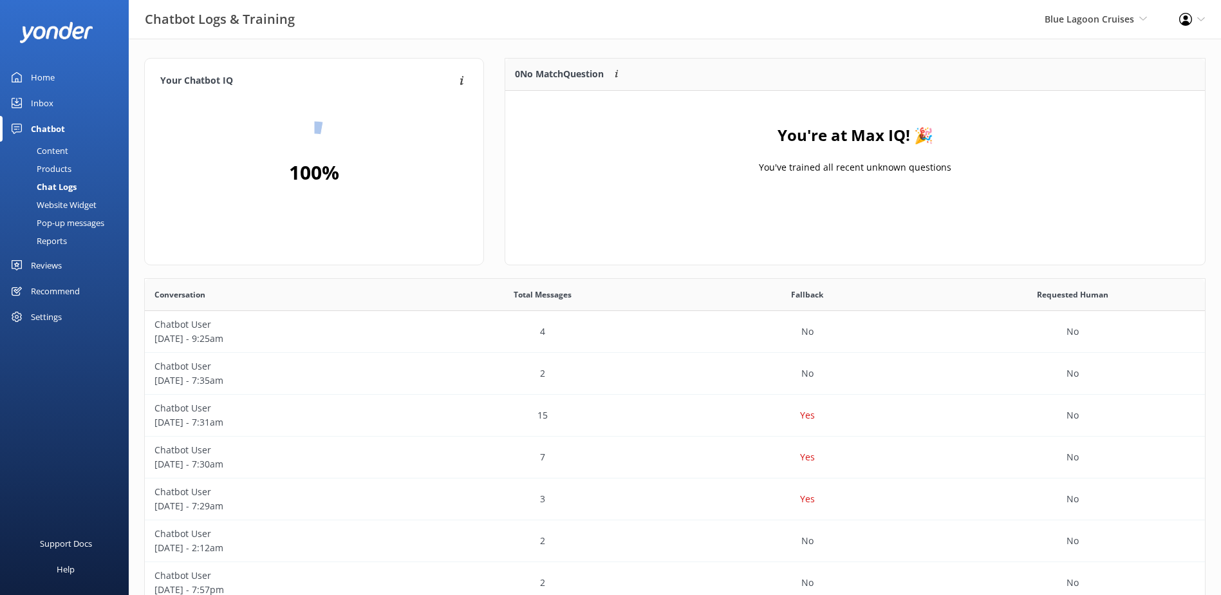
click at [89, 109] on link "Inbox" at bounding box center [64, 103] width 129 height 26
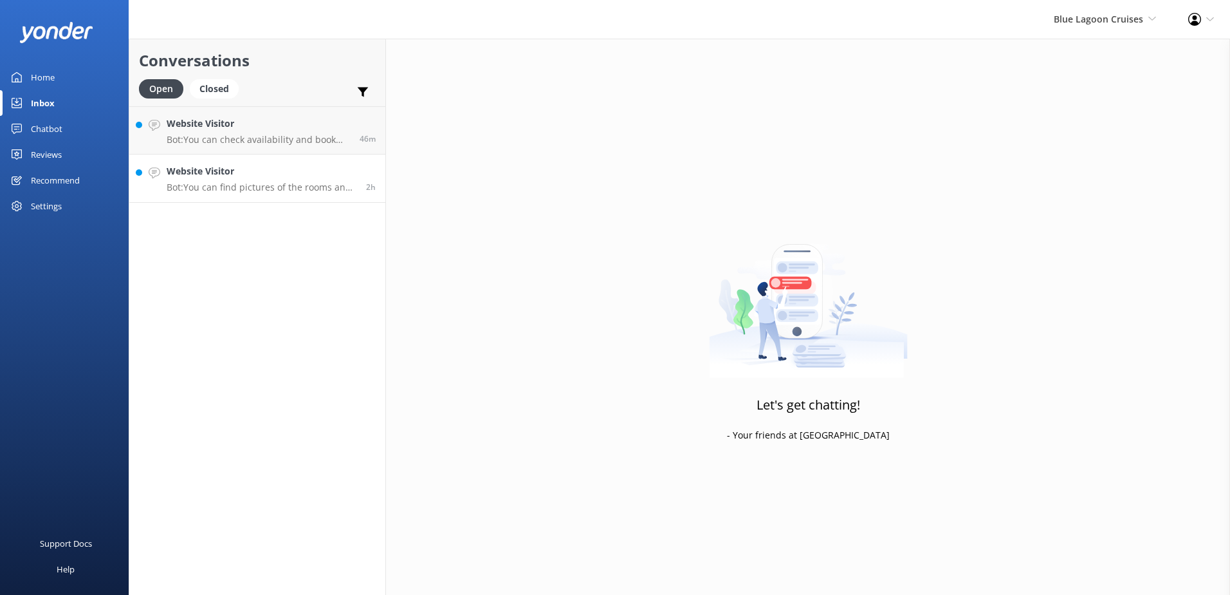
click at [216, 176] on h4 "Website Visitor" at bounding box center [262, 171] width 190 height 14
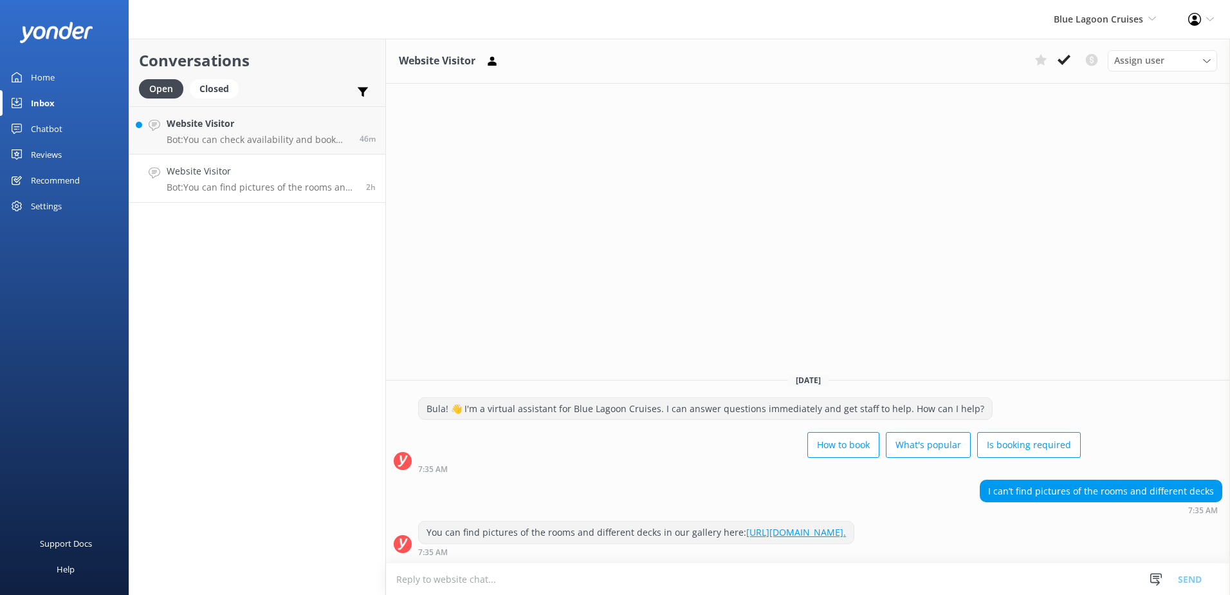
click at [846, 530] on link "https://www.bluelagooncruises.com/about/gallery." at bounding box center [796, 532] width 100 height 12
drag, startPoint x: 952, startPoint y: 531, endPoint x: 436, endPoint y: 524, distance: 516.7
click at [436, 524] on div "You can find pictures of the rooms and different decks in our gallery here: htt…" at bounding box center [636, 532] width 435 height 22
drag, startPoint x: 436, startPoint y: 524, endPoint x: 889, endPoint y: 548, distance: 454.3
click at [818, 559] on div "You can find pictures of the rooms and different decks in our gallery here: htt…" at bounding box center [808, 542] width 844 height 42
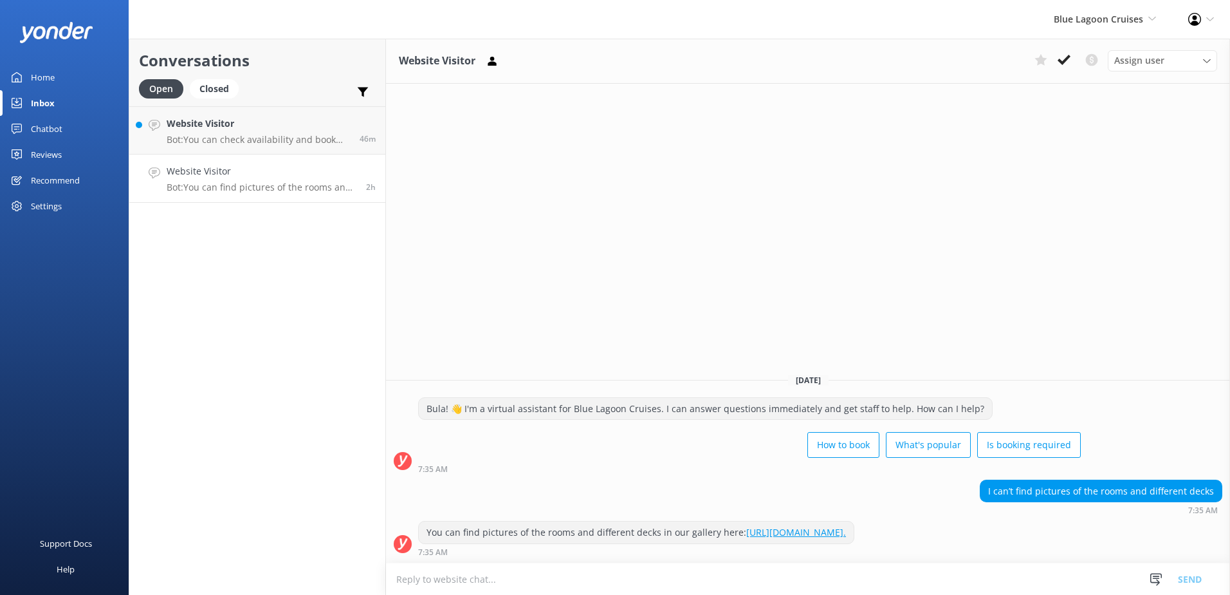
drag, startPoint x: 954, startPoint y: 533, endPoint x: 421, endPoint y: 537, distance: 532.8
click at [421, 537] on div "You can find pictures of the rooms and different decks in our gallery here: htt…" at bounding box center [636, 532] width 435 height 22
copy div "You can find pictures of the rooms and different decks in our gallery here: htt…"
click at [523, 580] on textarea at bounding box center [808, 579] width 844 height 32
paste textarea "You can find pictures of the rooms and different decks in our gallery here: htt…"
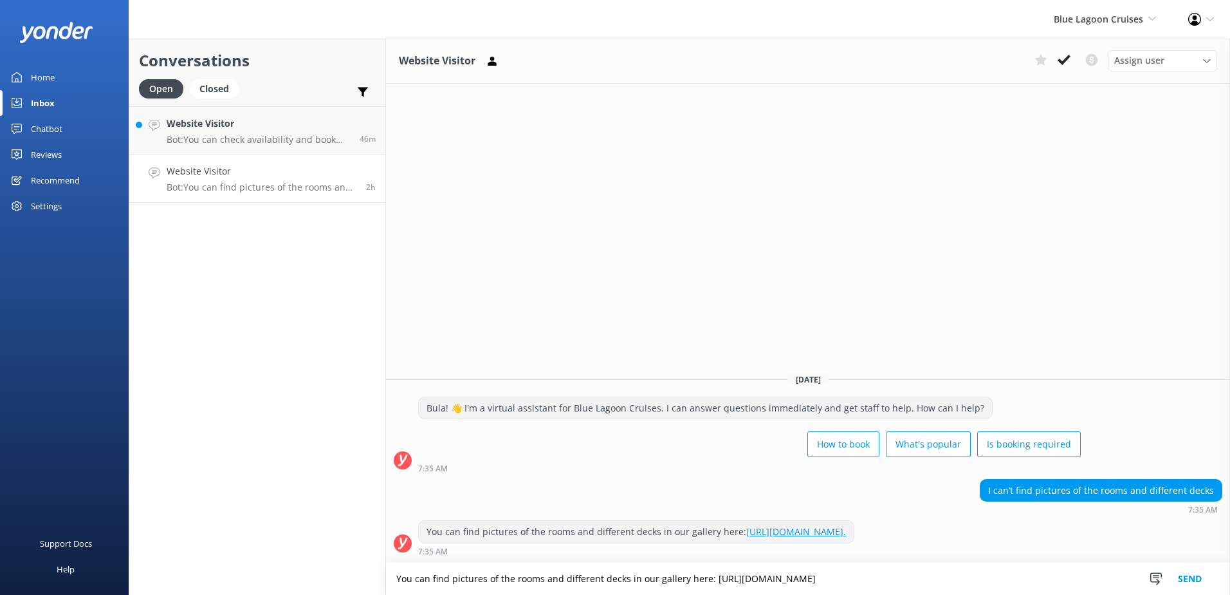
type textarea "You can find pictures of the rooms and different decks in our gallery here: htt…"
click at [1197, 574] on button "Send" at bounding box center [1190, 578] width 48 height 32
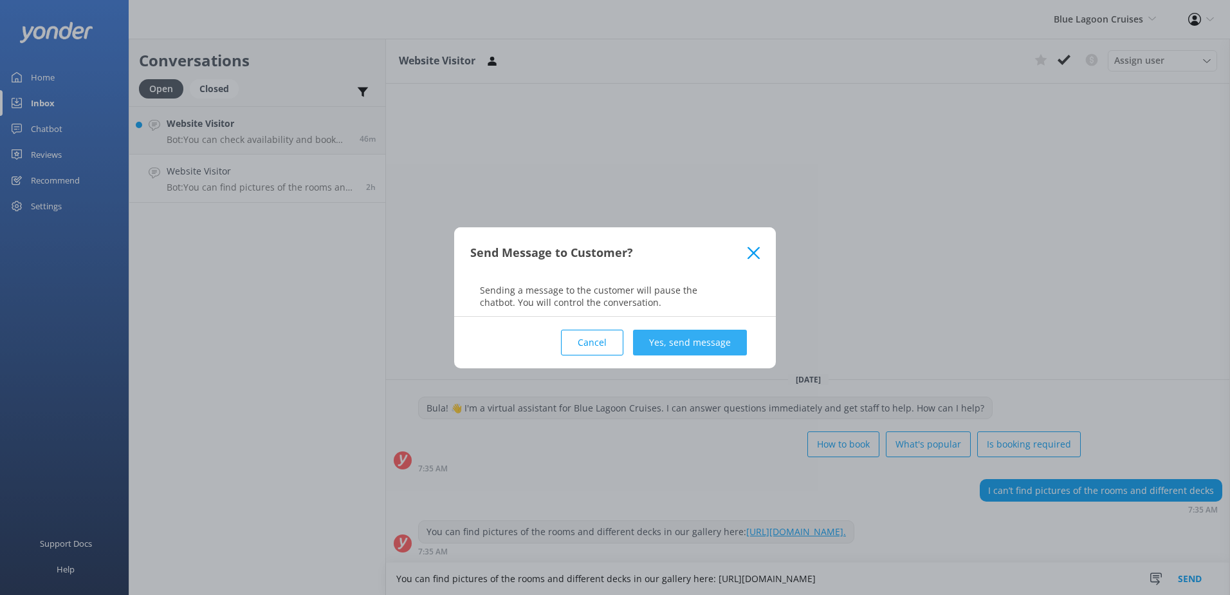
click at [716, 351] on button "Yes, send message" at bounding box center [690, 342] width 114 height 26
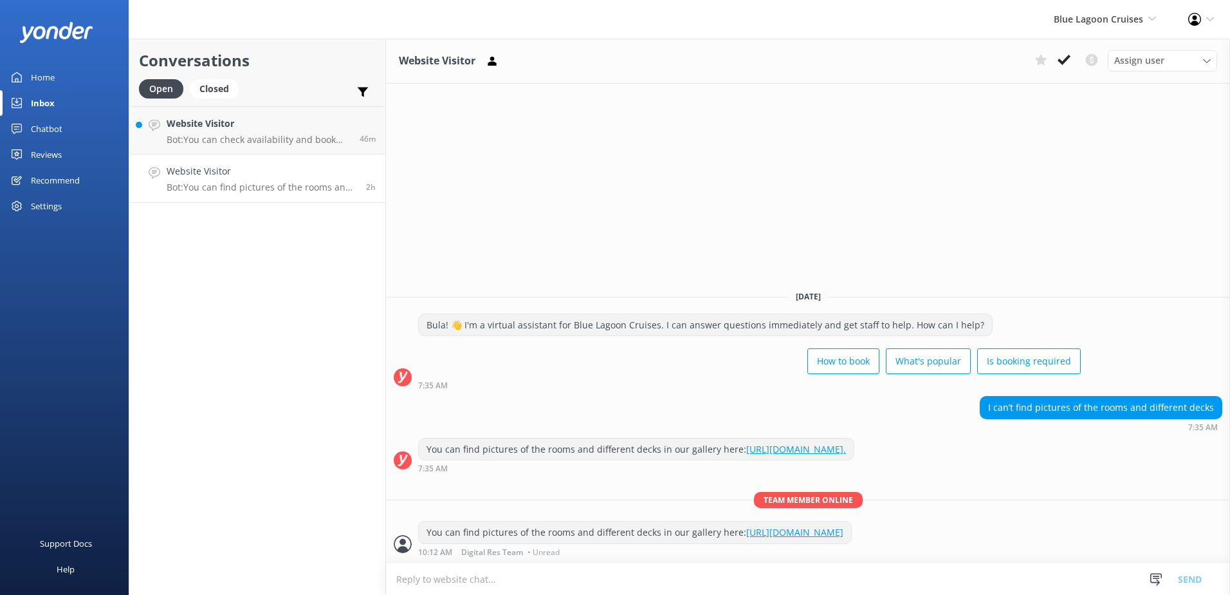
click at [1067, 51] on button at bounding box center [1064, 59] width 23 height 19
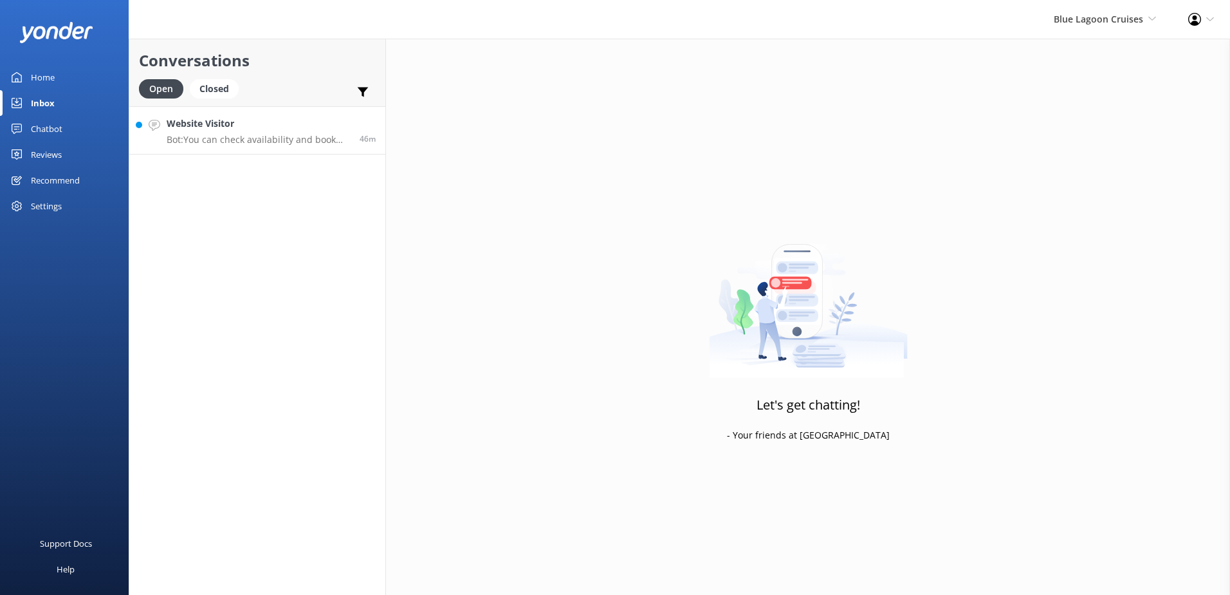
click at [257, 149] on link "Website Visitor Bot: You can check availability and book your cruise online at …" at bounding box center [257, 130] width 256 height 48
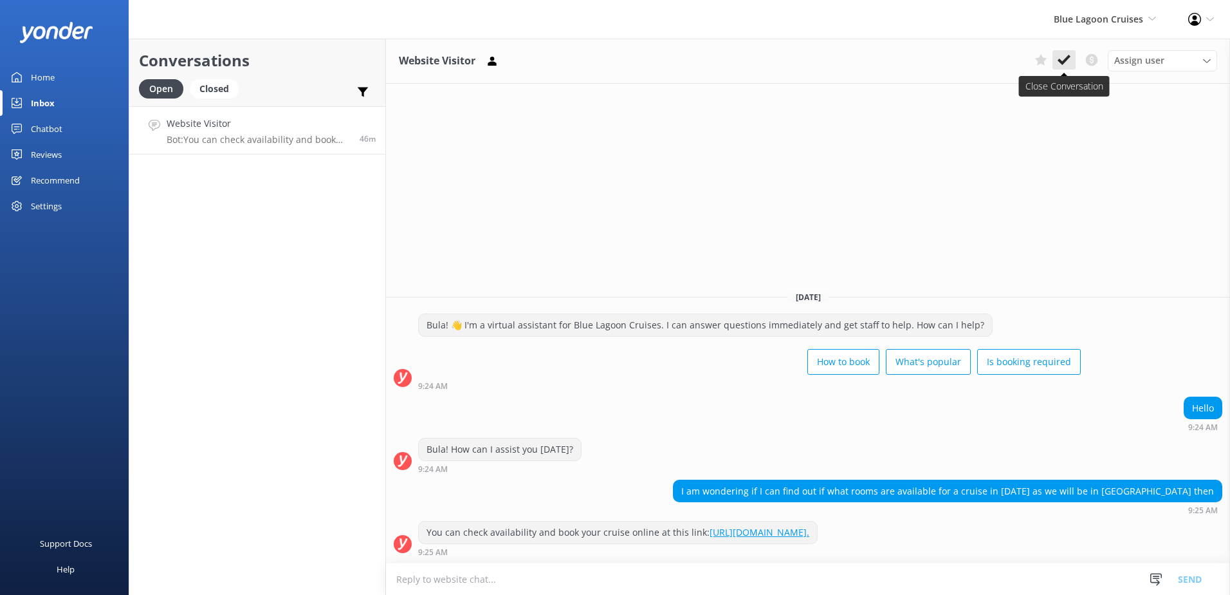
click at [1058, 64] on icon at bounding box center [1064, 59] width 13 height 13
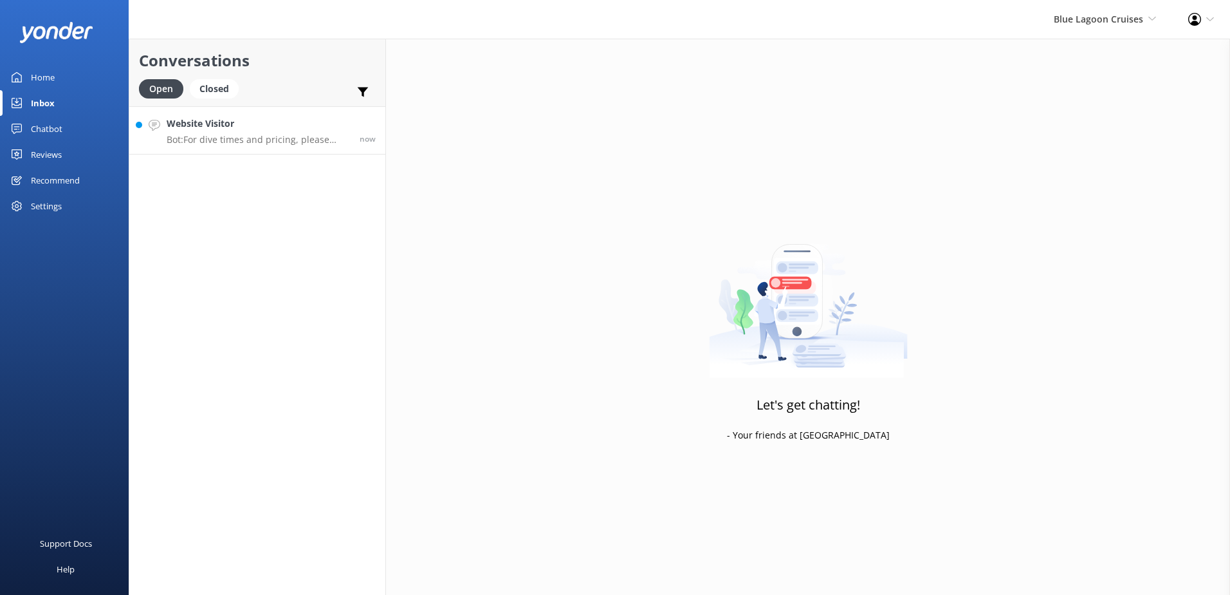
click at [222, 125] on h4 "Website Visitor" at bounding box center [258, 123] width 183 height 14
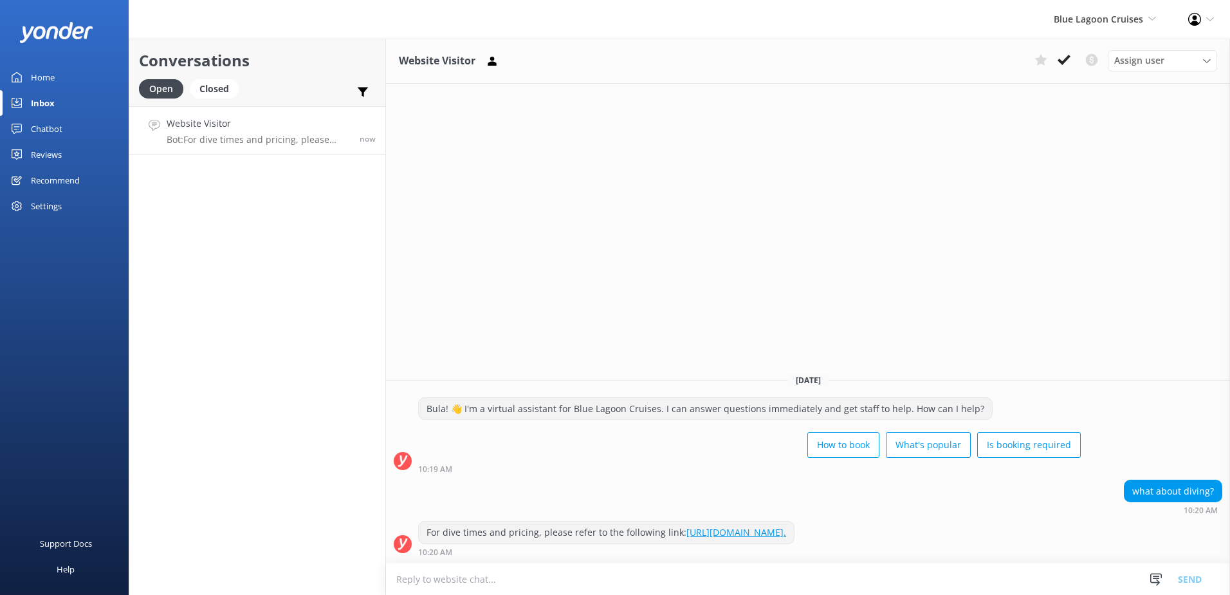
click at [786, 533] on link "https://issuu.com/marinetourismholdings/docs/blc20099_dive_prices_update_sept22…" at bounding box center [737, 532] width 100 height 12
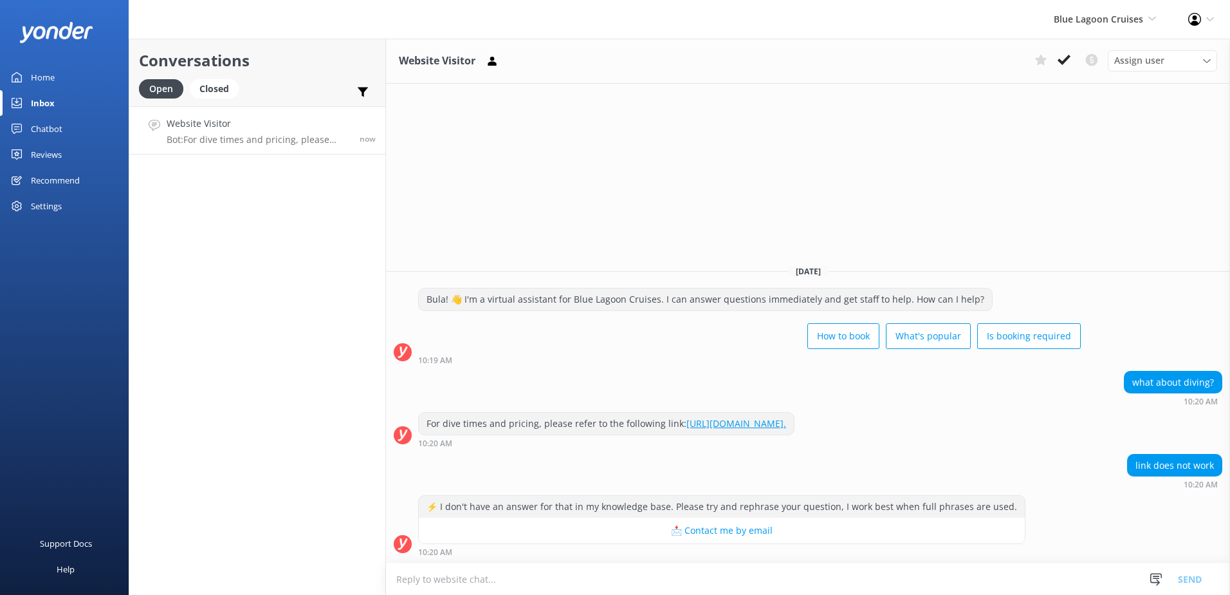
click at [597, 582] on textarea at bounding box center [808, 579] width 844 height 32
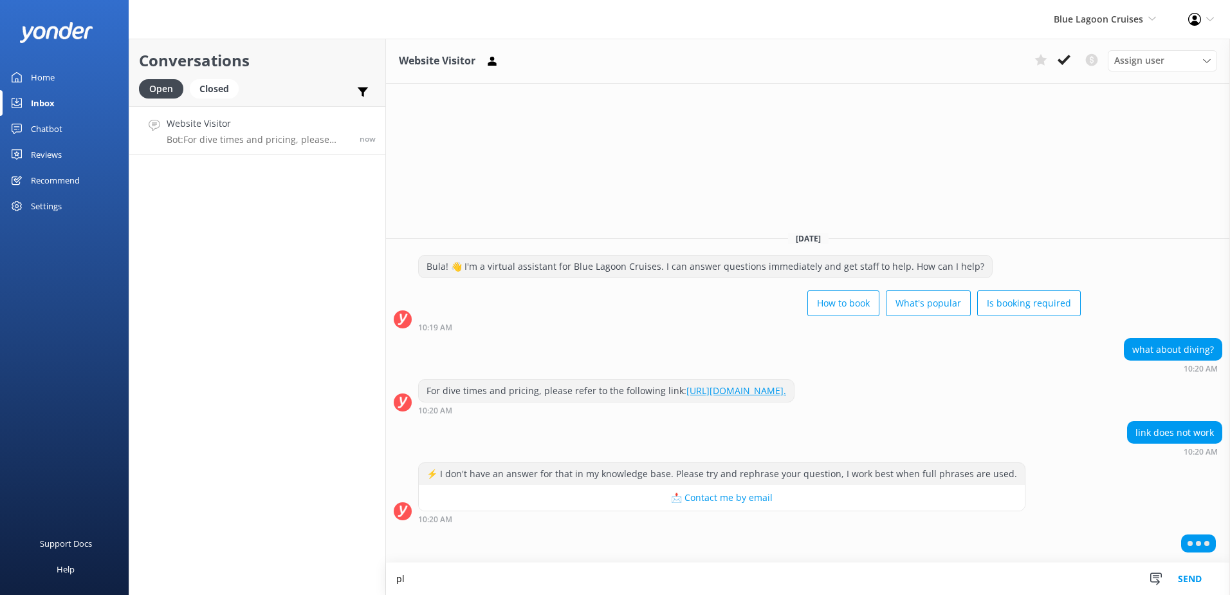
type textarea "p"
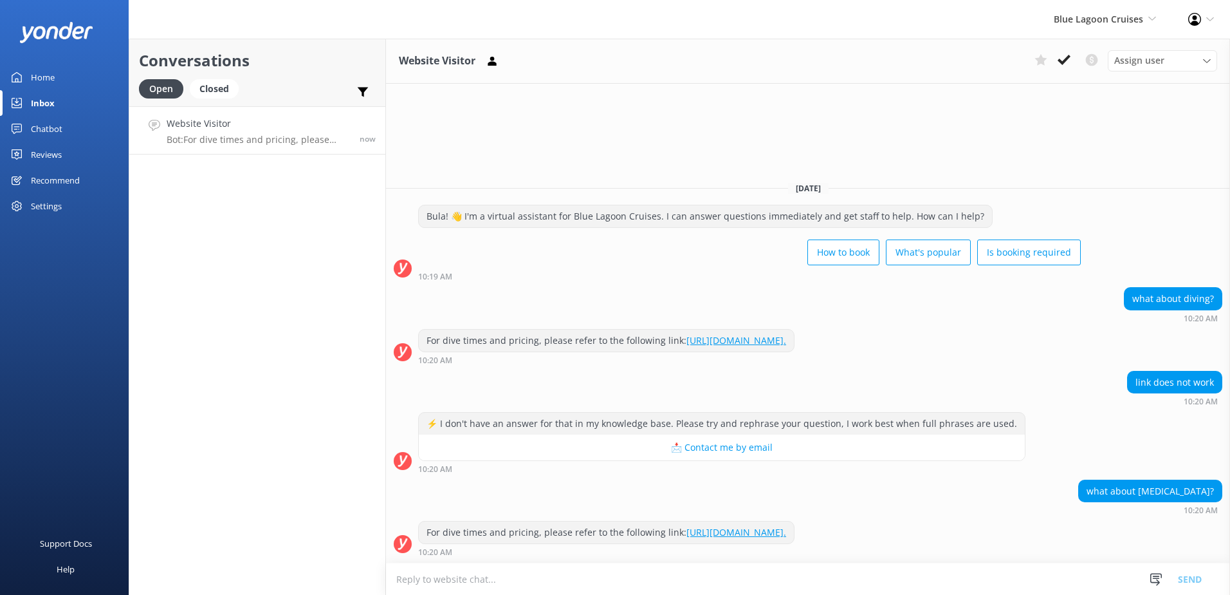
click at [732, 583] on textarea at bounding box center [808, 579] width 844 height 32
click at [732, 582] on textarea at bounding box center [808, 579] width 844 height 32
paste textarea "https://www.bluelagooncruises.com/activities/diving"
click at [396, 578] on textarea "https://www.bluelagooncruises.com/activities/diving" at bounding box center [808, 578] width 844 height 32
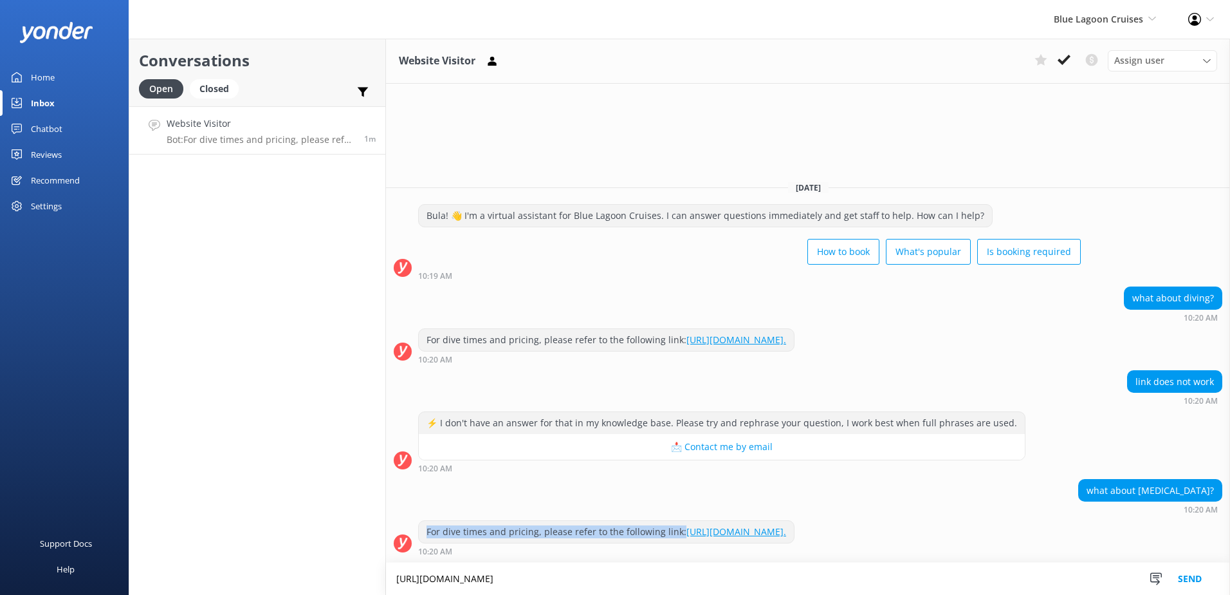
drag, startPoint x: 683, startPoint y: 519, endPoint x: 424, endPoint y: 519, distance: 258.7
click at [424, 521] on div "For dive times and pricing, please refer to the following link: https://issuu.c…" at bounding box center [606, 532] width 375 height 22
copy div "For dive times and pricing, please refer to the following link:"
drag, startPoint x: 424, startPoint y: 519, endPoint x: 399, endPoint y: 572, distance: 59.0
click at [399, 572] on textarea "https://www.bluelagooncruises.com/activities/diving" at bounding box center [808, 578] width 844 height 32
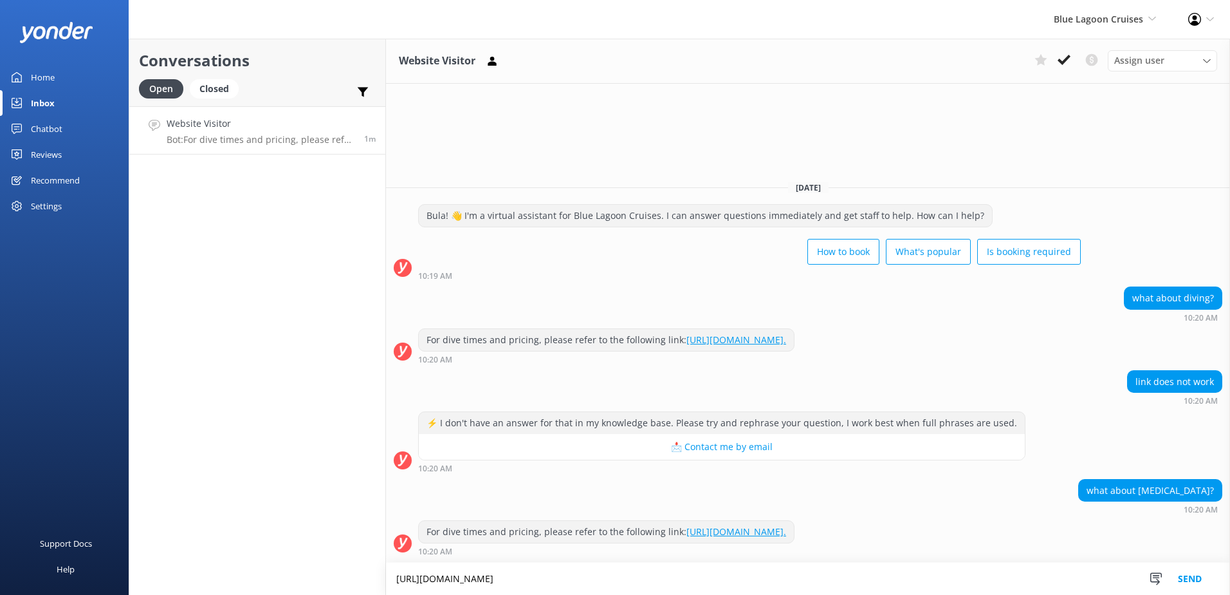
paste textarea "For dive times and pricing, please refer to the following link:"
drag, startPoint x: 514, startPoint y: 575, endPoint x: 391, endPoint y: 576, distance: 122.9
click at [391, 576] on textarea "For dive times and pricing, please refer to the following link: https://www.blu…" at bounding box center [808, 578] width 844 height 32
type textarea "Please refer to the following link: https://www.bluelagooncruises.com/activitie…"
click at [1204, 584] on button "Send" at bounding box center [1190, 578] width 48 height 32
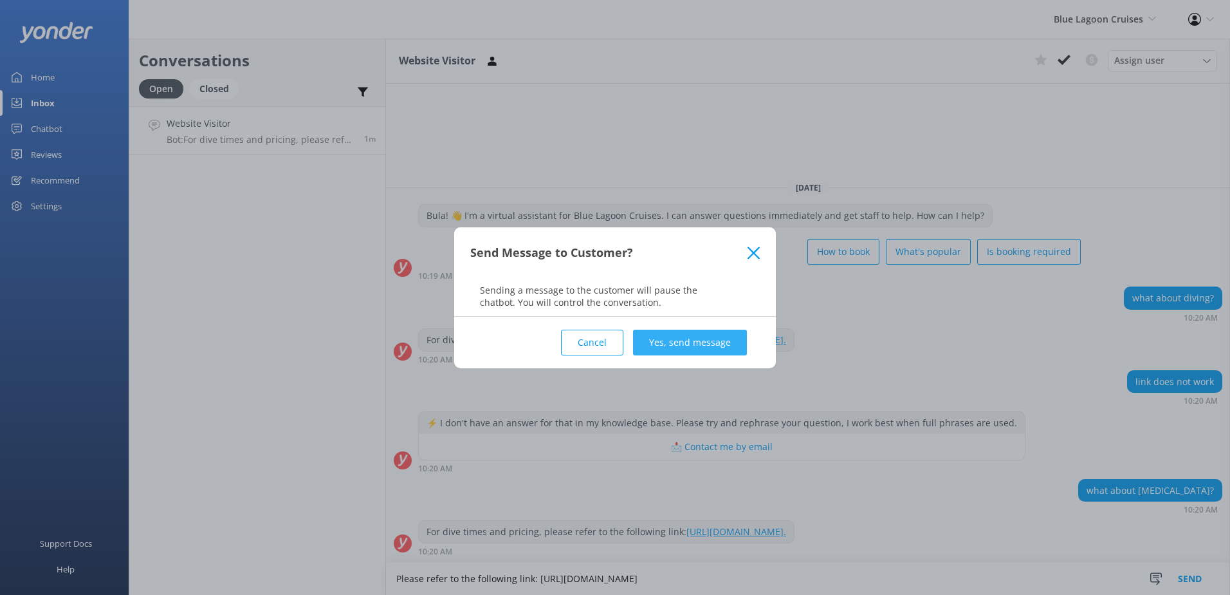
click at [715, 344] on button "Yes, send message" at bounding box center [690, 342] width 114 height 26
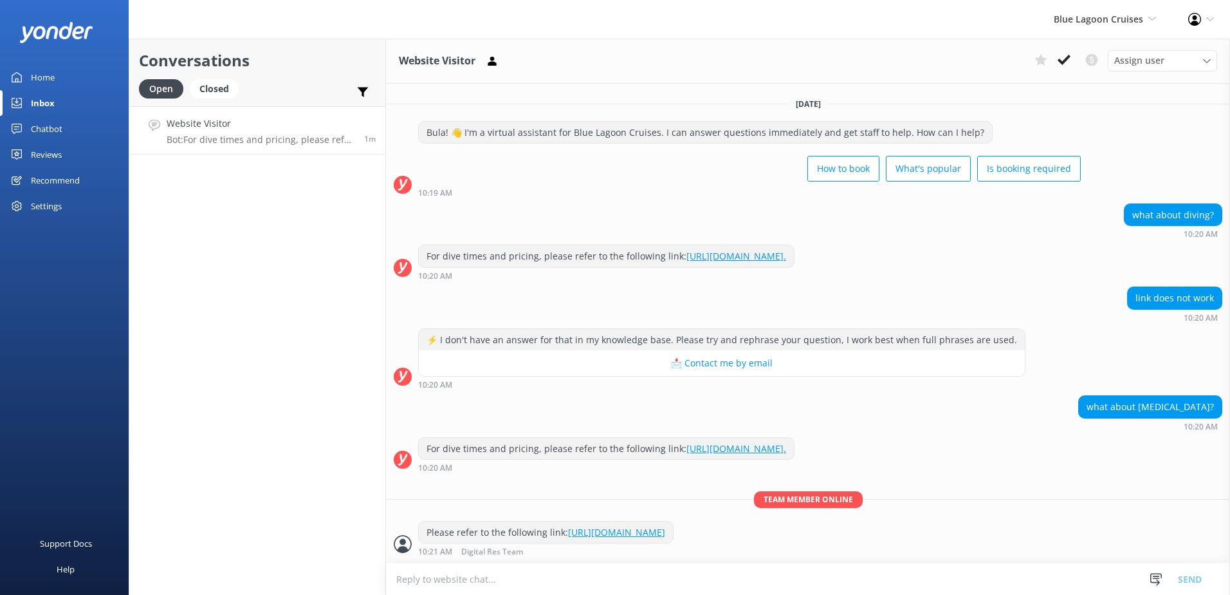
scroll to position [22, 0]
click at [813, 572] on textarea at bounding box center [808, 579] width 844 height 32
click at [797, 571] on textarea at bounding box center [808, 579] width 844 height 32
click at [665, 528] on link "https://www.bluelagooncruises.com/activities/diving" at bounding box center [616, 532] width 97 height 12
click at [1062, 62] on use at bounding box center [1064, 60] width 13 height 10
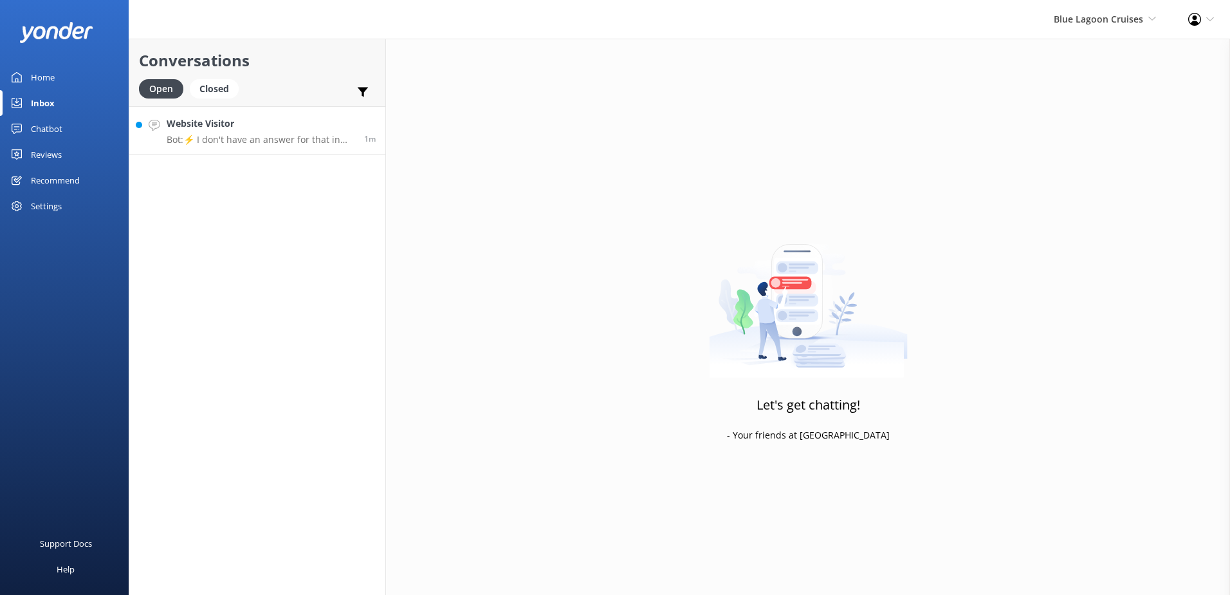
click at [246, 138] on p "Bot: ⚡ I don't have an answer for that in my knowledge base. Please try and rep…" at bounding box center [261, 140] width 188 height 12
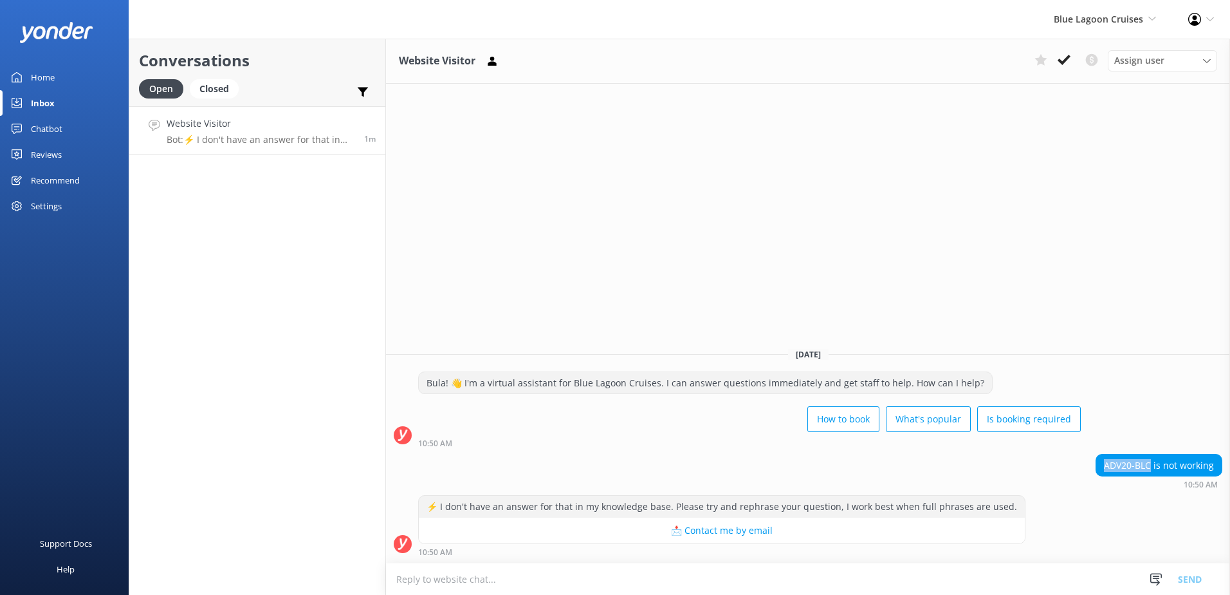
drag, startPoint x: 1152, startPoint y: 467, endPoint x: 1073, endPoint y: 470, distance: 79.8
click at [1073, 470] on div "ADV20-BLC is not working 10:50 AM" at bounding box center [808, 471] width 844 height 35
click at [806, 578] on textarea at bounding box center [808, 579] width 844 height 32
type textarea "p"
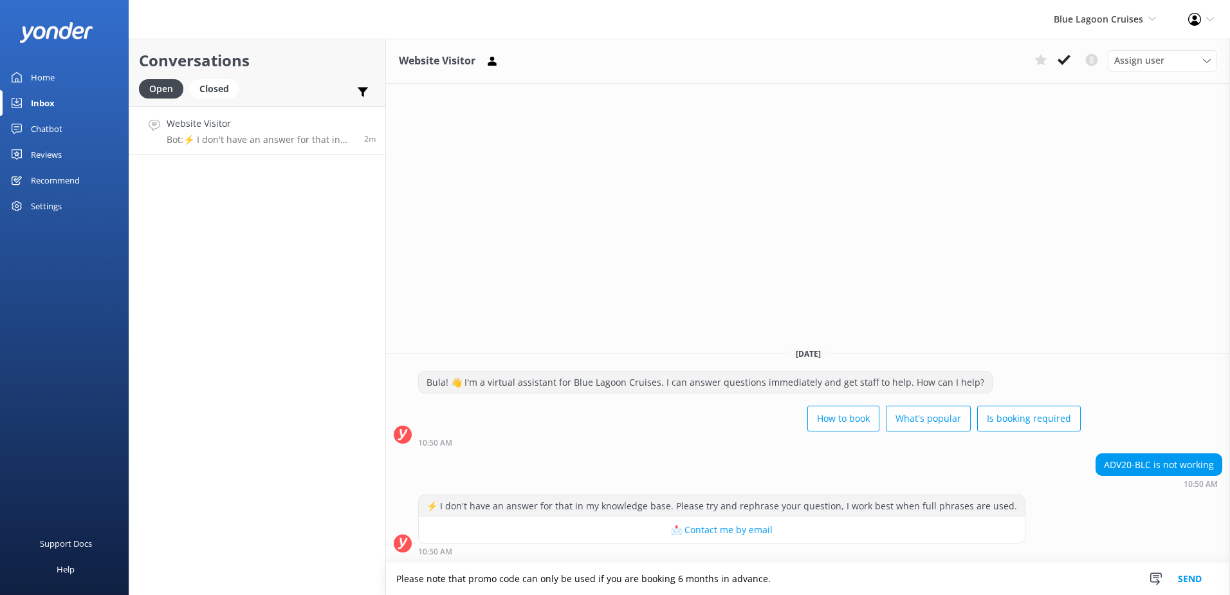
click at [845, 577] on textarea "Please note that promo code can only be used if you are booking 6 months in adv…" at bounding box center [808, 578] width 844 height 32
type textarea "Please note that promo code can only be used if you are booking 6 months in adv…"
click at [1203, 565] on button "Send" at bounding box center [1190, 578] width 48 height 32
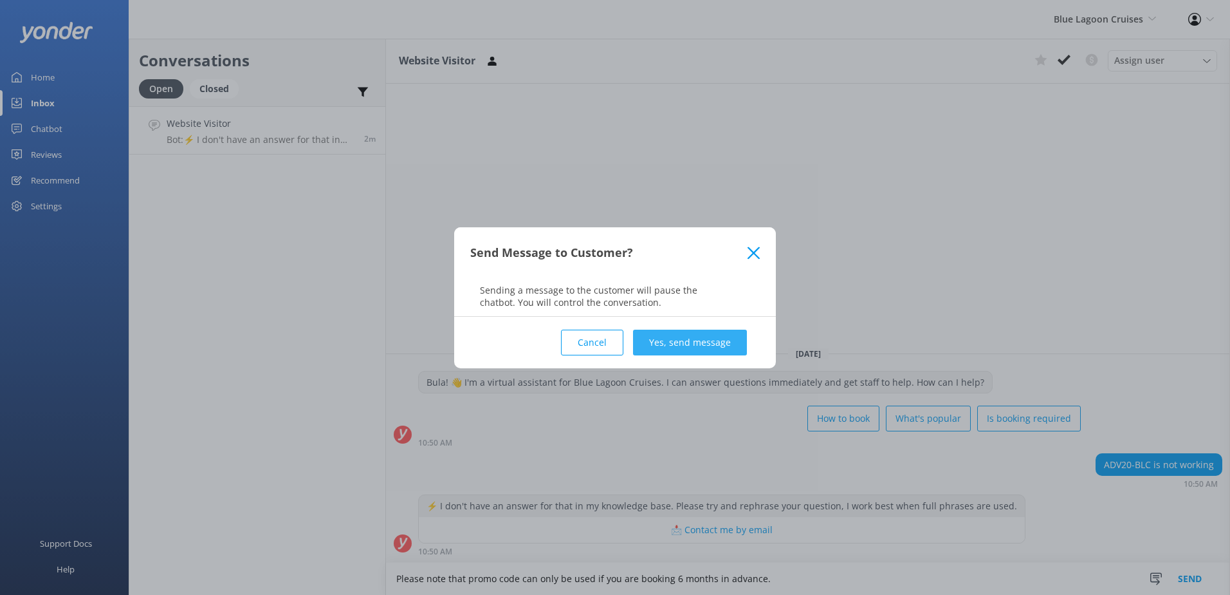
click at [746, 344] on button "Yes, send message" at bounding box center [690, 342] width 114 height 26
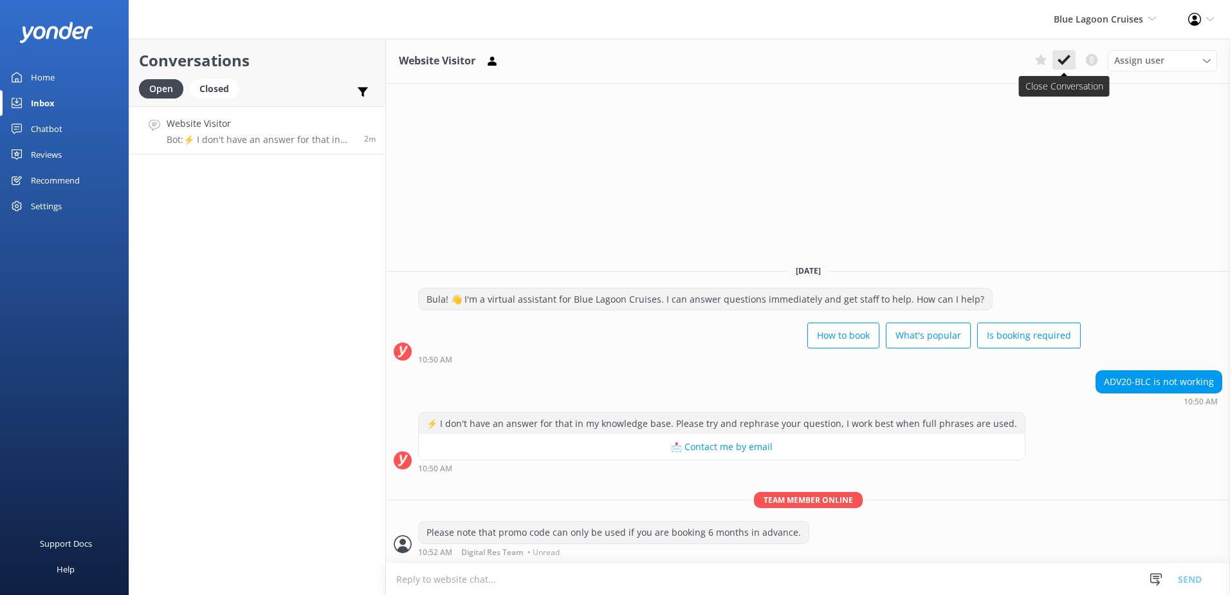
click at [1067, 61] on icon at bounding box center [1064, 59] width 13 height 13
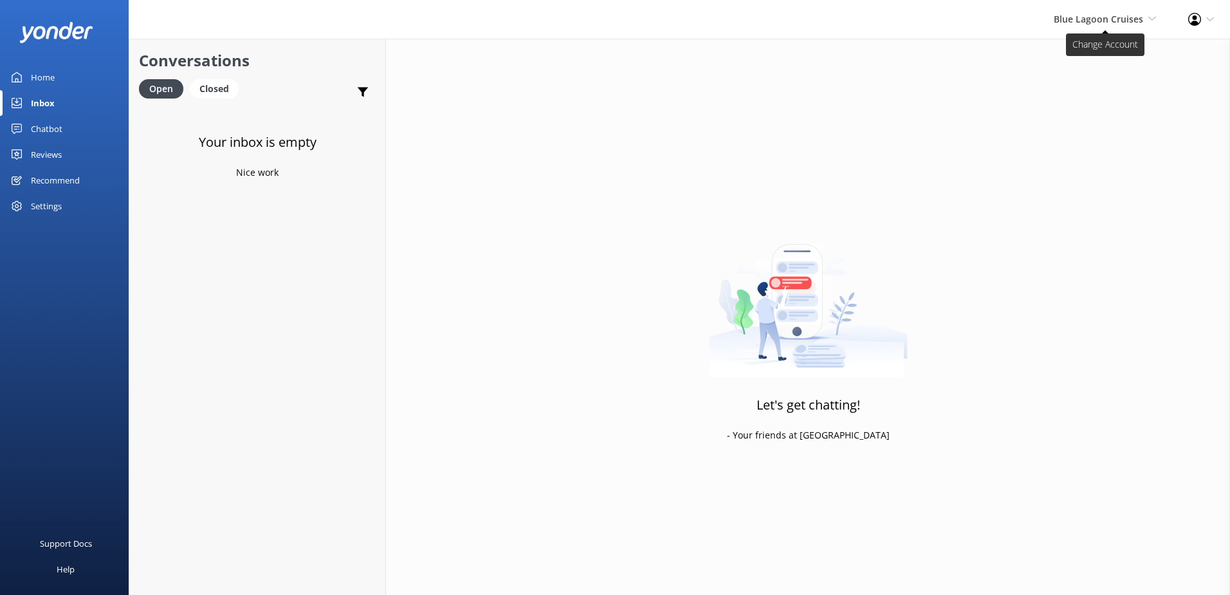
click at [1094, 25] on span "Blue Lagoon Cruises South Sea Sailing South Sea Cruises Malamala Beach Club Awe…" at bounding box center [1105, 19] width 102 height 14
click at [668, 201] on div "Let's get chatting! - Your friends at Yonder" at bounding box center [808, 336] width 844 height 595
